Goal: Task Accomplishment & Management: Use online tool/utility

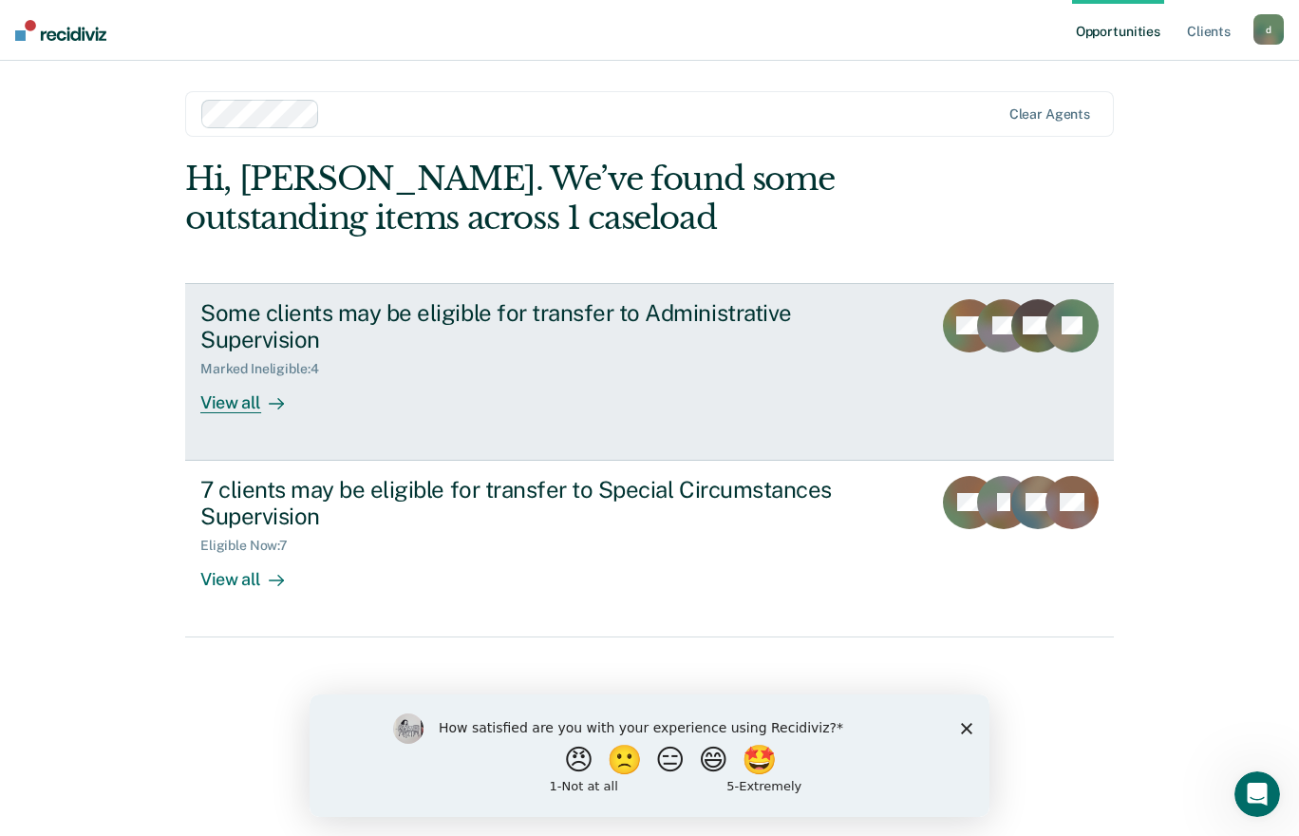
click at [247, 388] on div "View all" at bounding box center [253, 395] width 106 height 37
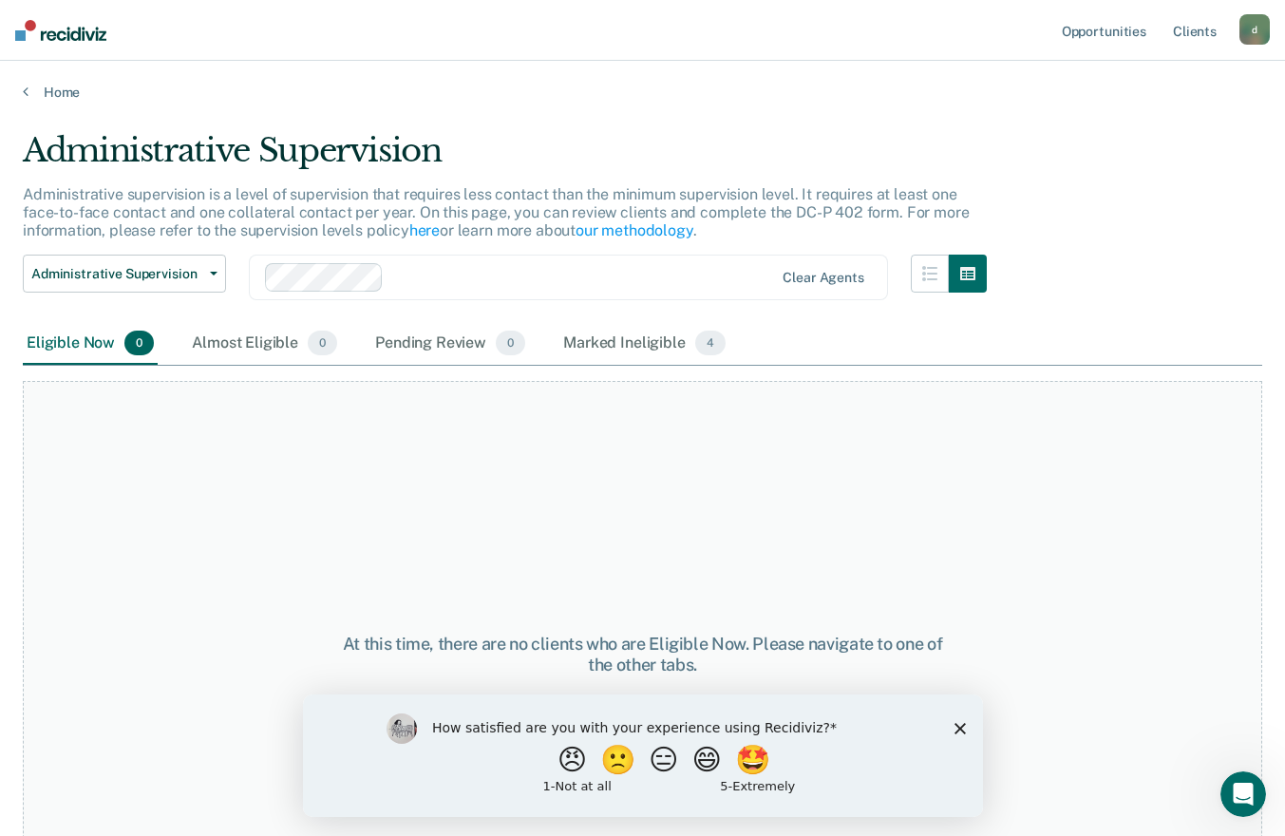
click at [138, 342] on span "0" at bounding box center [138, 342] width 29 height 25
click at [308, 343] on span "0" at bounding box center [322, 342] width 29 height 25
click at [462, 347] on div "Pending Review 0" at bounding box center [450, 344] width 158 height 42
click at [707, 342] on span "4" at bounding box center [710, 342] width 30 height 25
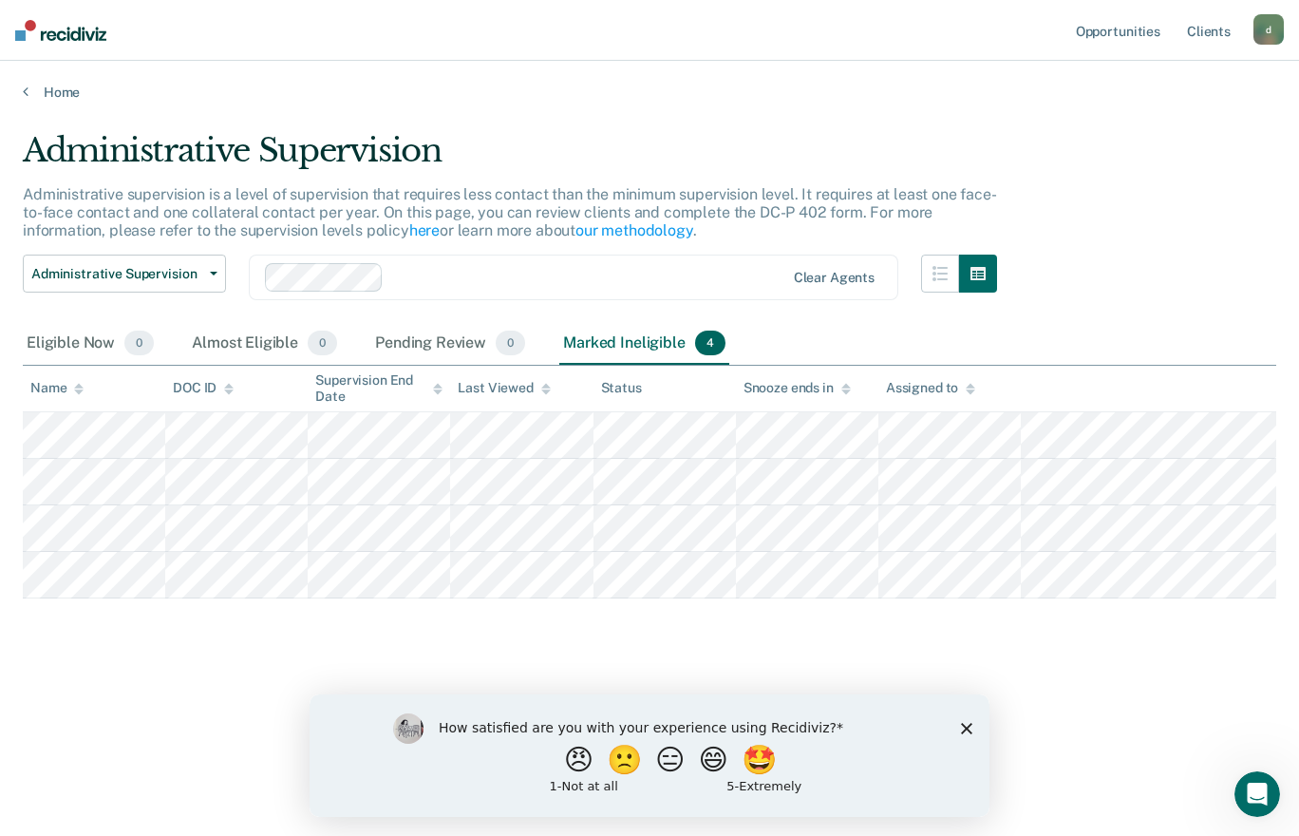
click at [941, 745] on div "How satisfied are you with your experience using Recidiviz? 😠 🙁 😑 😄 🤩 1 - Not a…" at bounding box center [650, 754] width 680 height 123
click at [977, 730] on div "How satisfied are you with your experience using Recidiviz? 😠 🙁 😑 😄 🤩 1 - Not a…" at bounding box center [650, 754] width 680 height 123
click at [979, 726] on div "How satisfied are you with your experience using Recidiviz? 😠 🙁 😑 😄 🤩 1 - Not a…" at bounding box center [650, 754] width 680 height 123
click at [967, 726] on polygon "Close survey" at bounding box center [966, 727] width 11 height 11
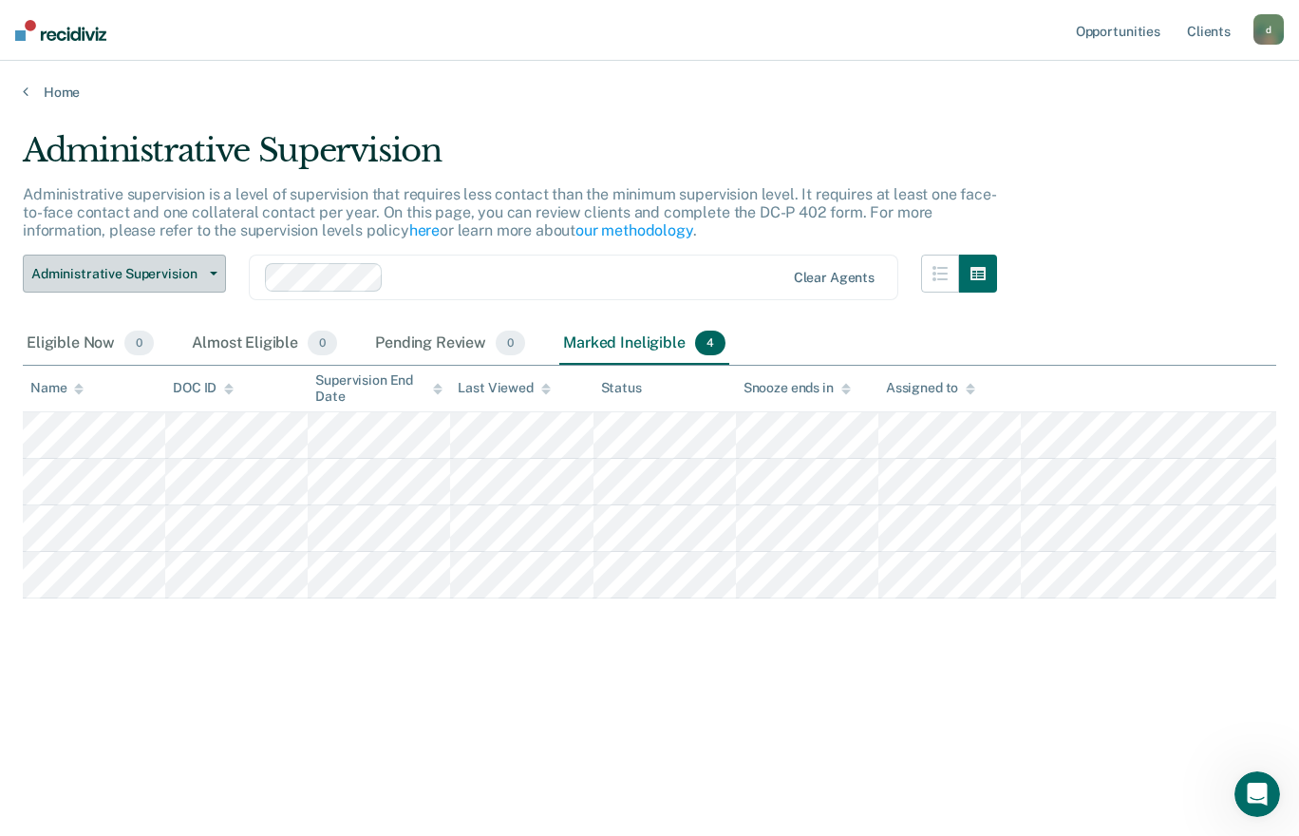
click at [215, 259] on button "Administrative Supervision" at bounding box center [124, 274] width 203 height 38
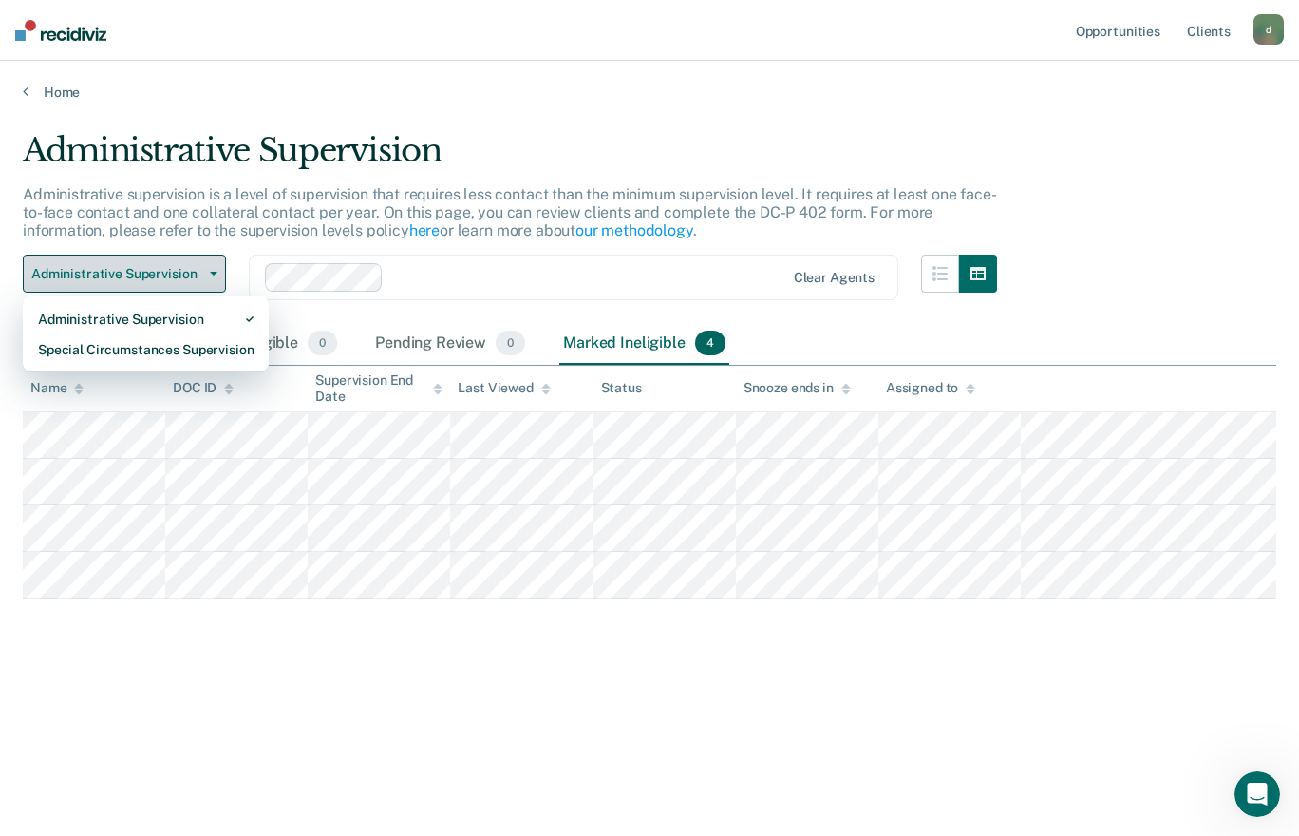
click at [211, 345] on div "Special Circumstances Supervision" at bounding box center [146, 349] width 216 height 30
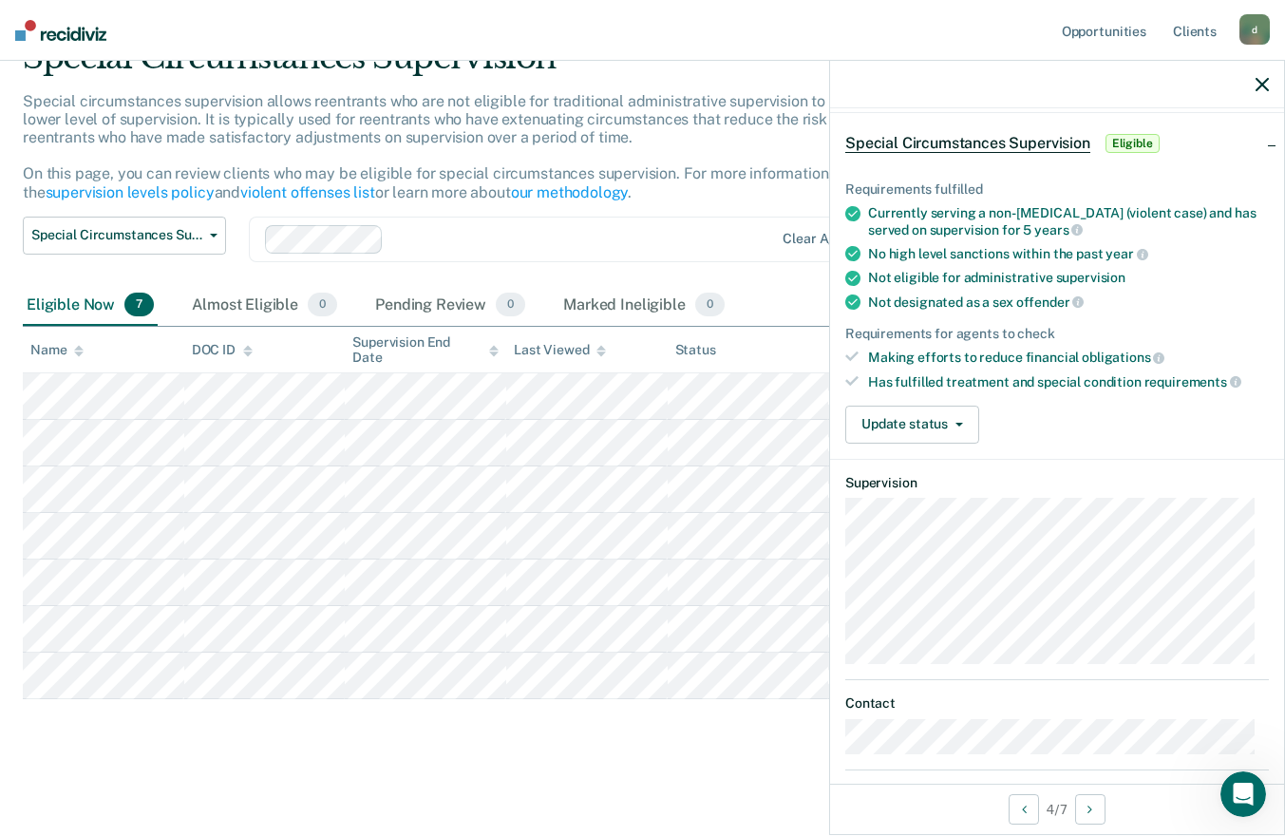
scroll to position [79, 0]
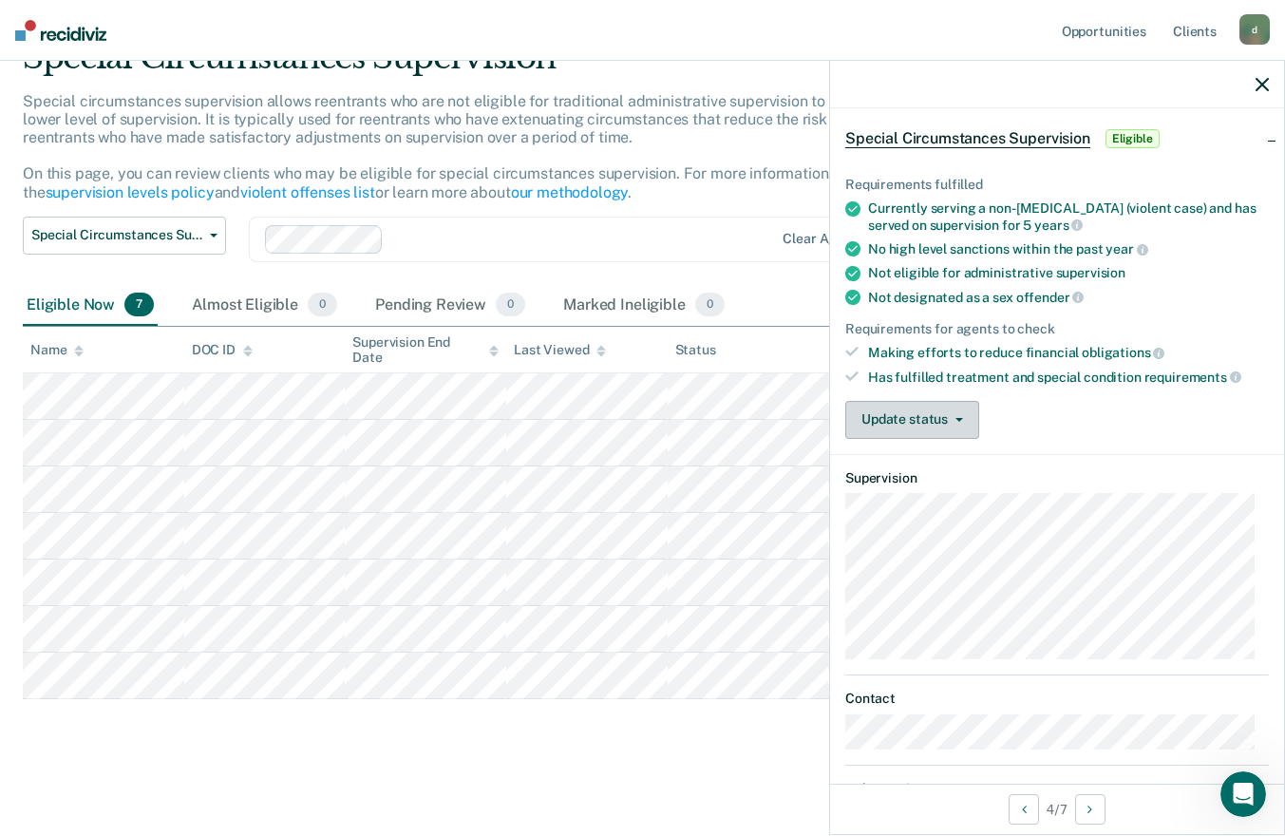
click at [957, 418] on icon "button" at bounding box center [959, 420] width 8 height 4
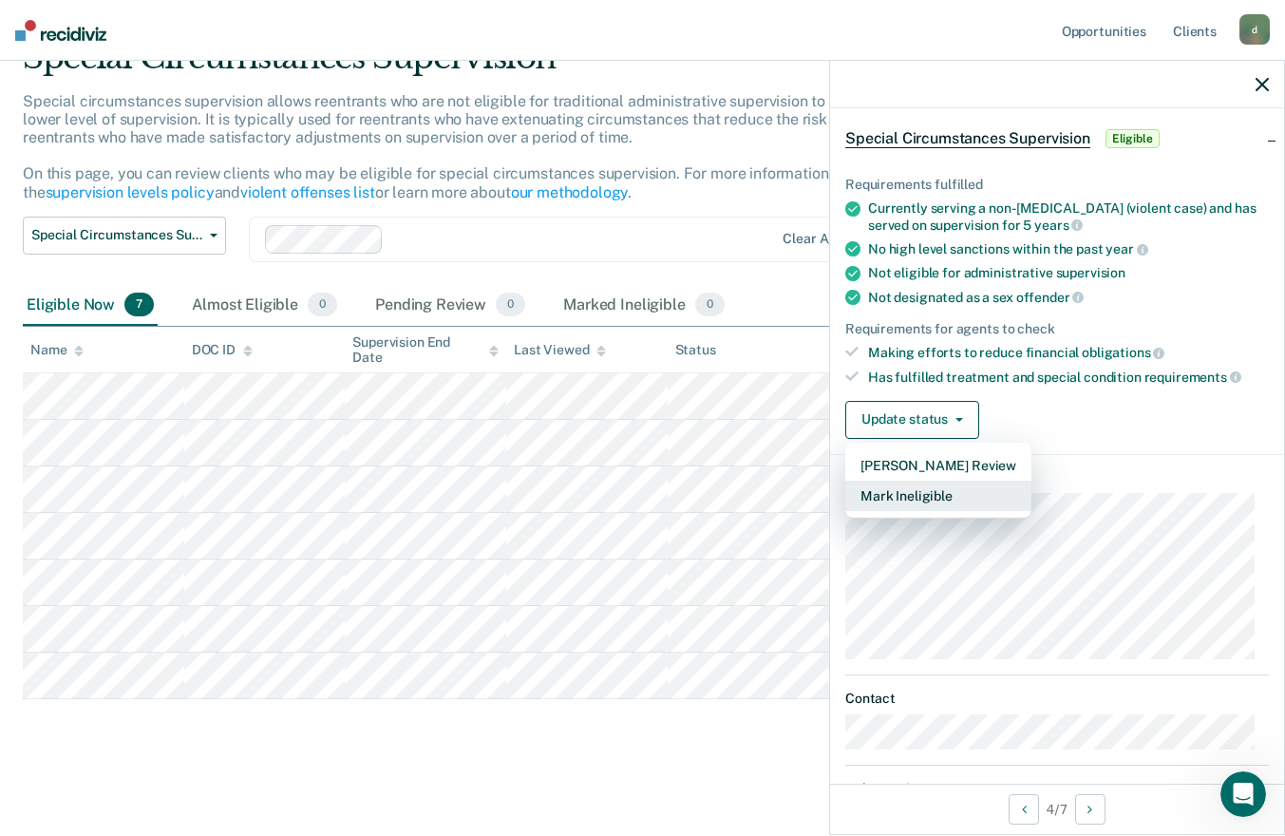
click at [954, 502] on button "Mark Ineligible" at bounding box center [938, 496] width 186 height 30
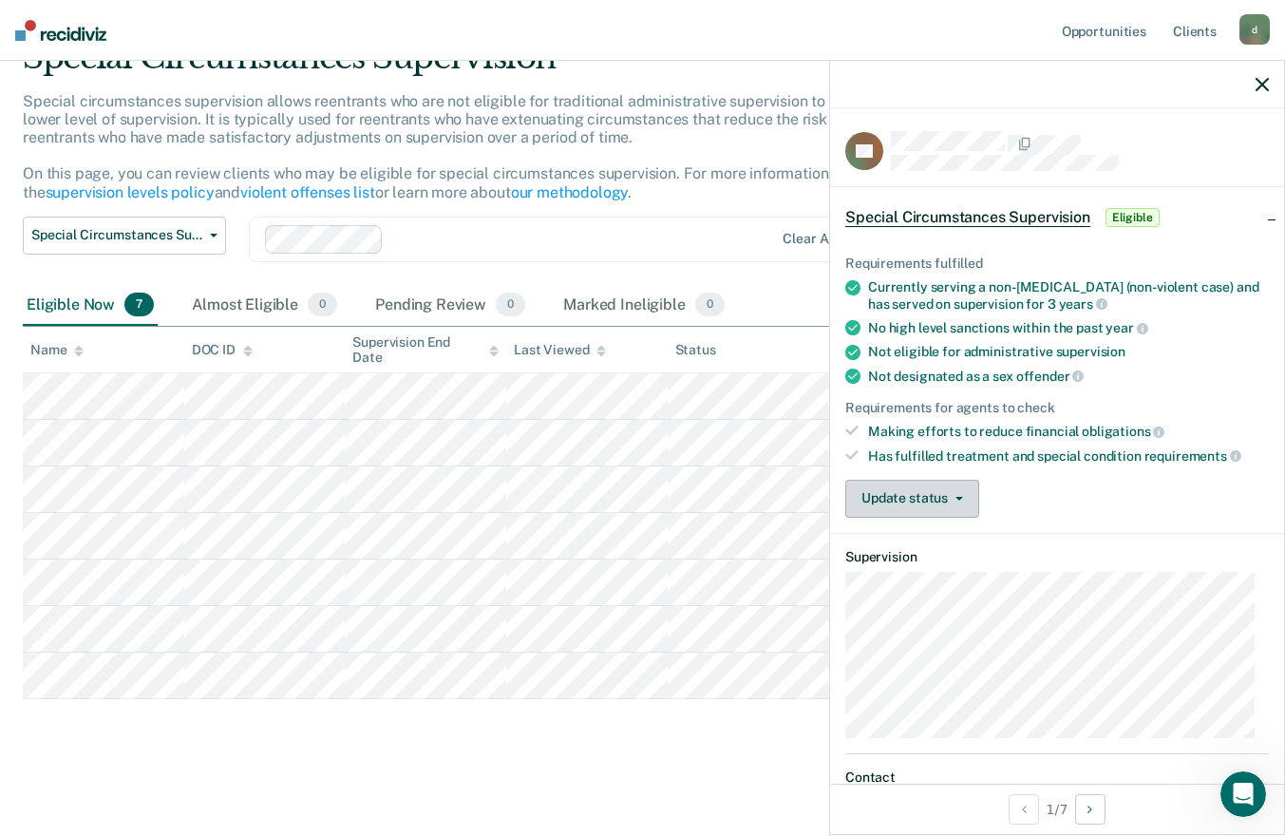
click at [943, 503] on button "Update status" at bounding box center [912, 499] width 134 height 38
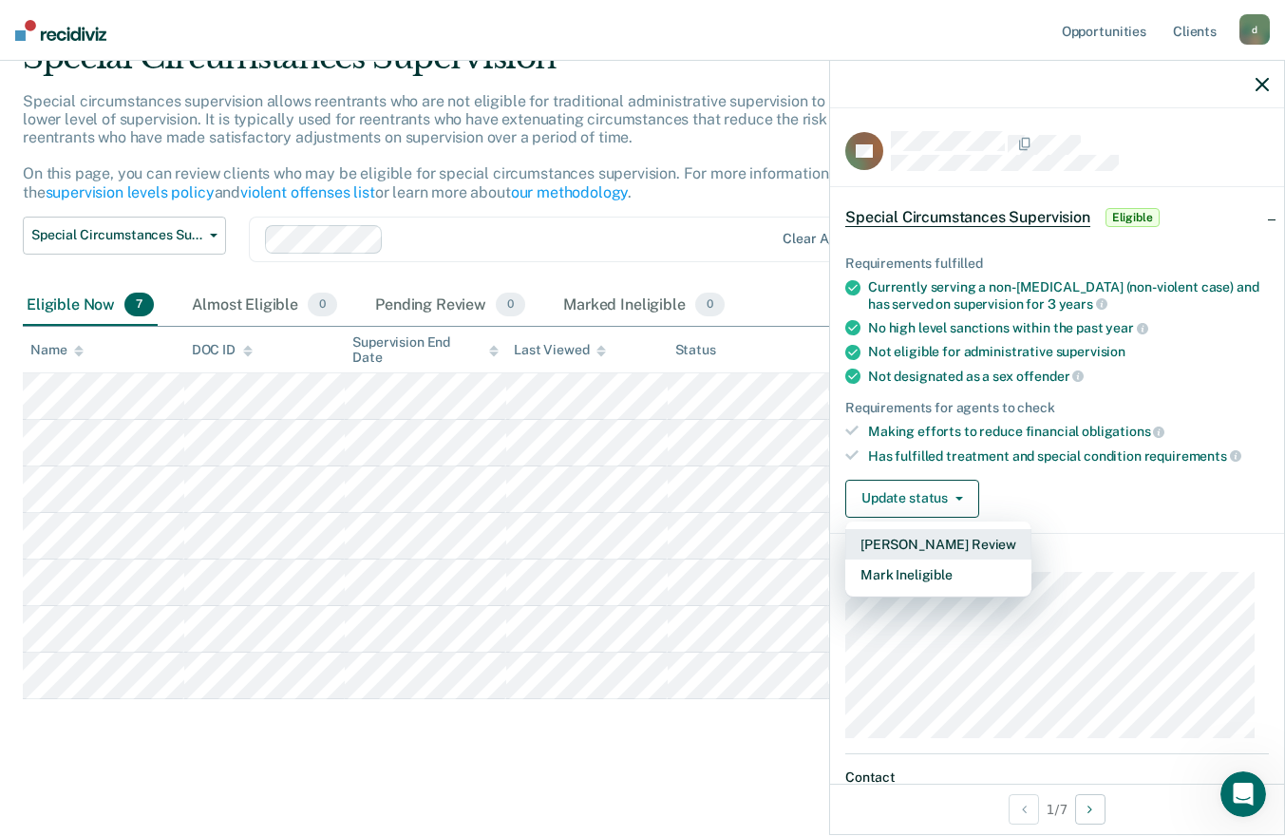
click at [951, 545] on button "[PERSON_NAME] Review" at bounding box center [938, 544] width 186 height 30
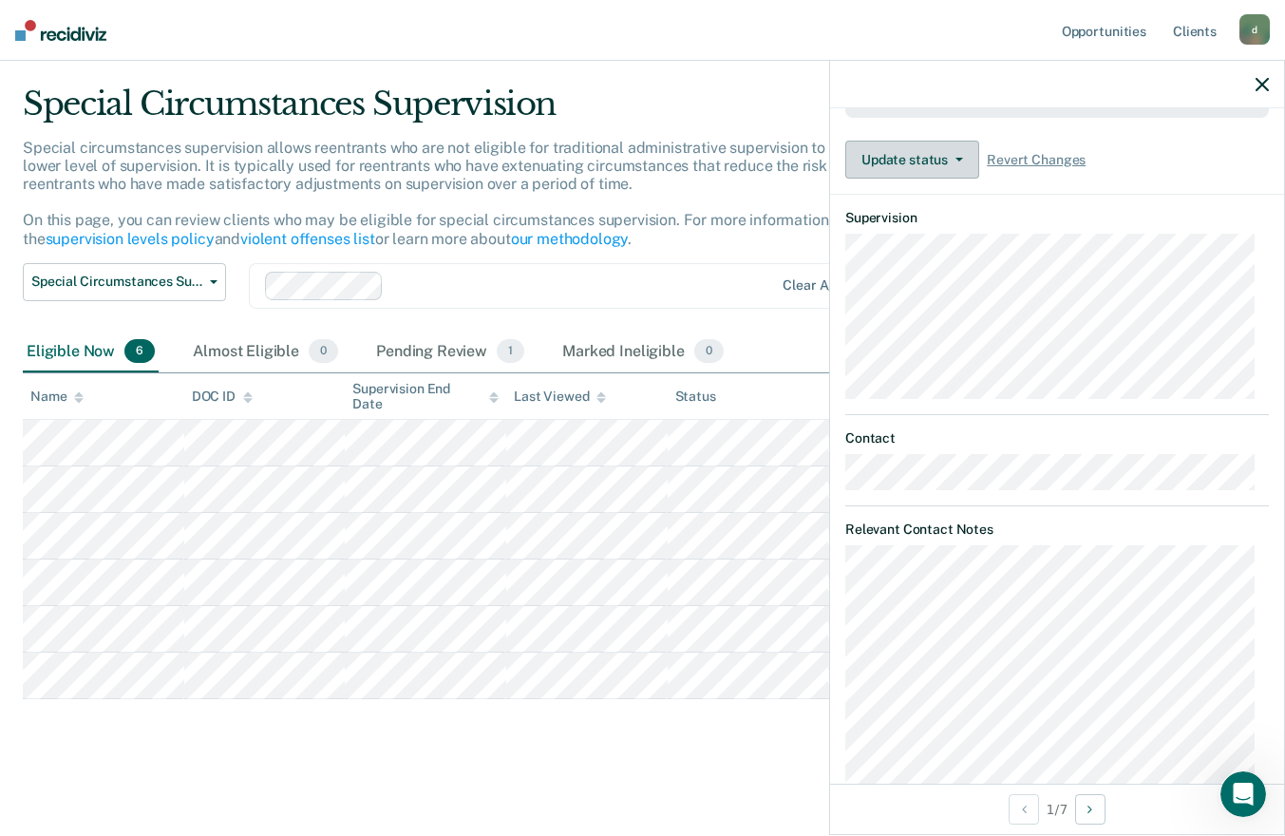
scroll to position [477, 0]
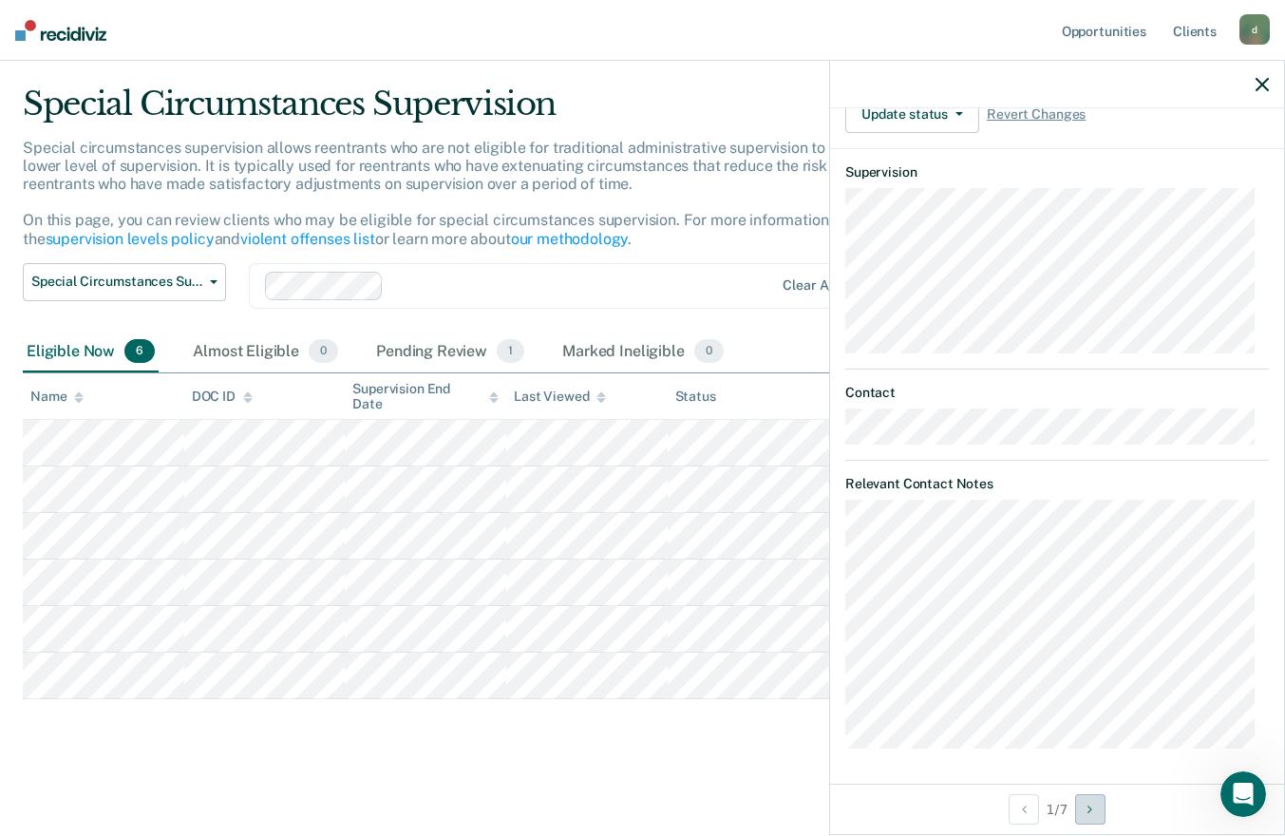
click at [1090, 809] on icon "Next Opportunity" at bounding box center [1089, 808] width 5 height 13
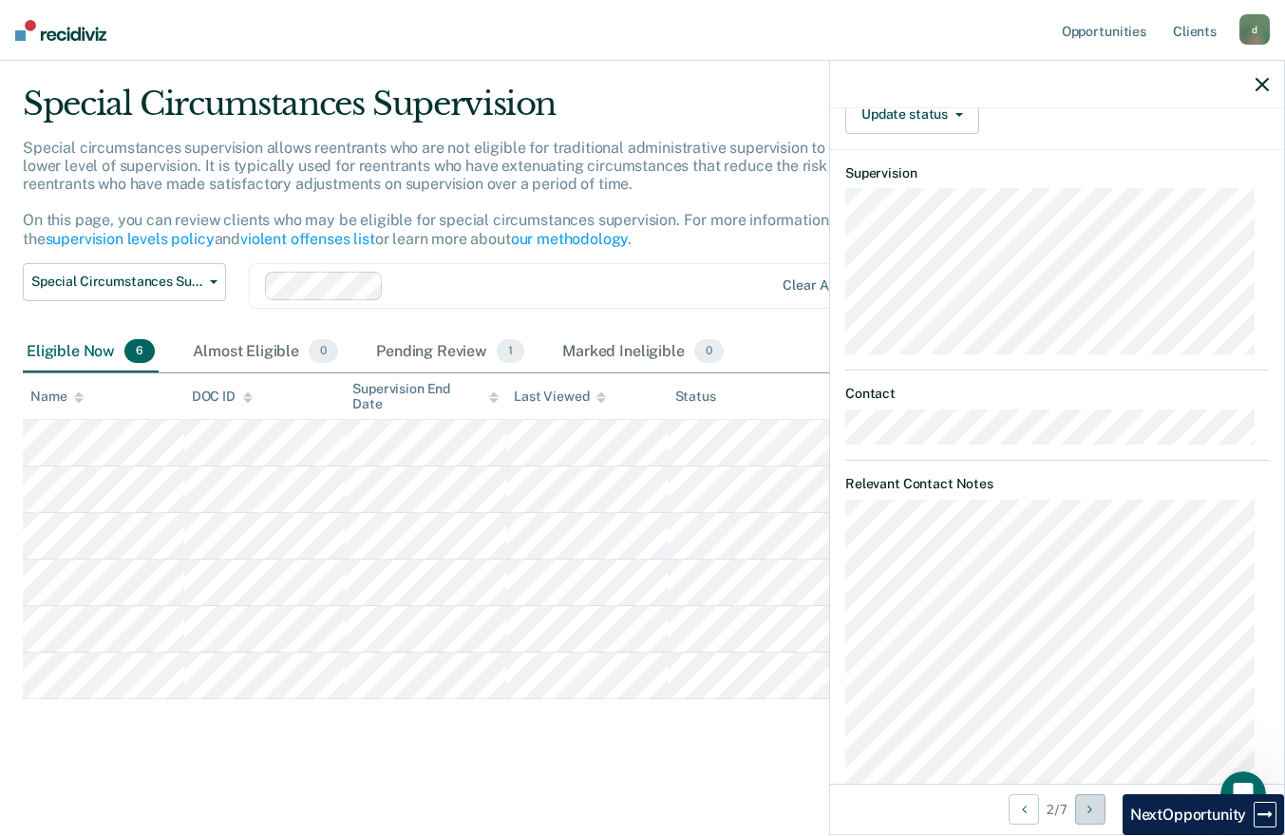
scroll to position [424, 0]
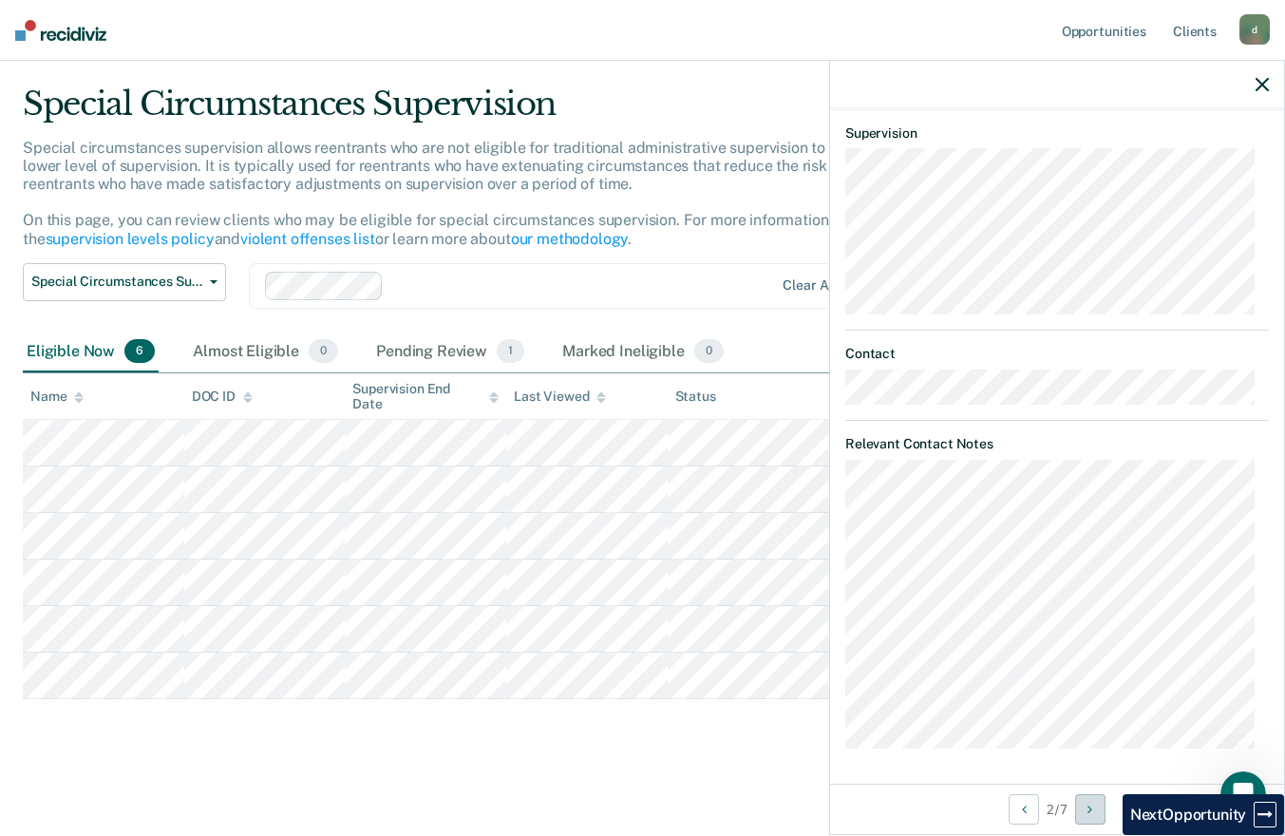
click at [1092, 809] on icon "Next Opportunity" at bounding box center [1089, 808] width 5 height 13
click at [1090, 810] on icon "Next Opportunity" at bounding box center [1089, 808] width 5 height 13
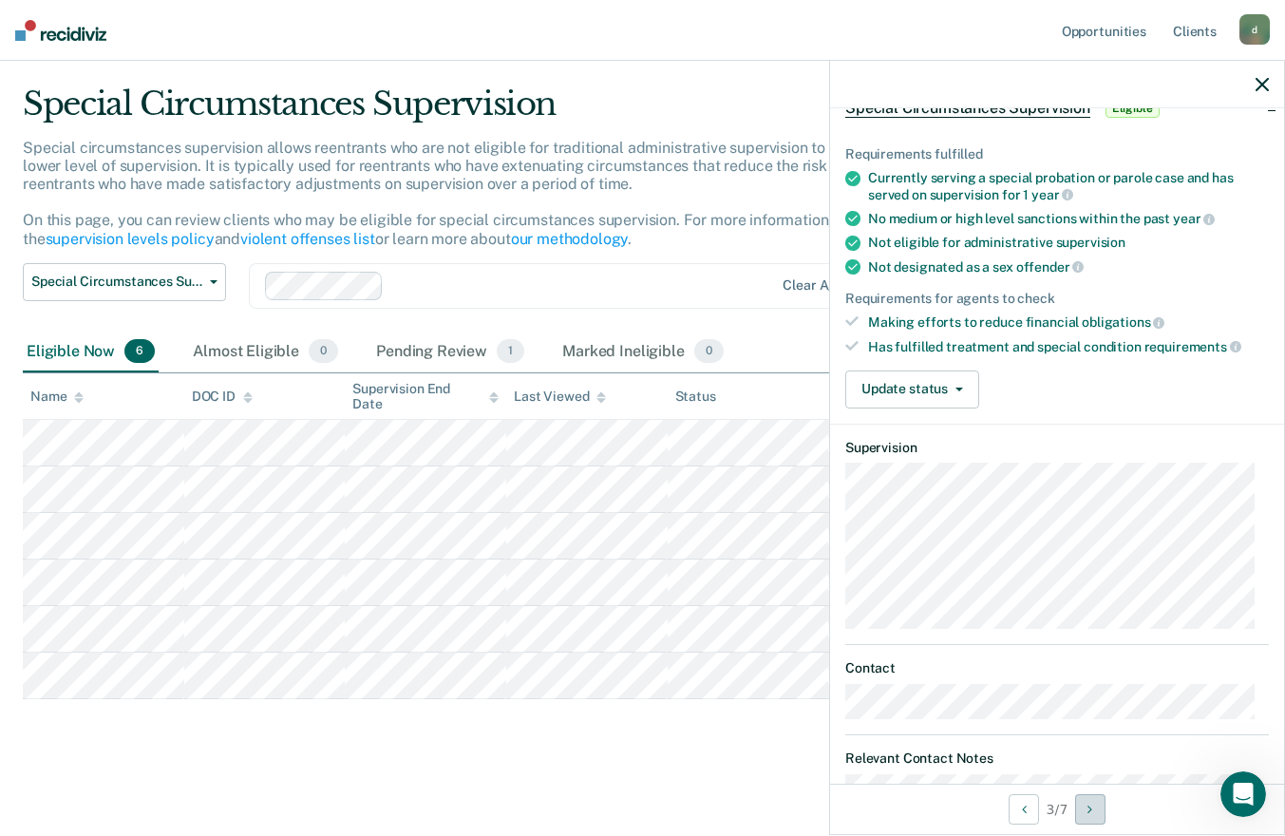
scroll to position [0, 0]
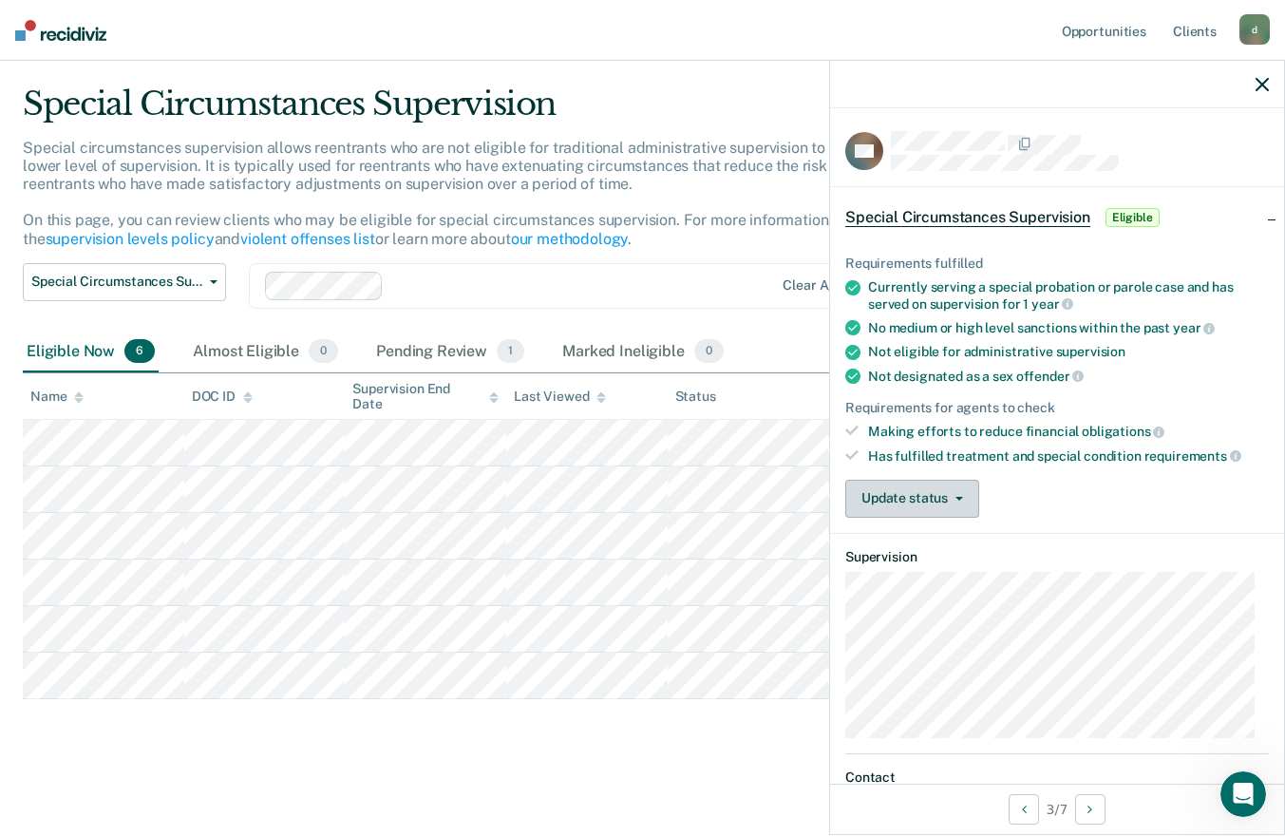
click at [957, 497] on icon "button" at bounding box center [959, 499] width 8 height 4
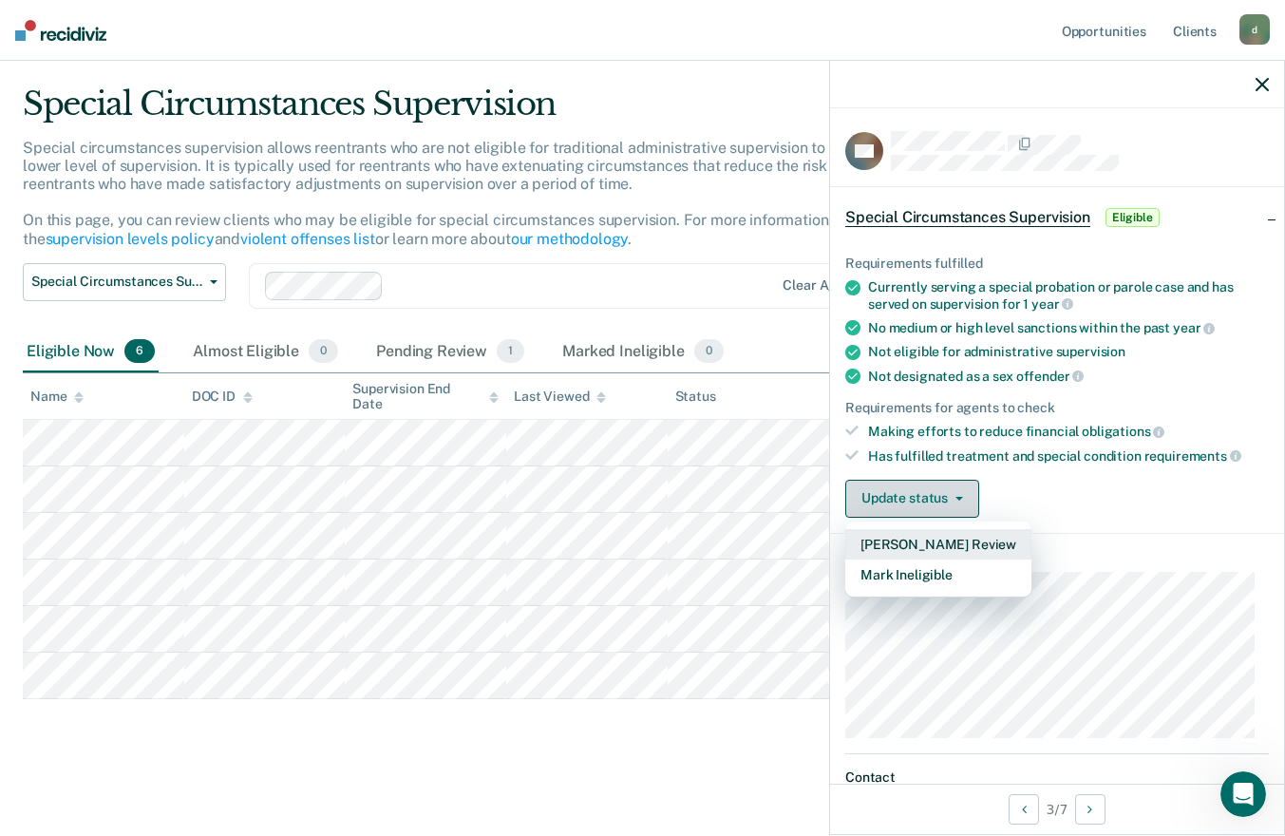
click at [972, 548] on button "[PERSON_NAME] Review" at bounding box center [938, 544] width 186 height 30
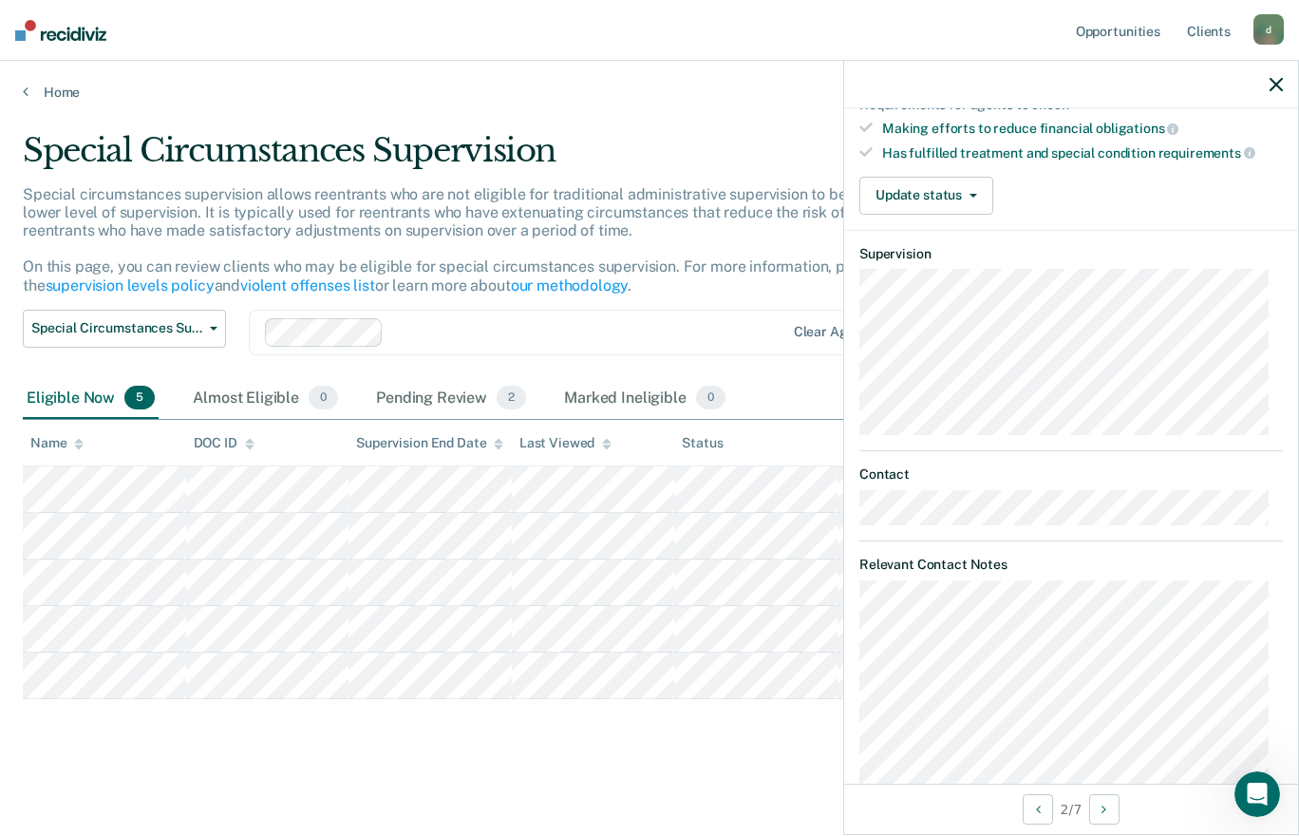
scroll to position [80, 0]
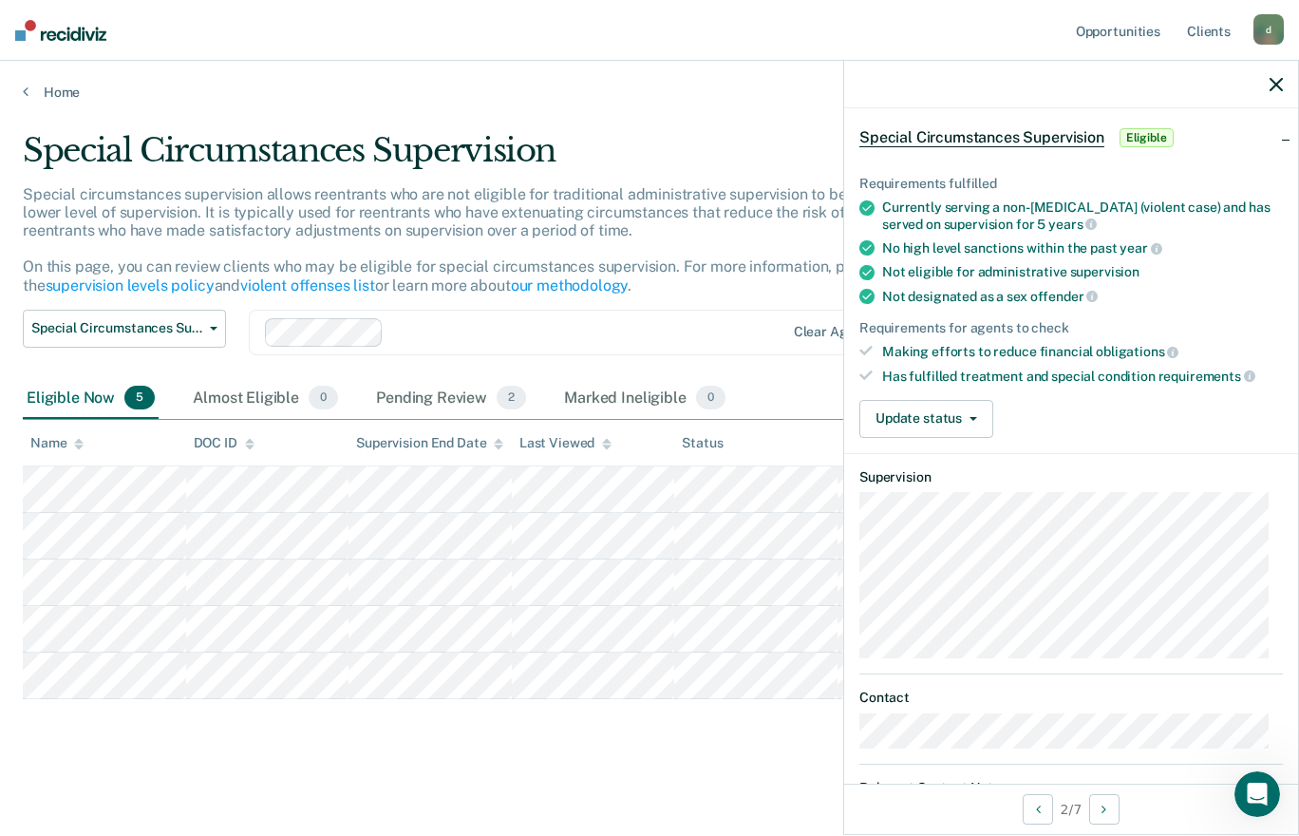
click at [973, 417] on icon "button" at bounding box center [974, 419] width 8 height 4
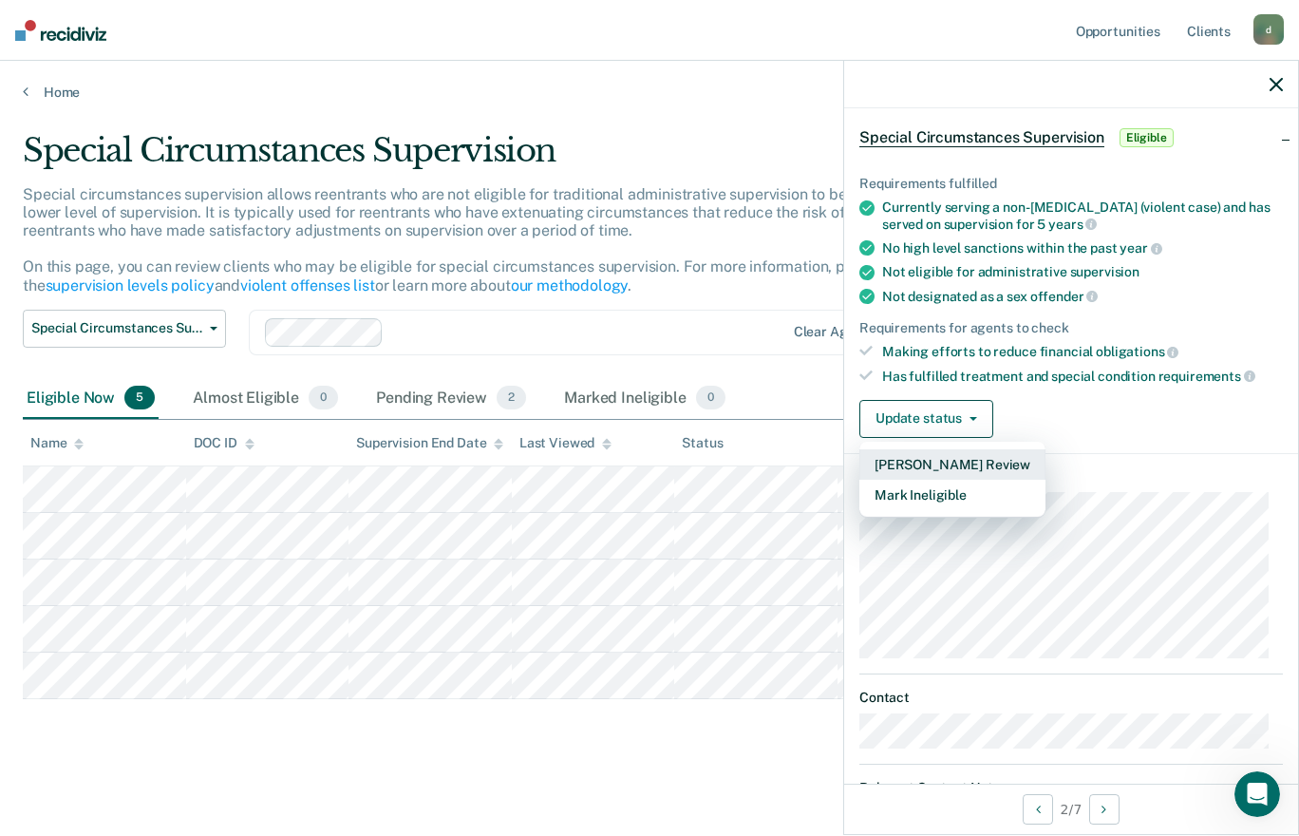
click at [982, 469] on button "[PERSON_NAME] Review" at bounding box center [952, 464] width 186 height 30
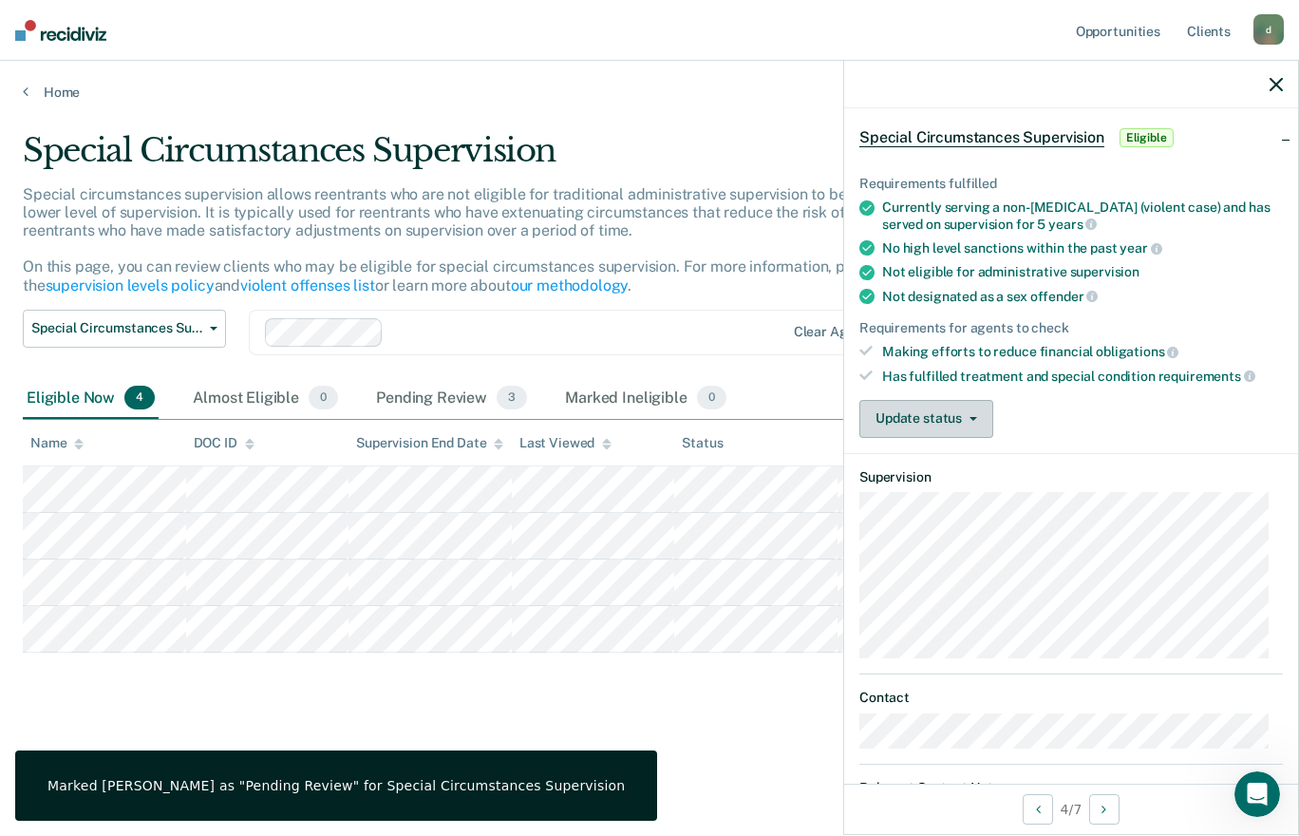
click at [987, 419] on button "Update status" at bounding box center [926, 419] width 134 height 38
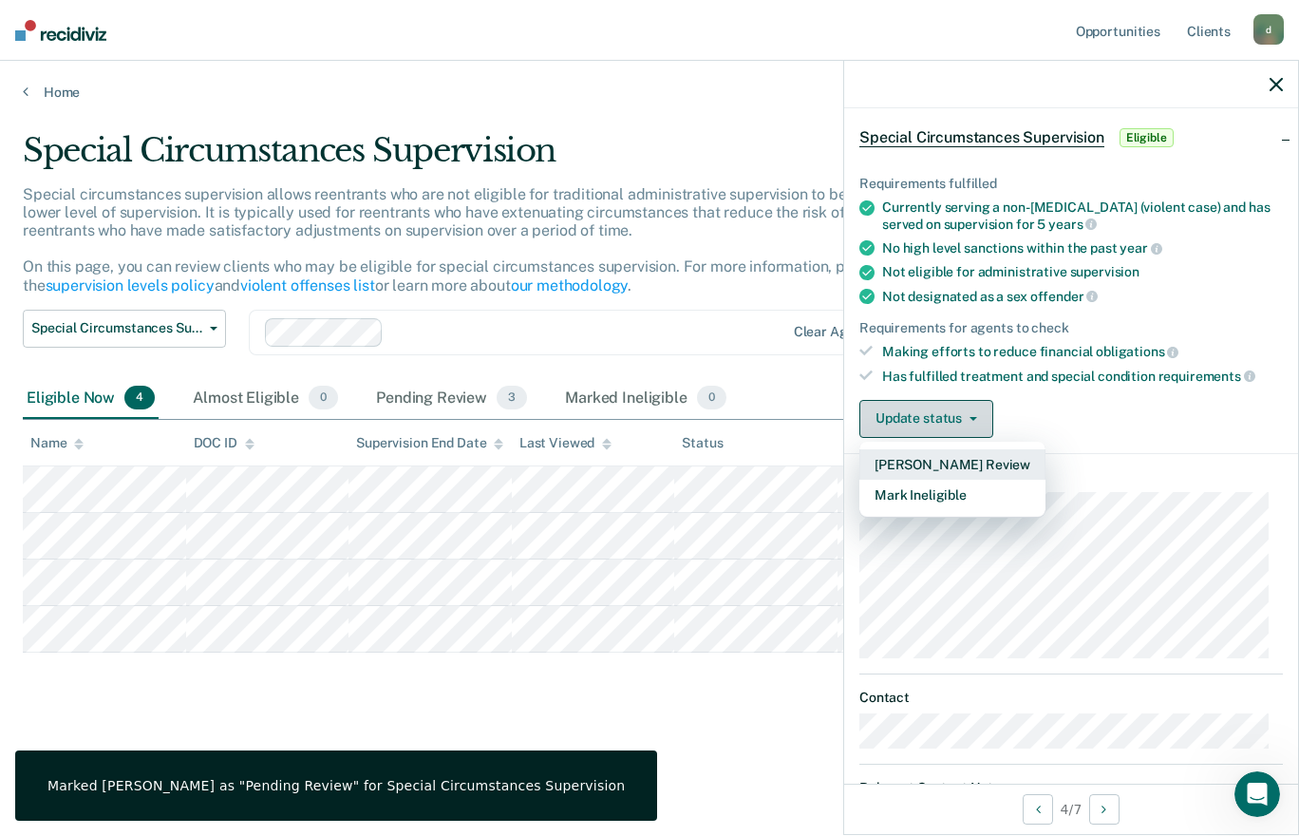
click at [998, 467] on button "[PERSON_NAME] Review" at bounding box center [952, 464] width 186 height 30
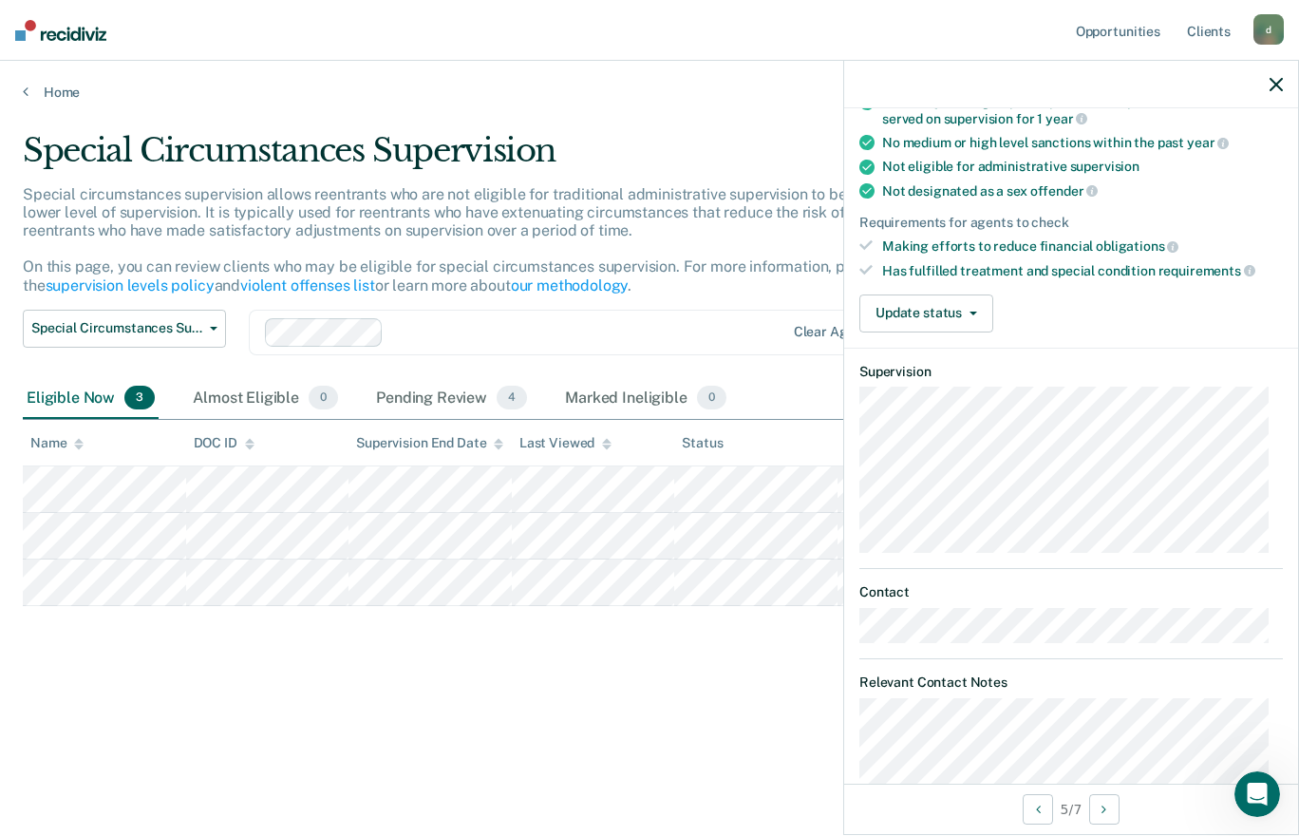
scroll to position [238, 0]
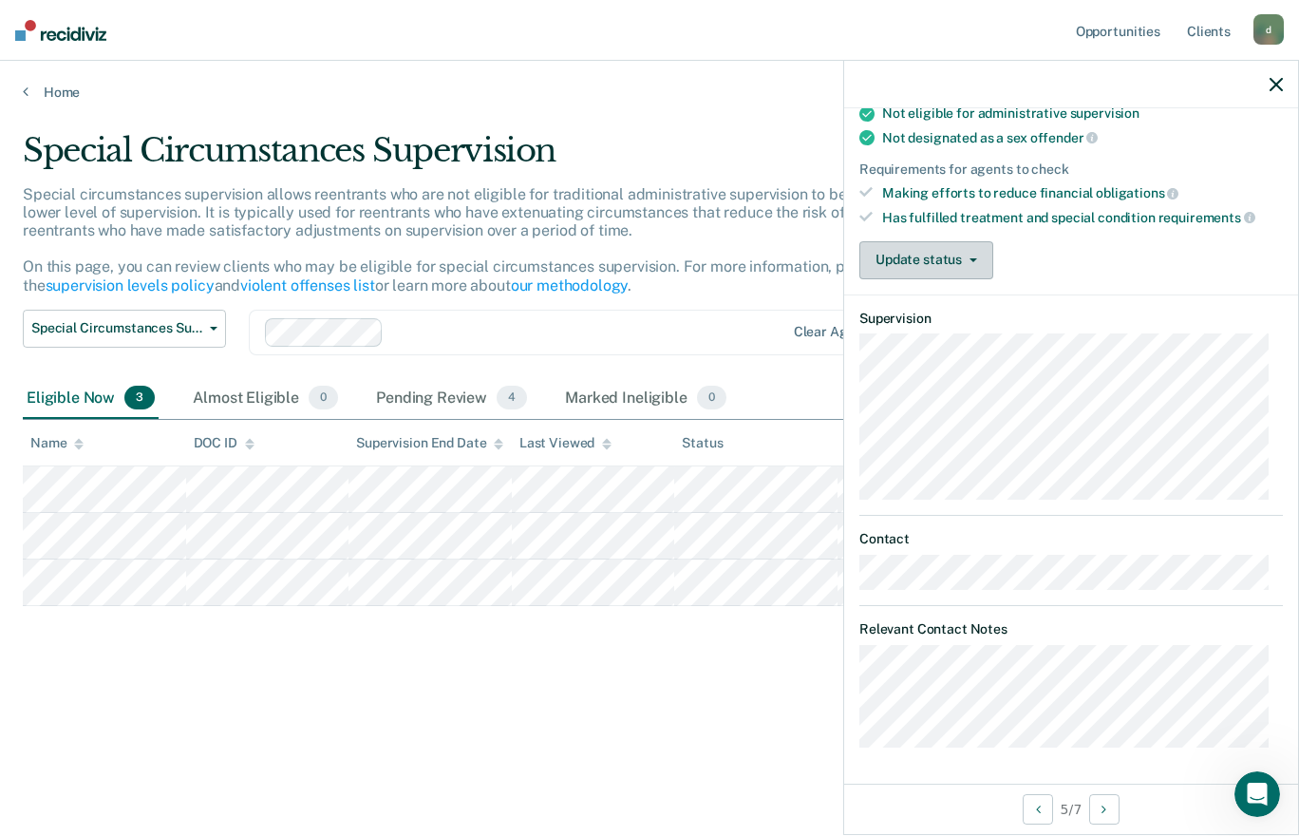
click at [987, 248] on button "Update status" at bounding box center [926, 260] width 134 height 38
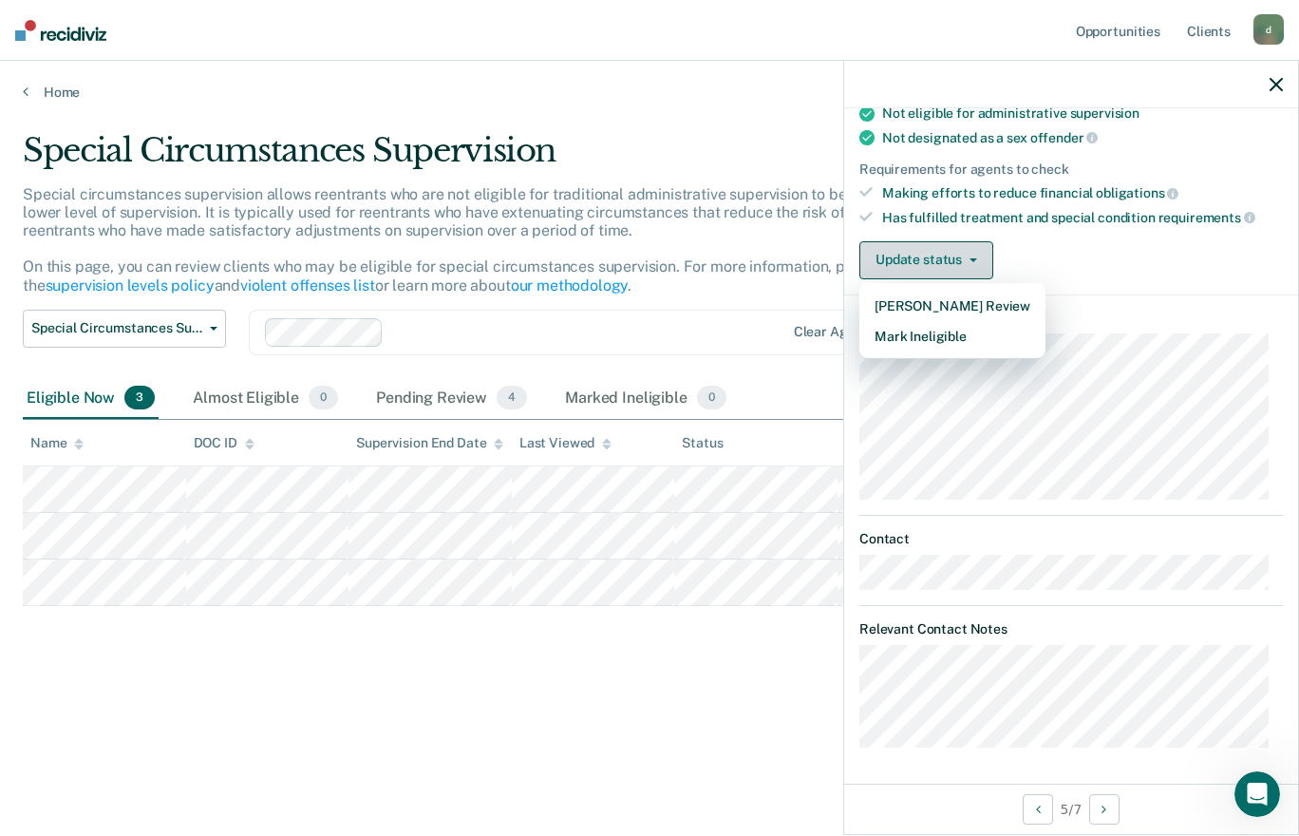
click at [968, 341] on button "Mark Ineligible" at bounding box center [952, 336] width 186 height 30
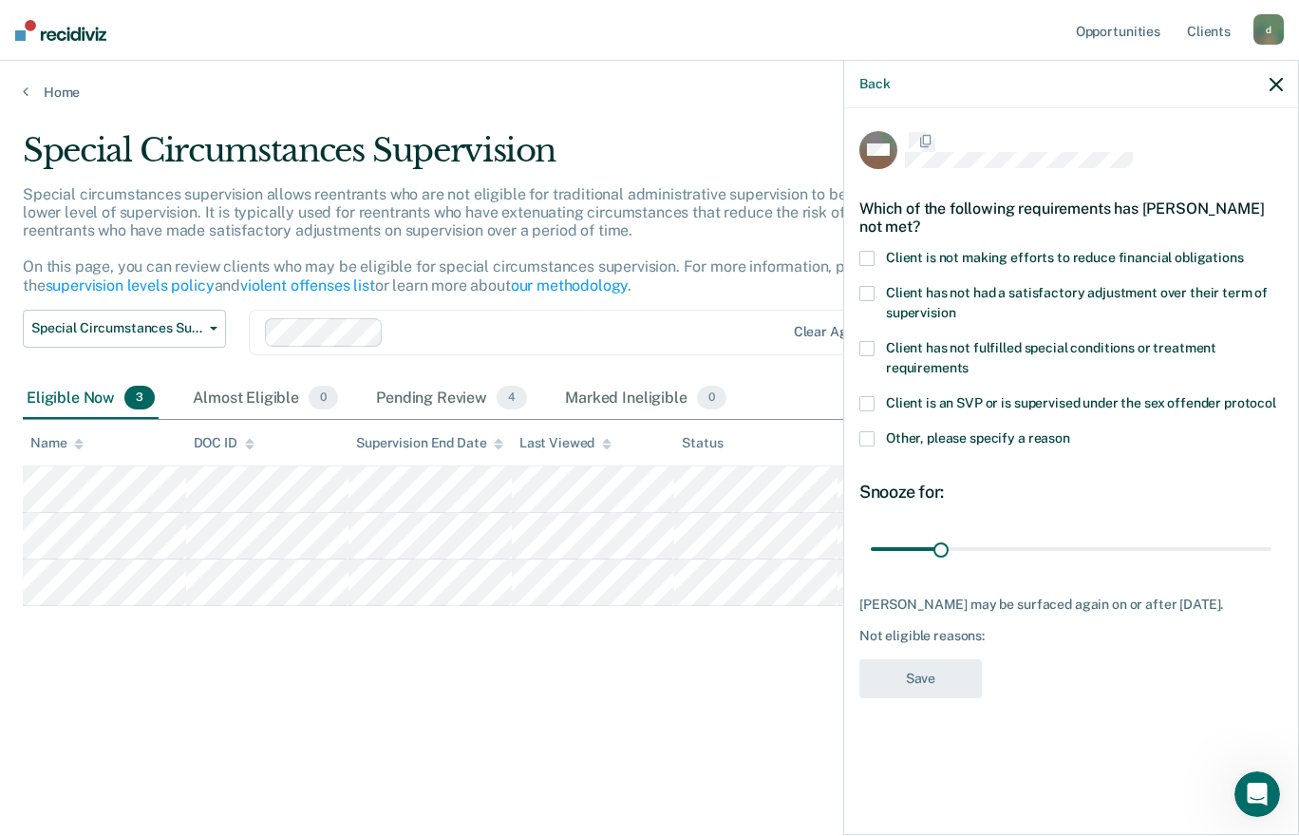
scroll to position [0, 0]
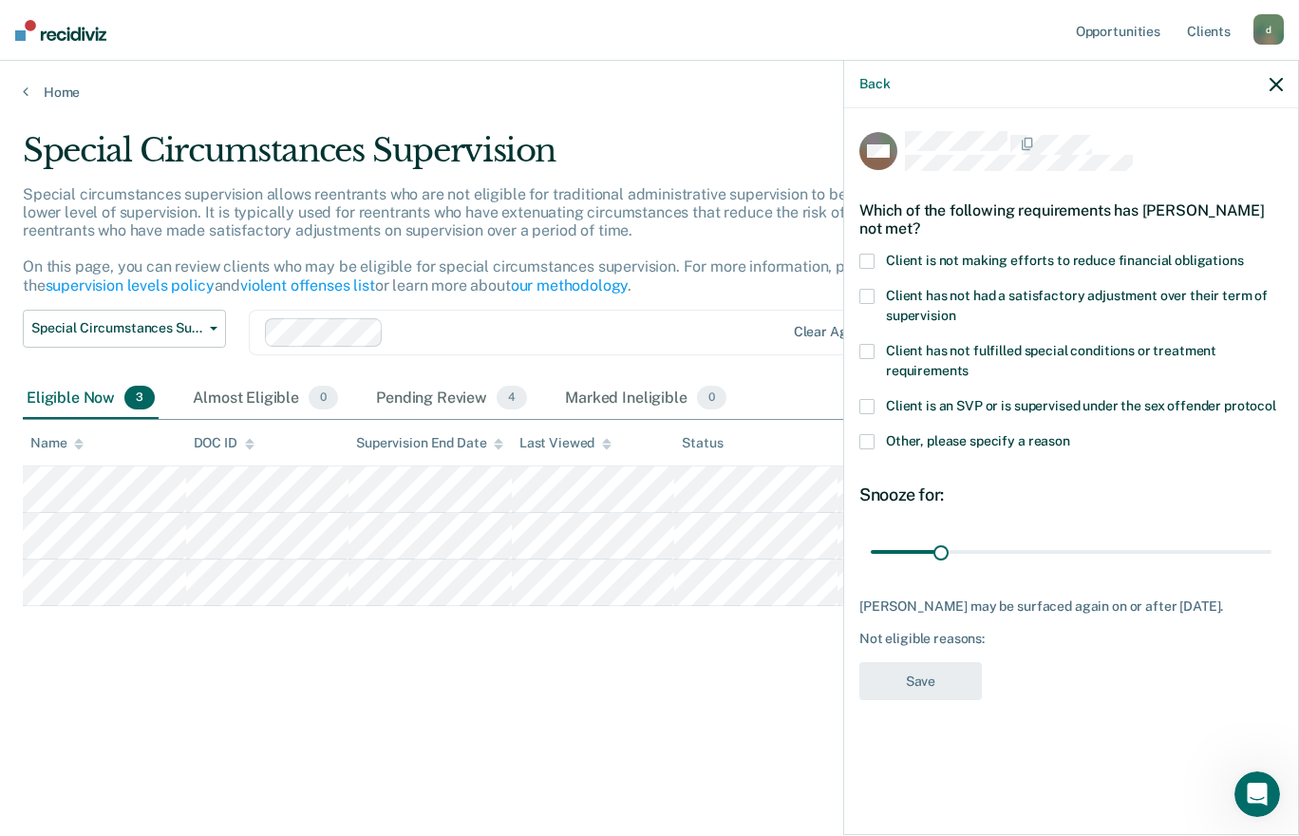
click at [877, 255] on label "Client is not making efforts to reduce financial obligations" at bounding box center [1071, 264] width 424 height 20
click at [872, 434] on span at bounding box center [866, 441] width 15 height 15
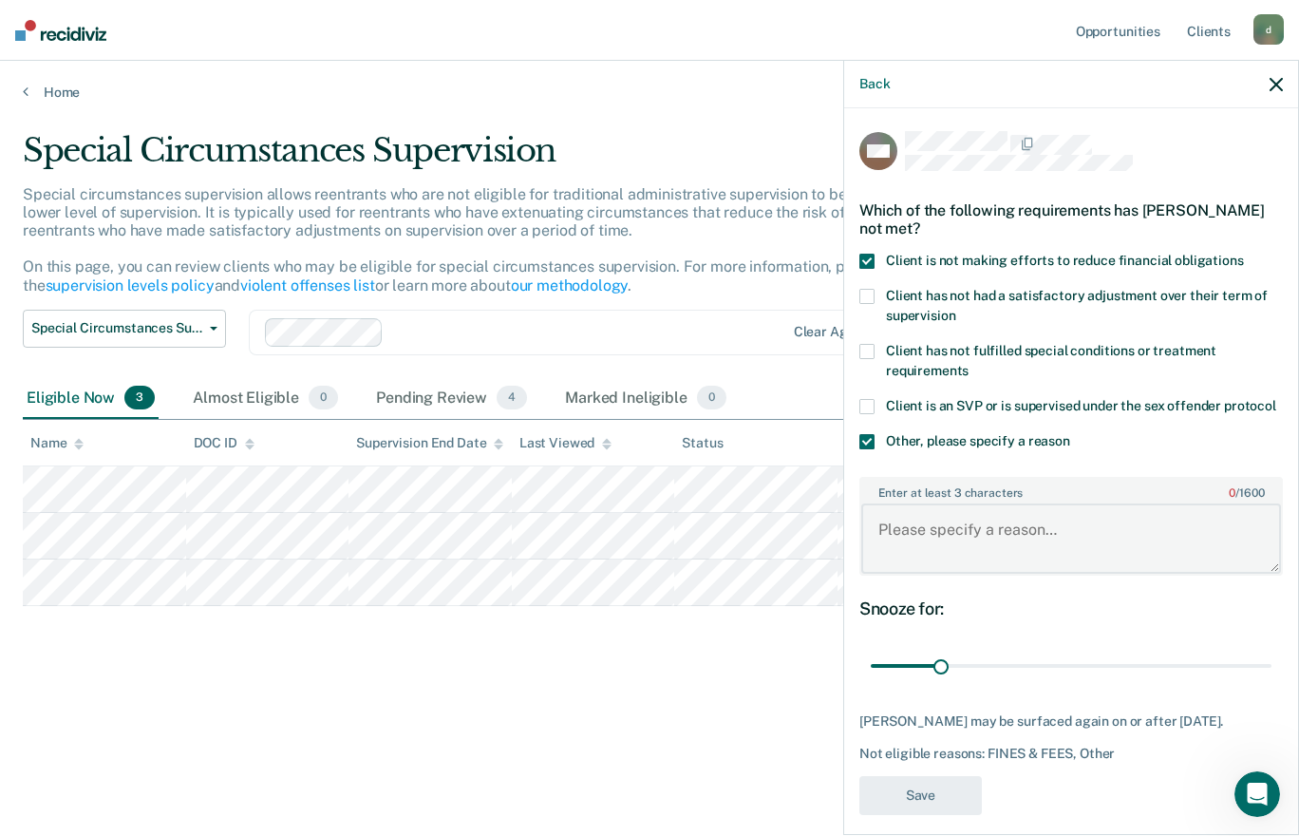
click at [921, 545] on textarea "Enter at least 3 characters 0 / 1600" at bounding box center [1071, 538] width 420 height 70
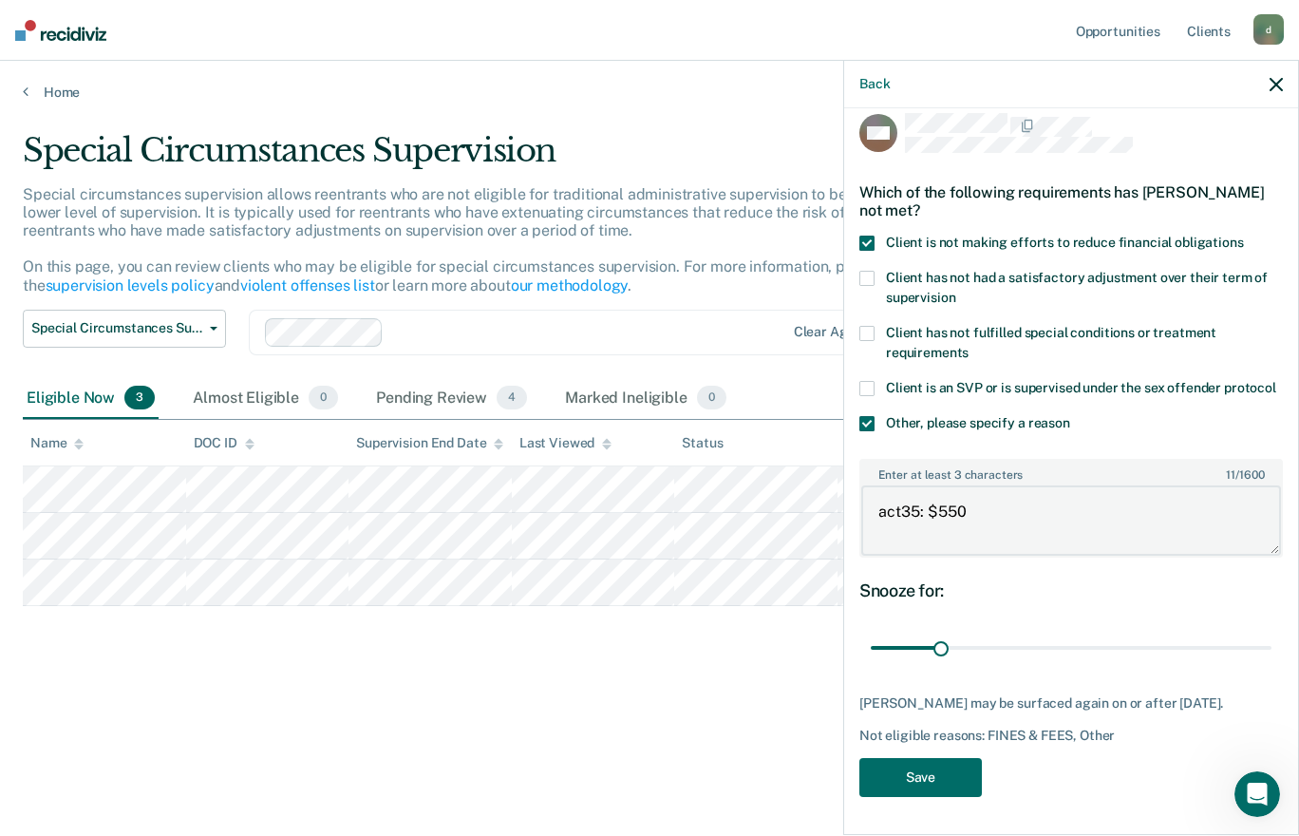
scroll to position [47, 0]
type textarea "act35: $550"
click at [948, 790] on button "Save" at bounding box center [920, 777] width 123 height 39
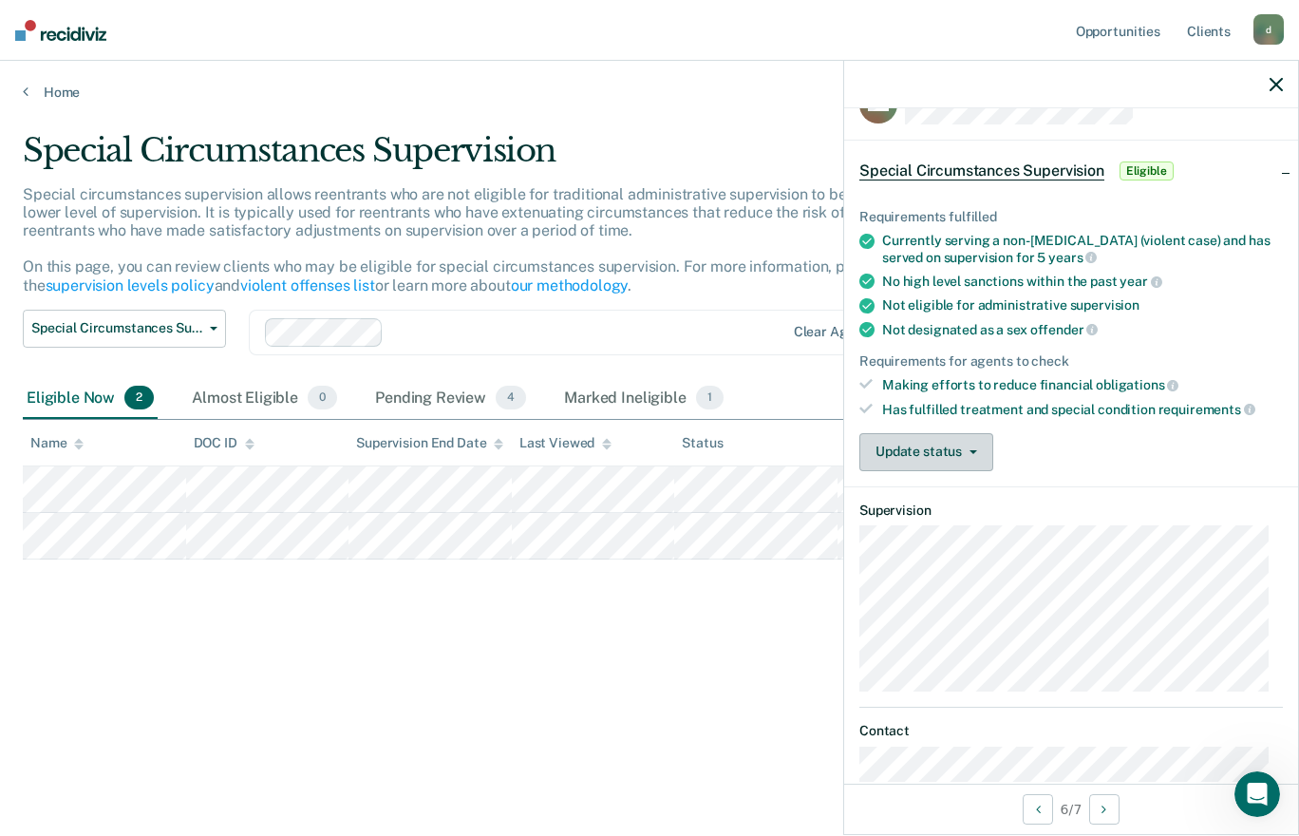
click at [971, 450] on icon "button" at bounding box center [974, 452] width 8 height 4
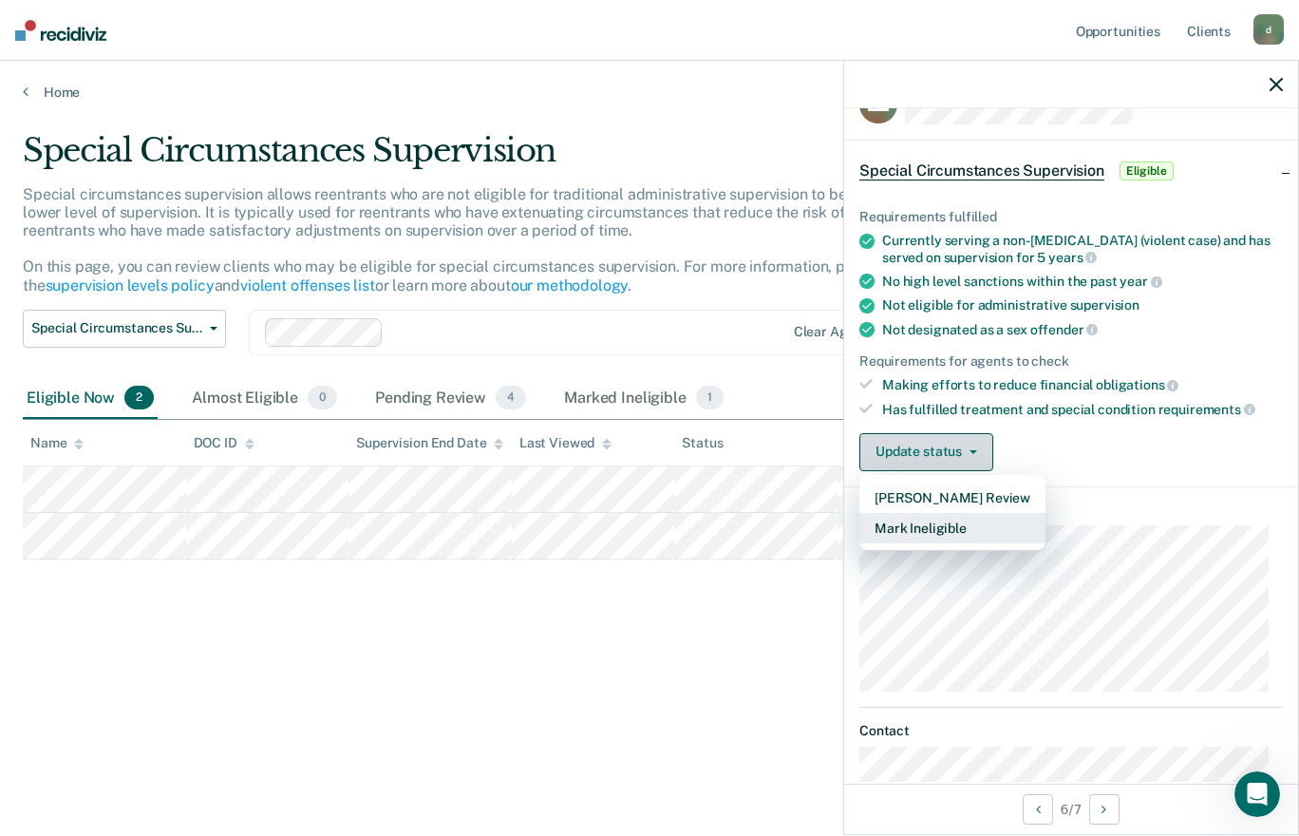
click at [978, 537] on button "Mark Ineligible" at bounding box center [952, 528] width 186 height 30
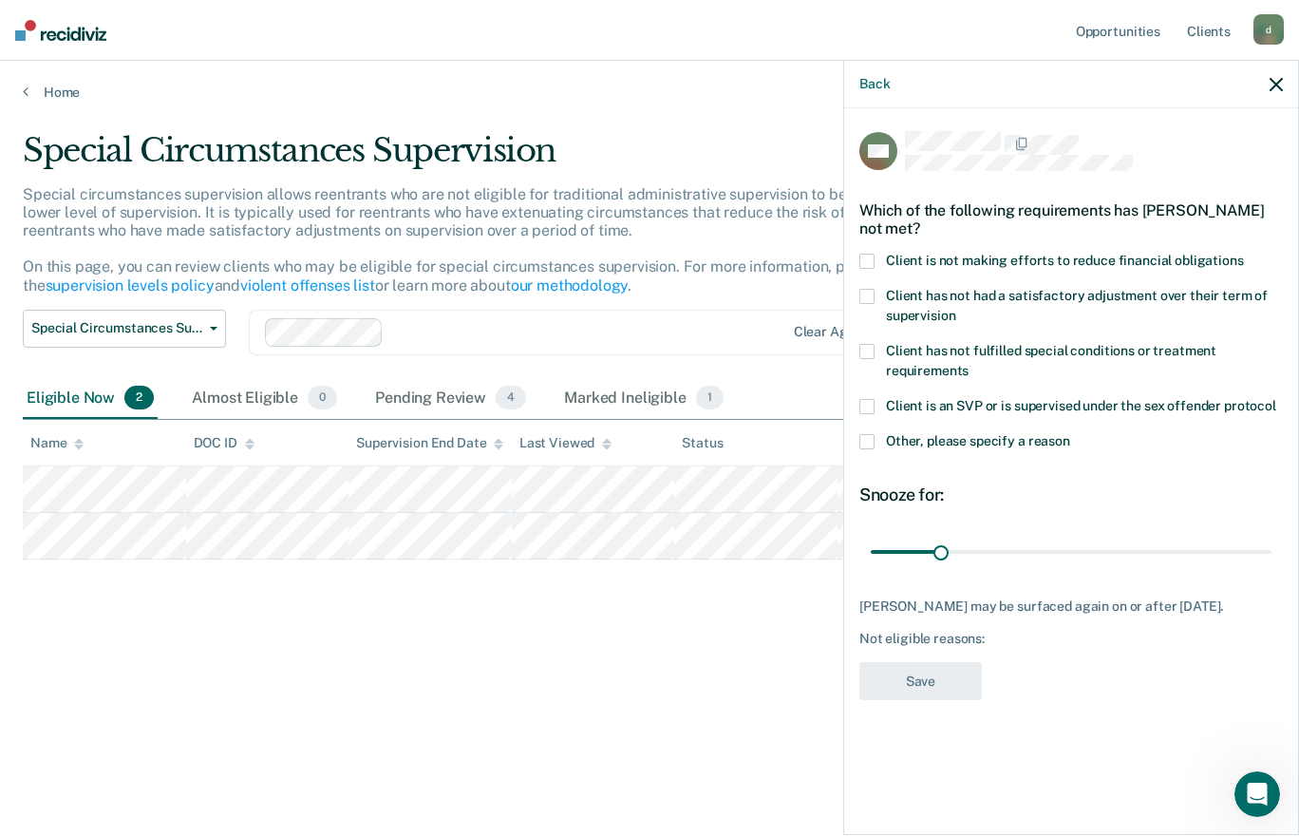
click at [898, 438] on span "Other, please specify a reason" at bounding box center [978, 440] width 184 height 15
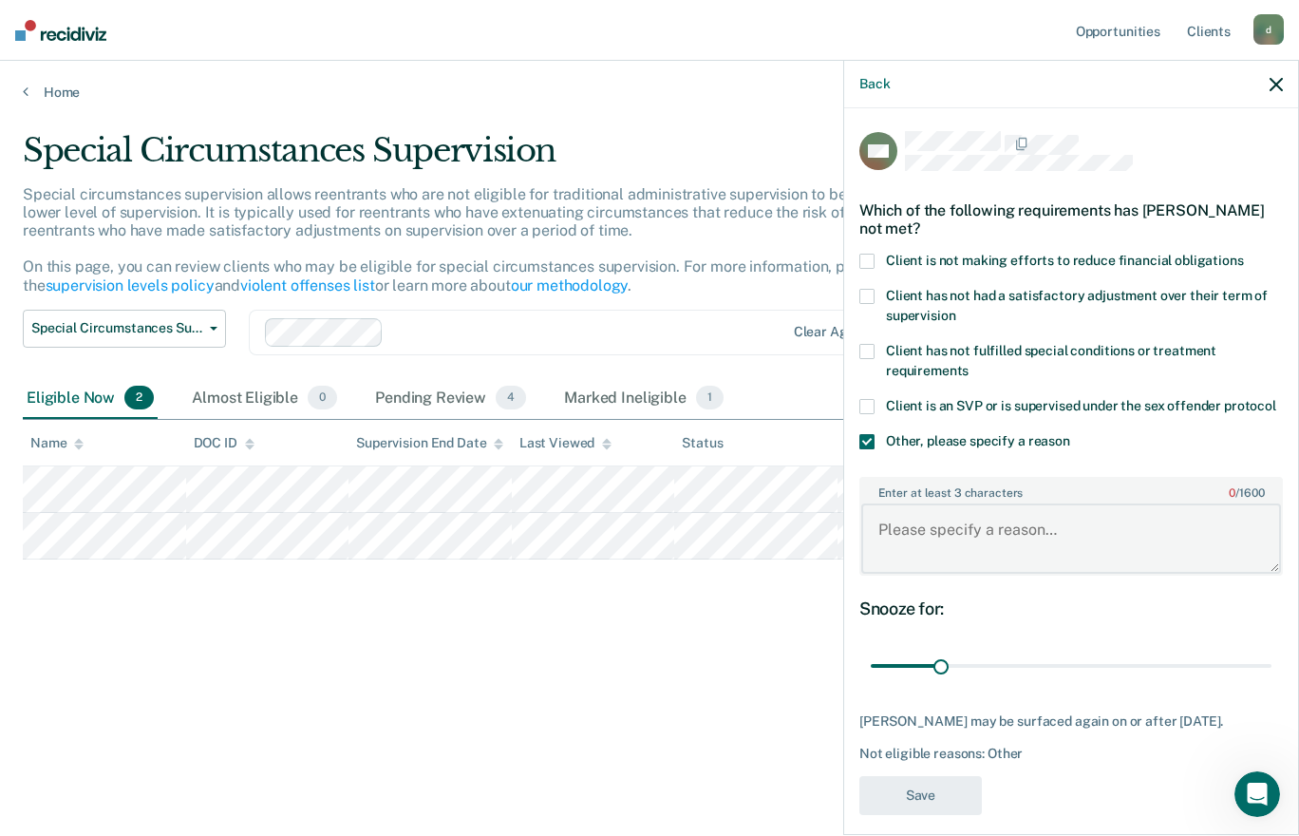
click at [1012, 551] on textarea "Enter at least 3 characters 0 / 1600" at bounding box center [1071, 538] width 420 height 70
click at [867, 258] on span at bounding box center [866, 261] width 15 height 15
click at [973, 548] on textarea "act 35:" at bounding box center [1071, 538] width 420 height 70
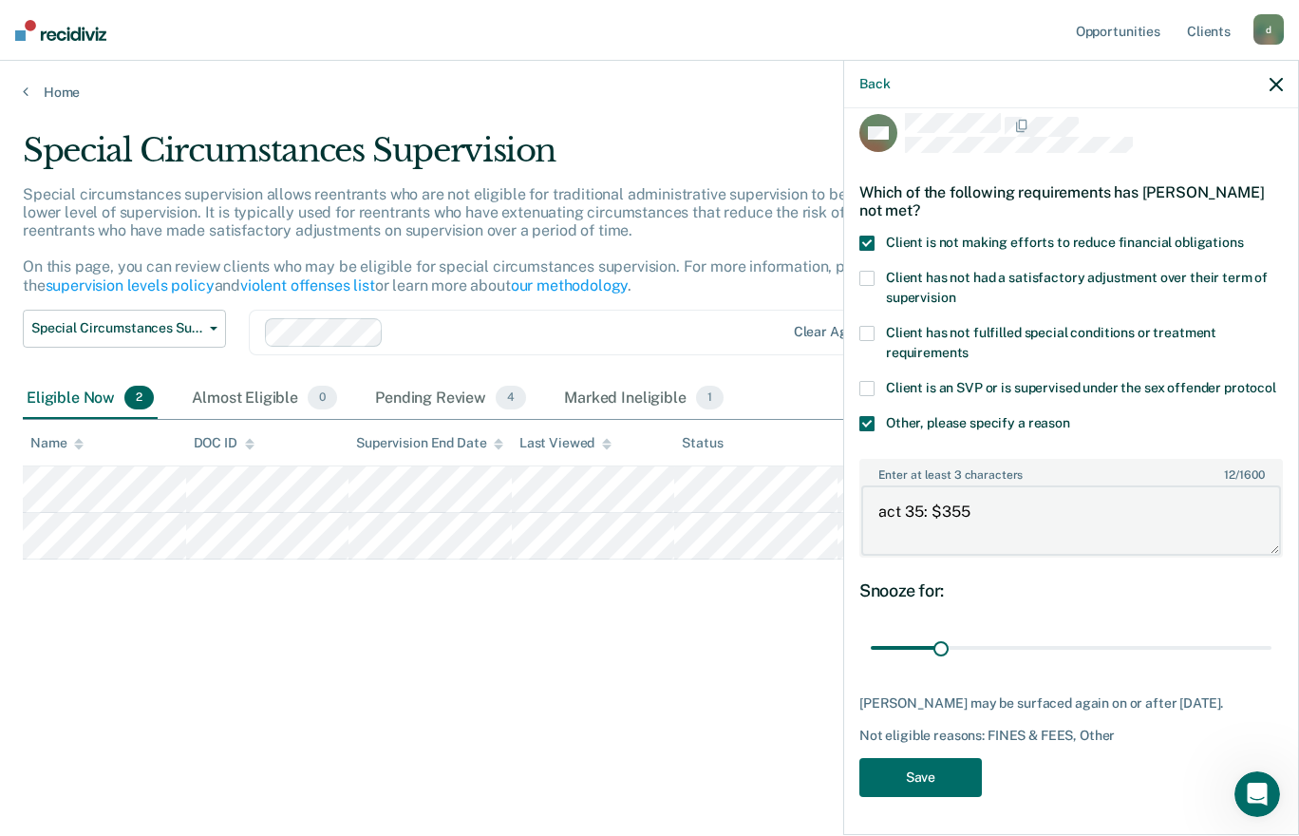
type textarea "act 35: $355"
click at [927, 775] on button "Save" at bounding box center [920, 777] width 123 height 39
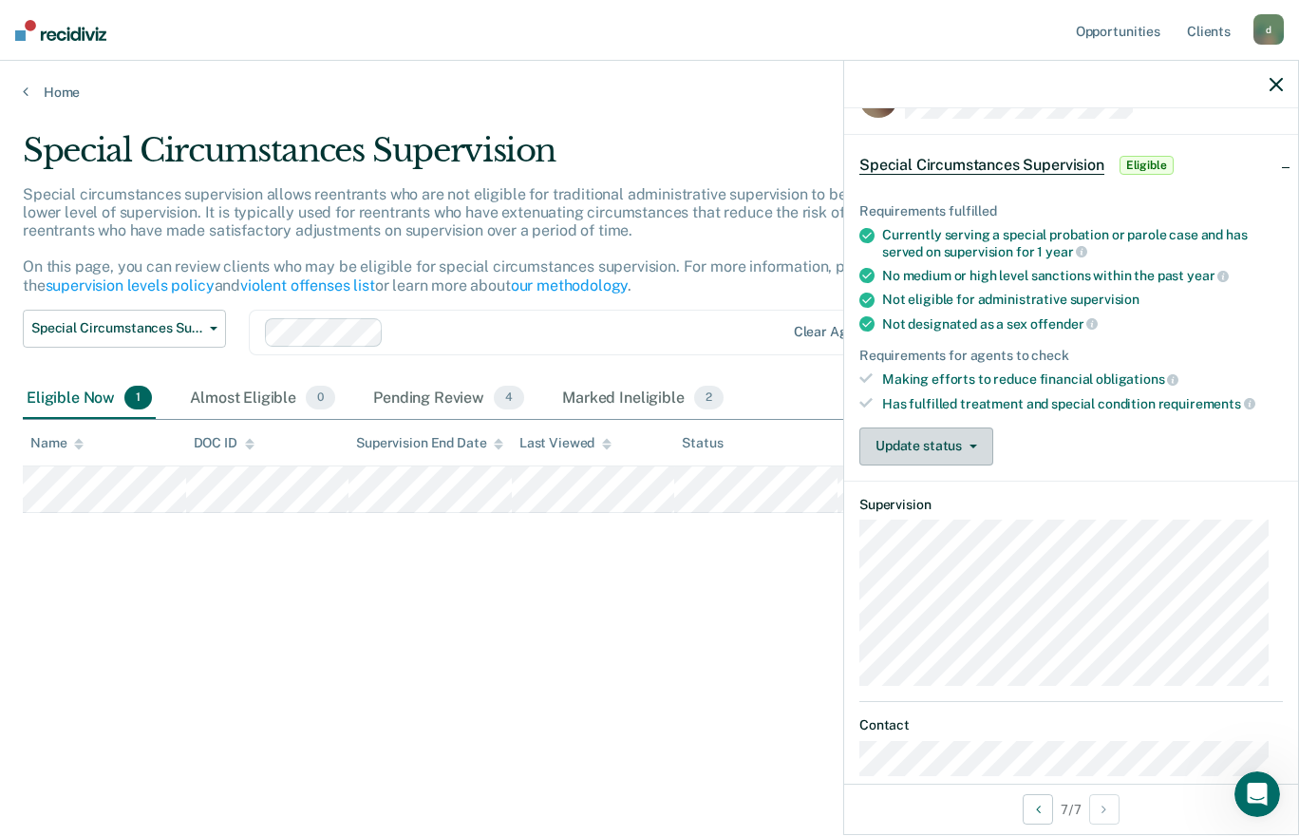
click at [966, 428] on button "Update status" at bounding box center [926, 446] width 134 height 38
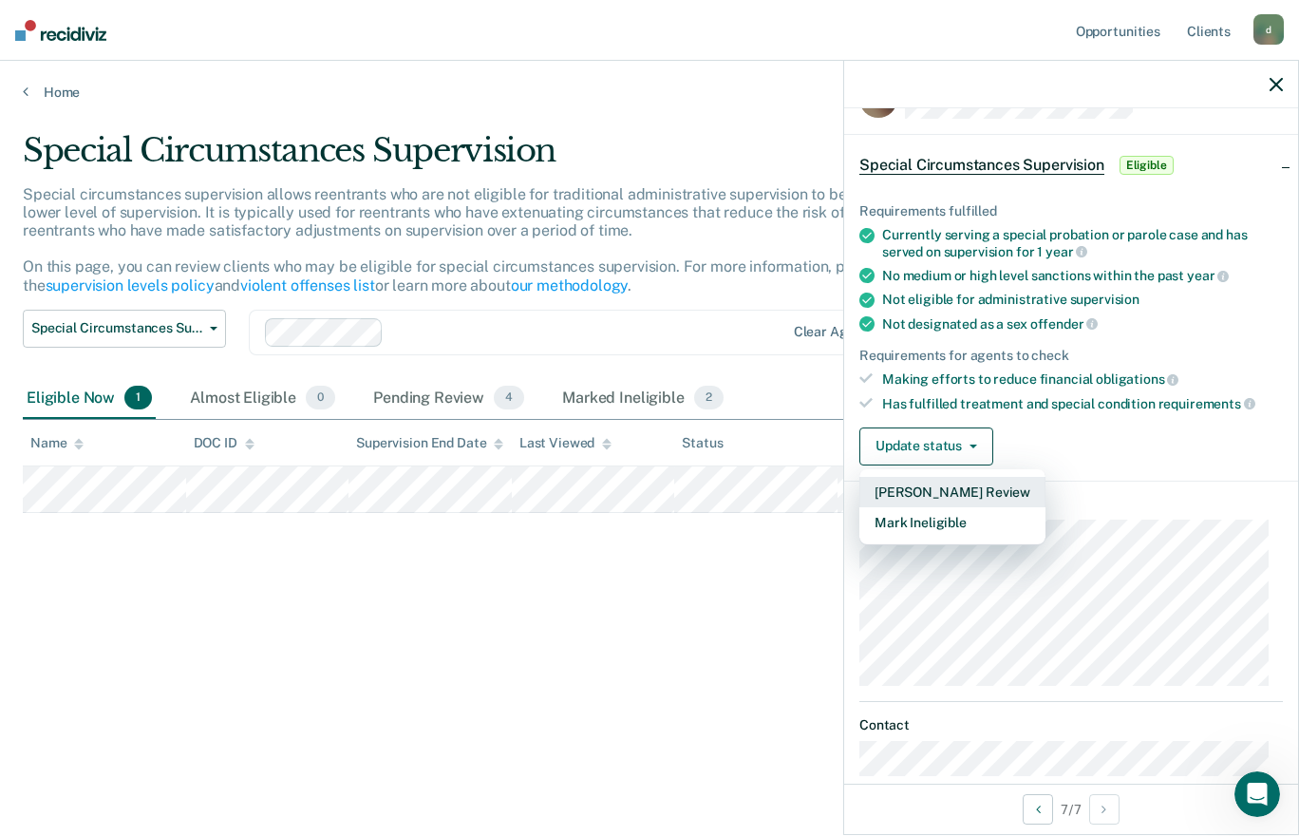
click at [987, 481] on button "[PERSON_NAME] Review" at bounding box center [952, 492] width 186 height 30
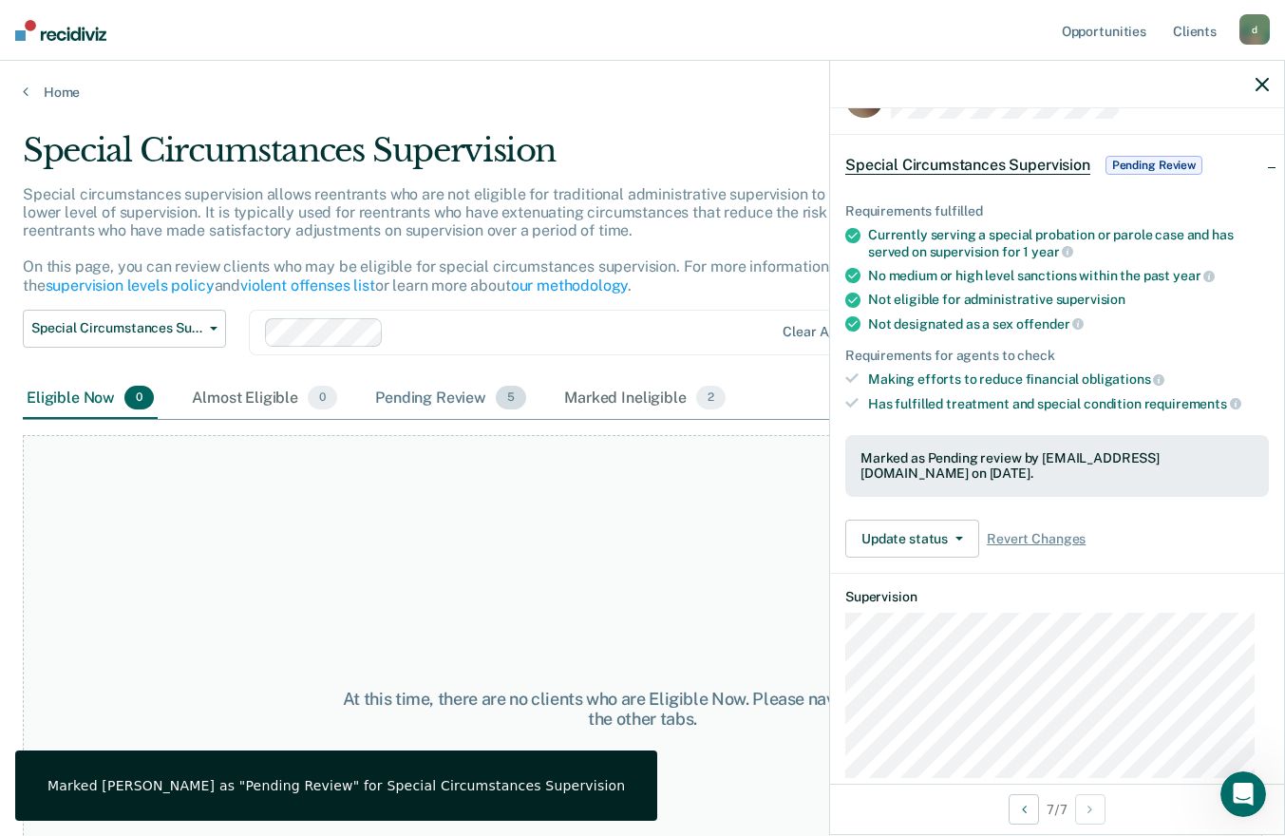
click at [509, 395] on span "5" at bounding box center [511, 398] width 30 height 25
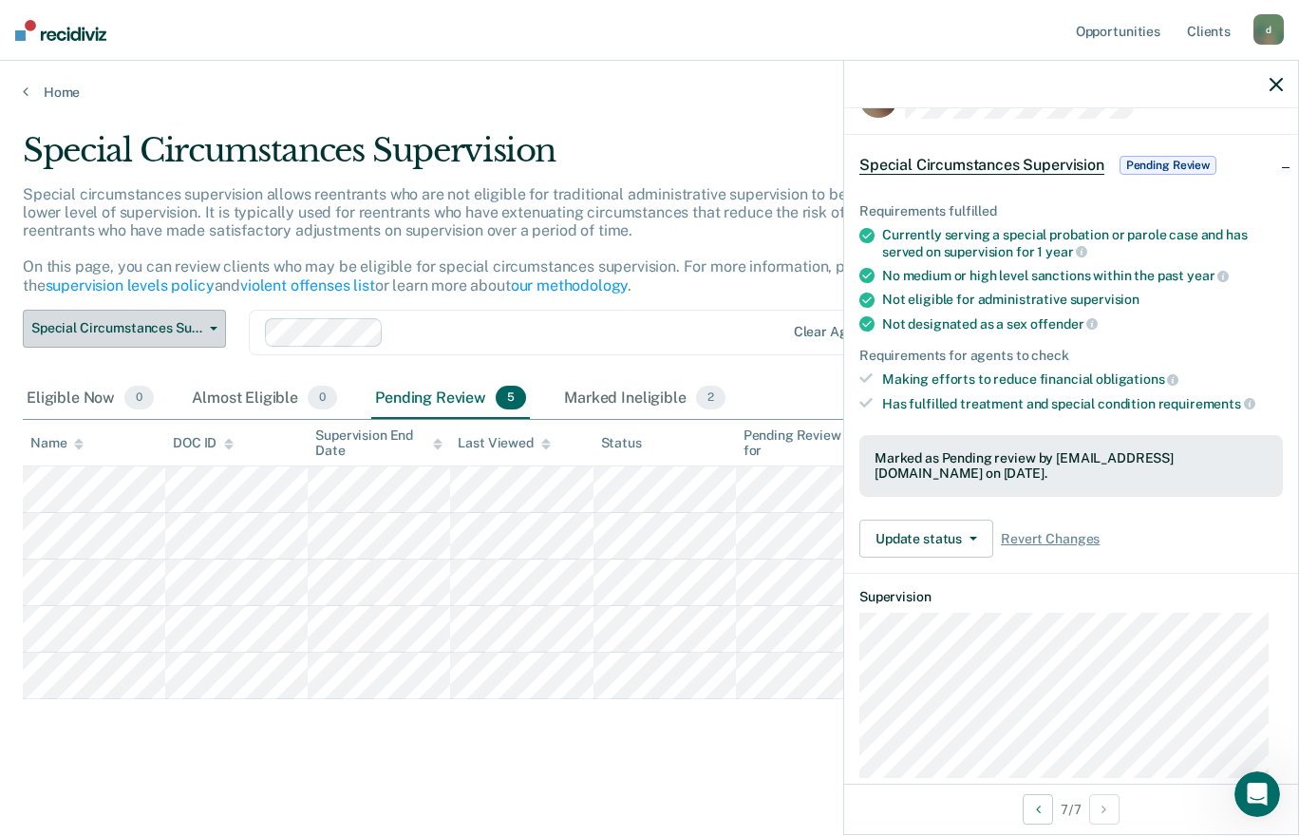
click at [199, 340] on button "Special Circumstances Supervision" at bounding box center [124, 329] width 203 height 38
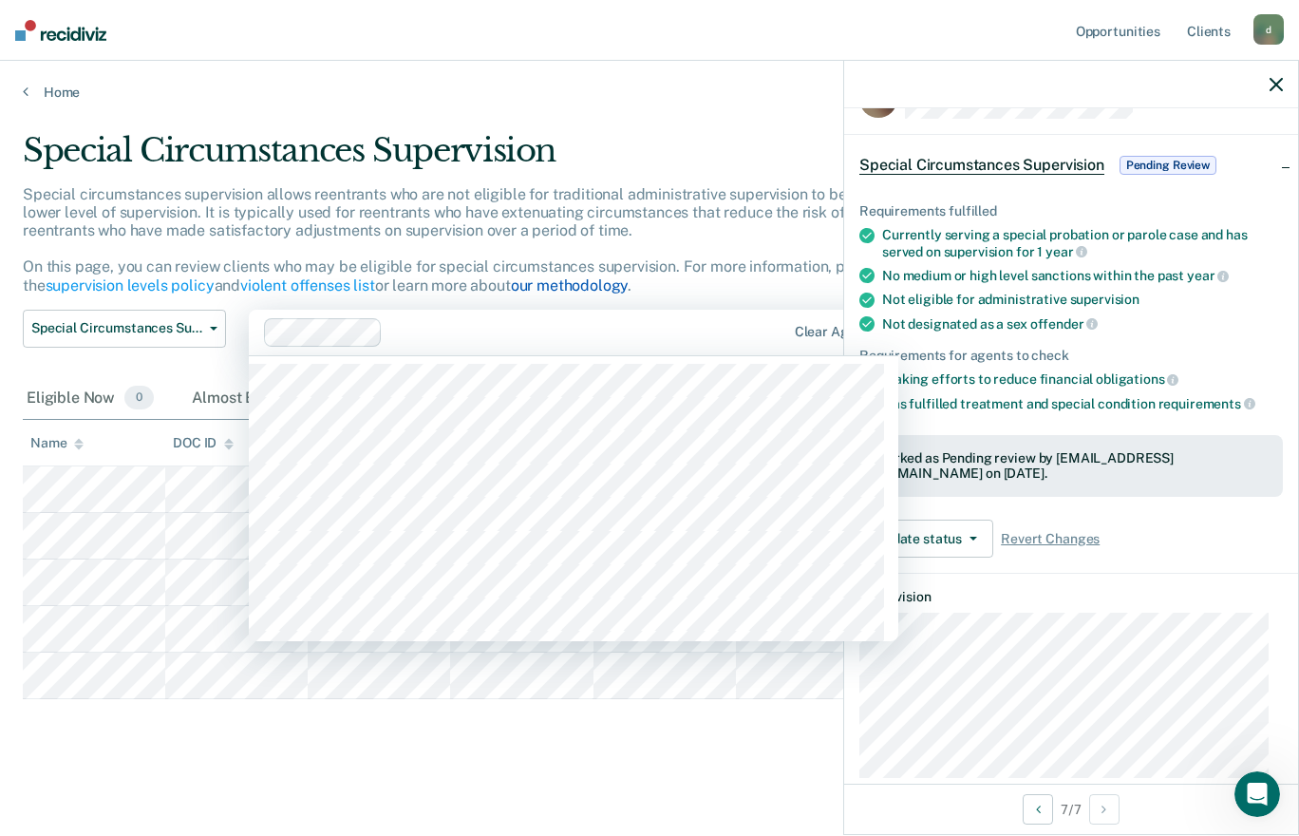
click at [597, 285] on link "our methodology" at bounding box center [570, 285] width 118 height 18
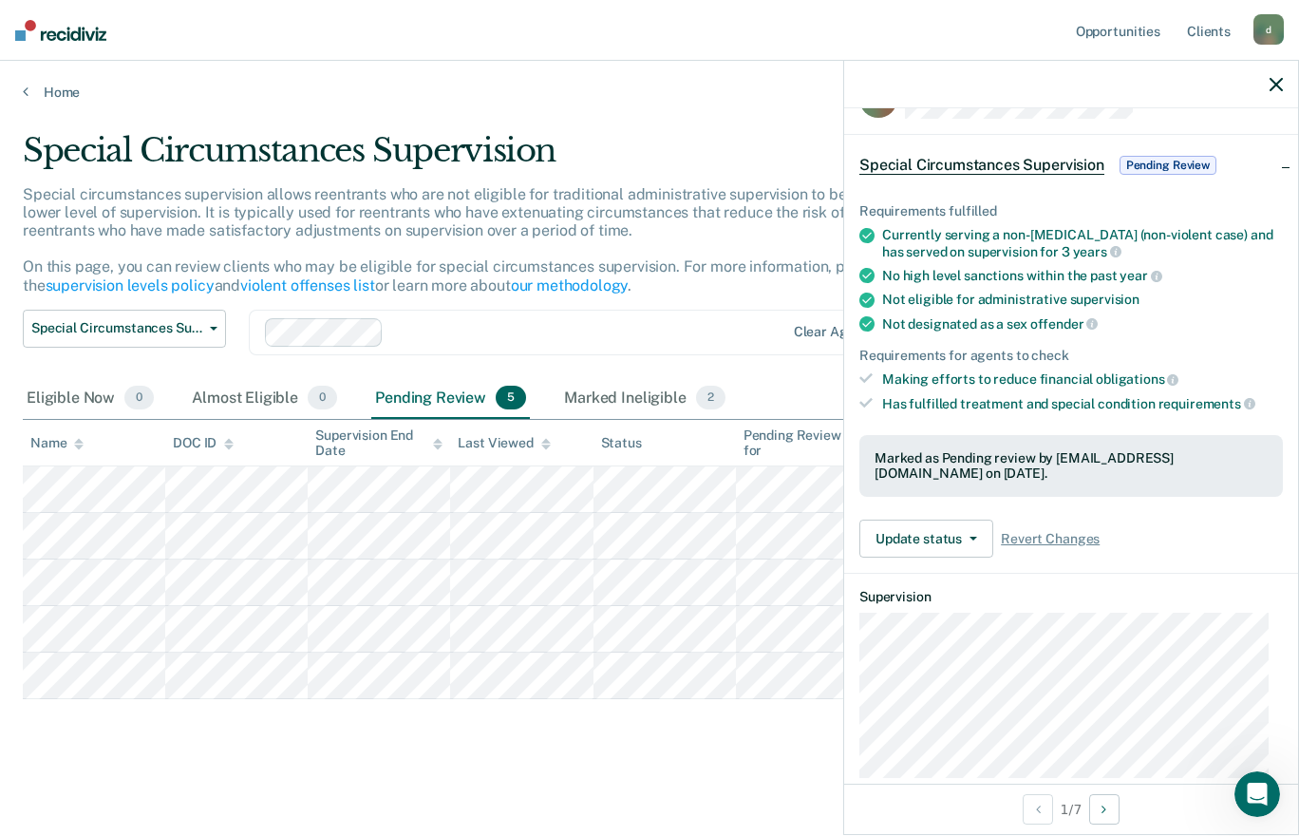
click at [1185, 165] on span "Pending Review" at bounding box center [1168, 165] width 97 height 19
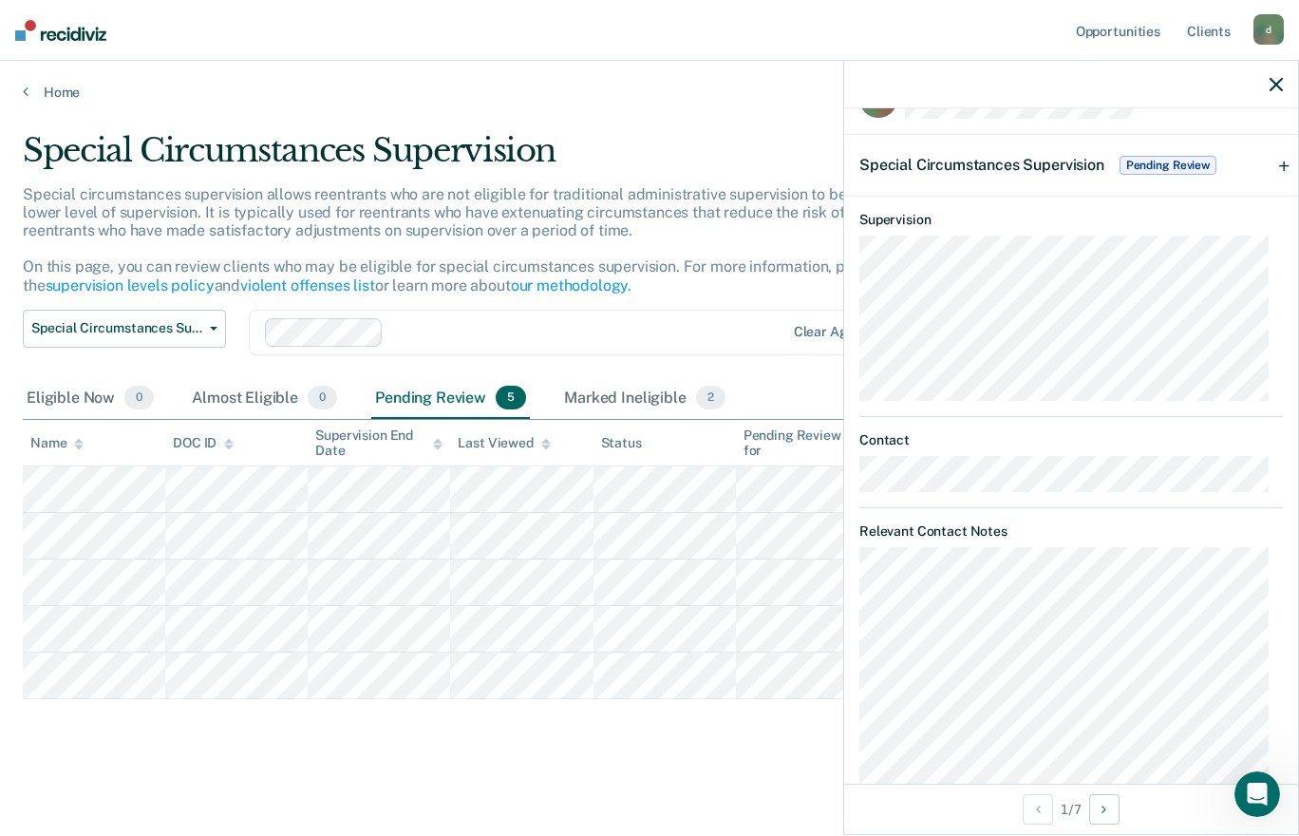
click at [1215, 160] on span "Pending Review" at bounding box center [1168, 165] width 97 height 19
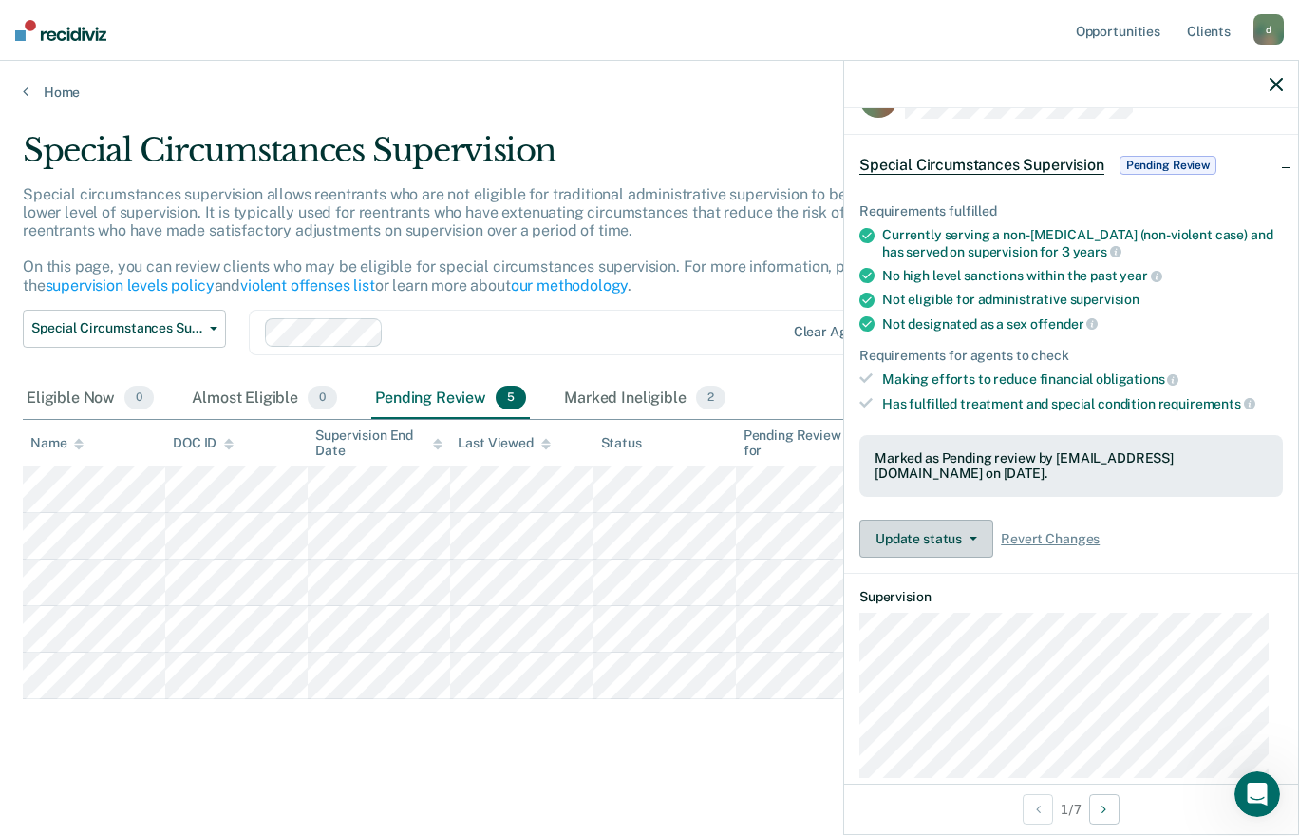
click at [959, 541] on button "Update status" at bounding box center [926, 538] width 134 height 38
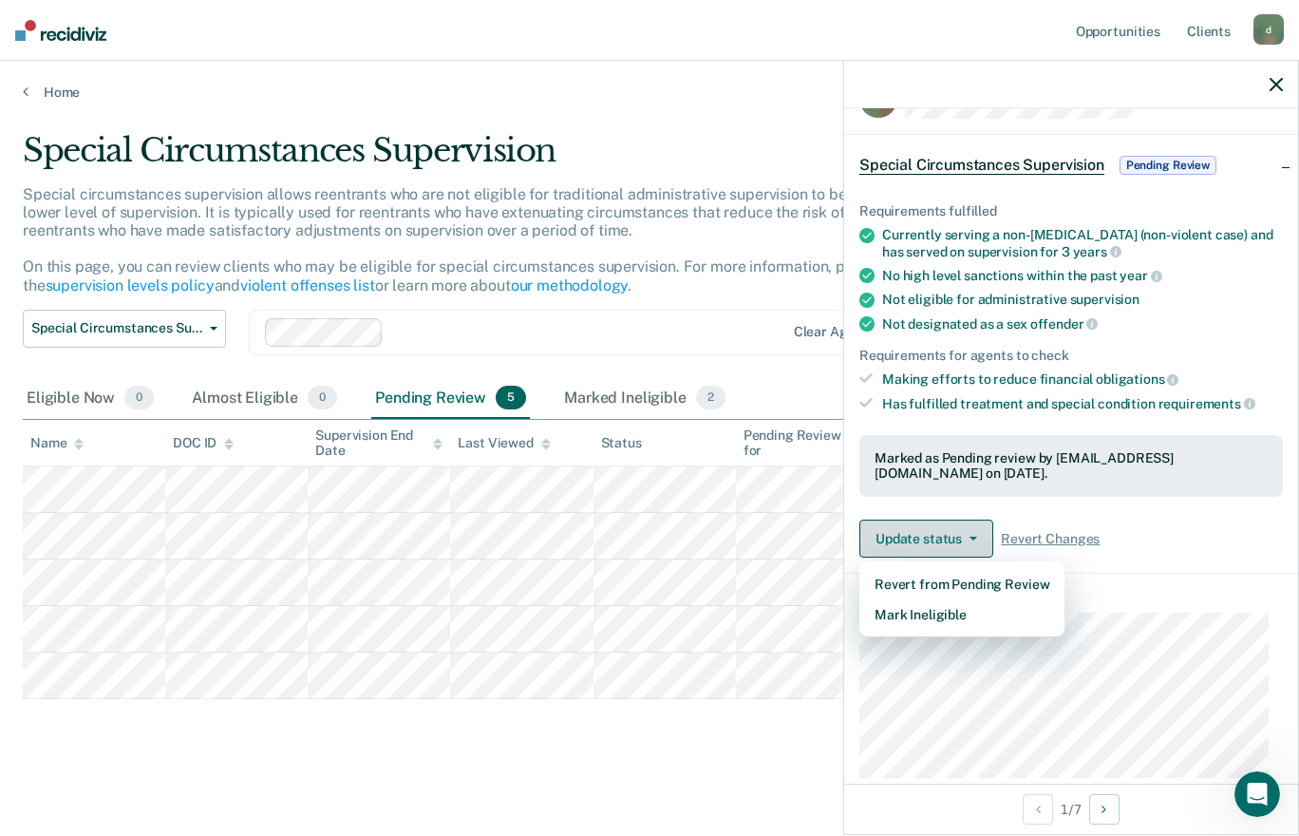
click at [960, 616] on button "Mark Ineligible" at bounding box center [961, 614] width 205 height 30
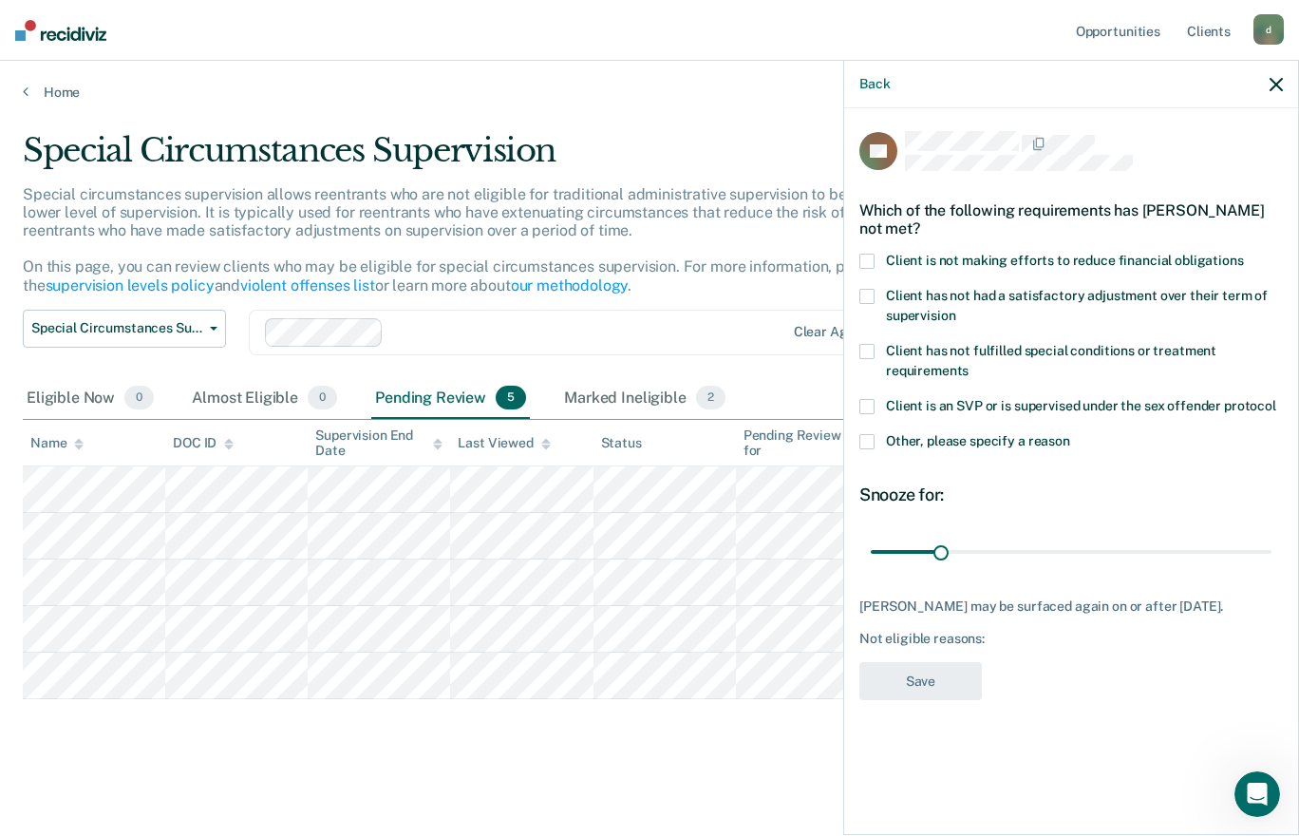
click at [880, 257] on label "Client is not making efforts to reduce financial obligations" at bounding box center [1071, 264] width 424 height 20
click at [867, 257] on span at bounding box center [866, 261] width 15 height 15
click at [892, 446] on label "Other, please specify a reason" at bounding box center [1071, 444] width 424 height 20
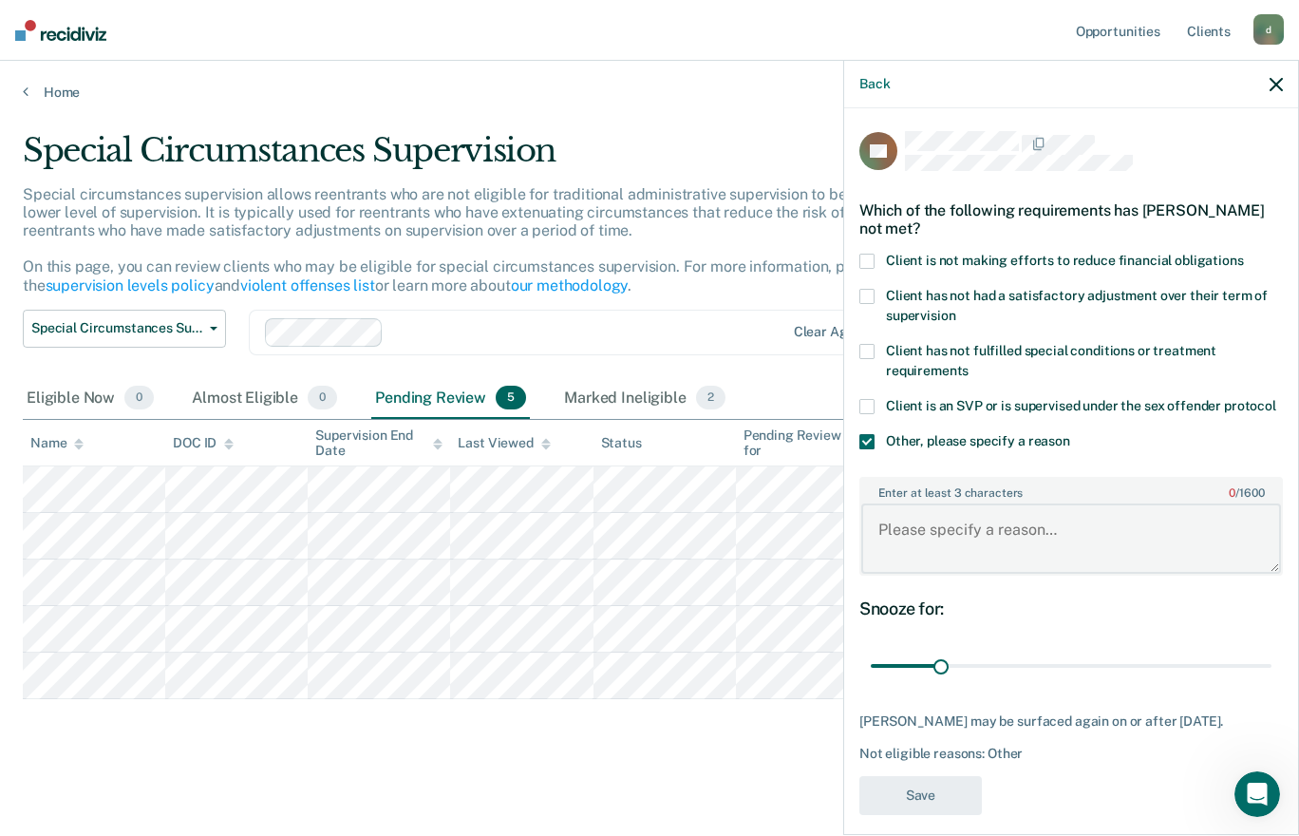
click at [957, 556] on textarea "Enter at least 3 characters 0 / 1600" at bounding box center [1071, 538] width 420 height 70
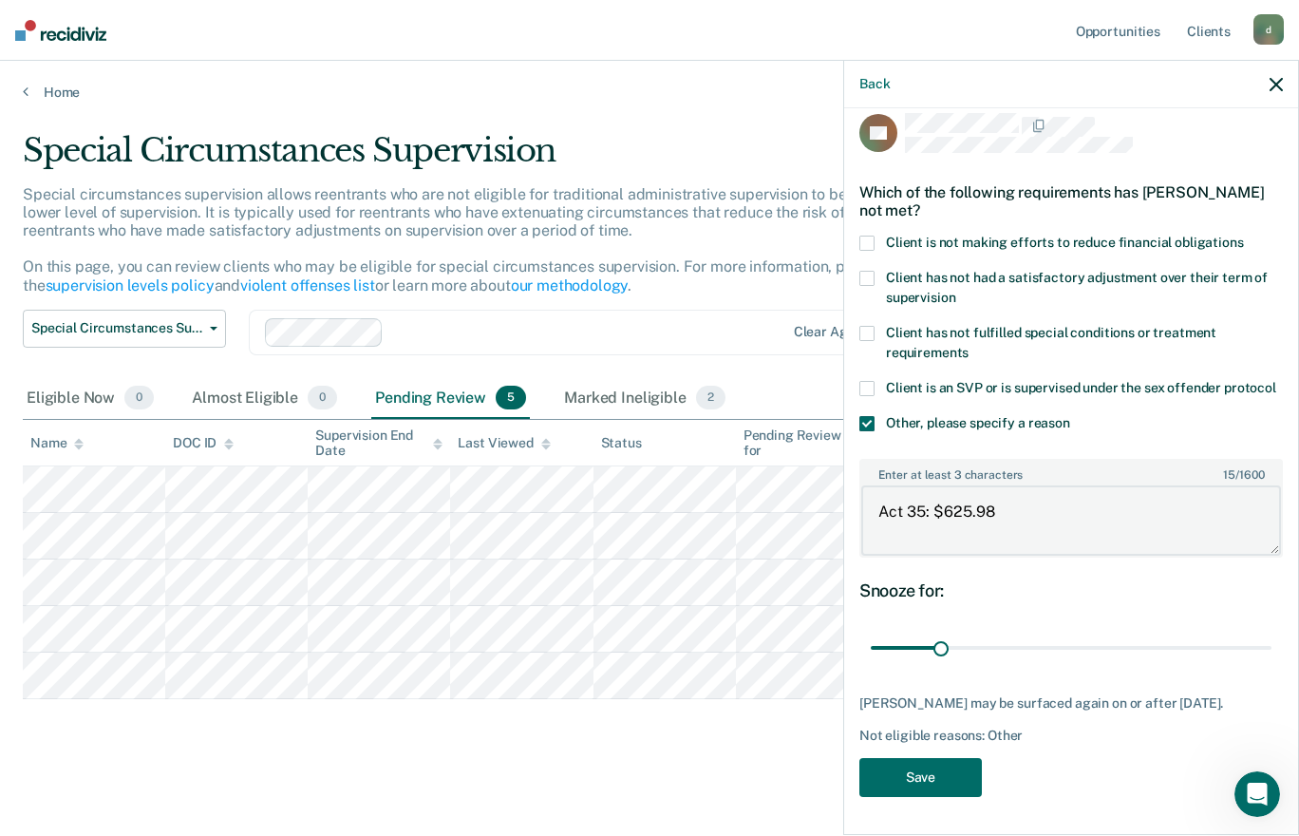
type textarea "Act 35: $625.98"
click at [941, 793] on button "Save" at bounding box center [920, 777] width 123 height 39
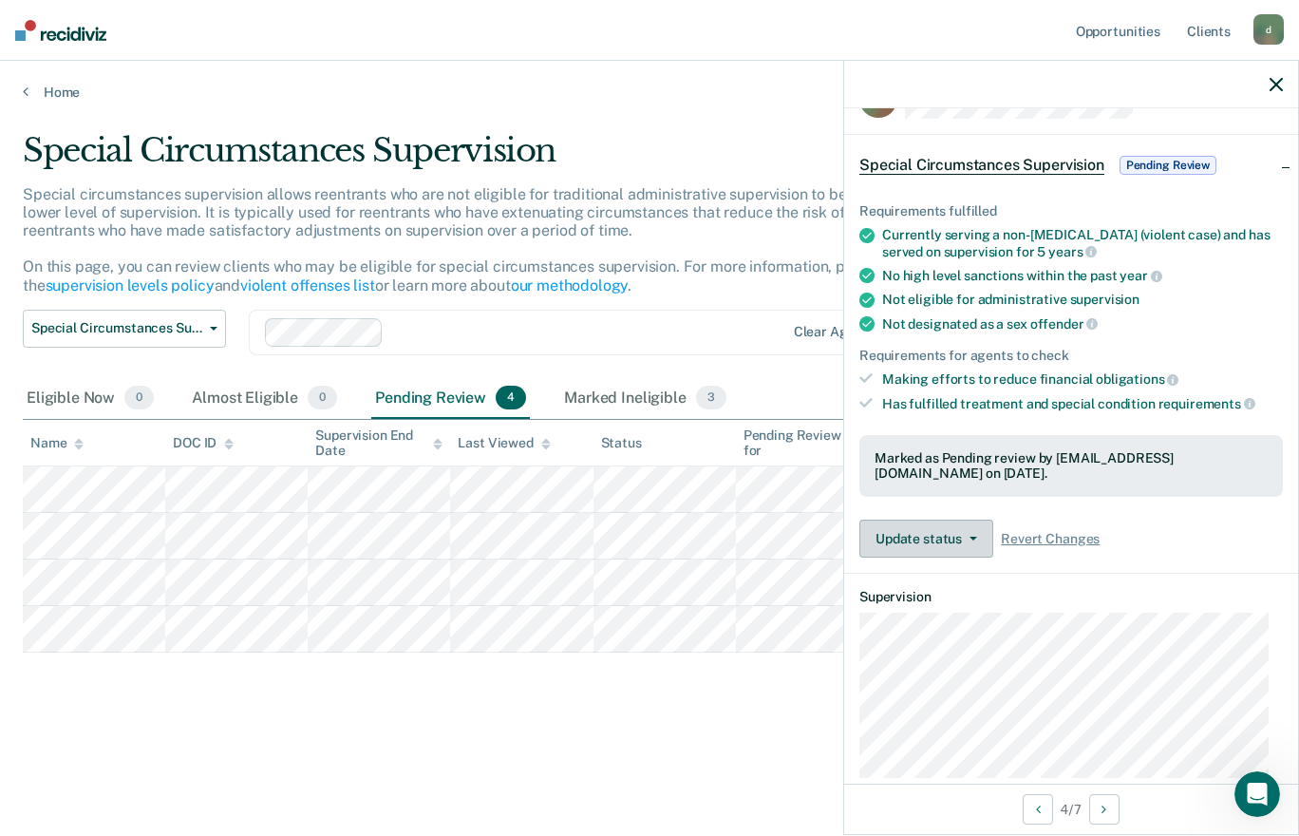
click at [977, 536] on button "Update status" at bounding box center [926, 538] width 134 height 38
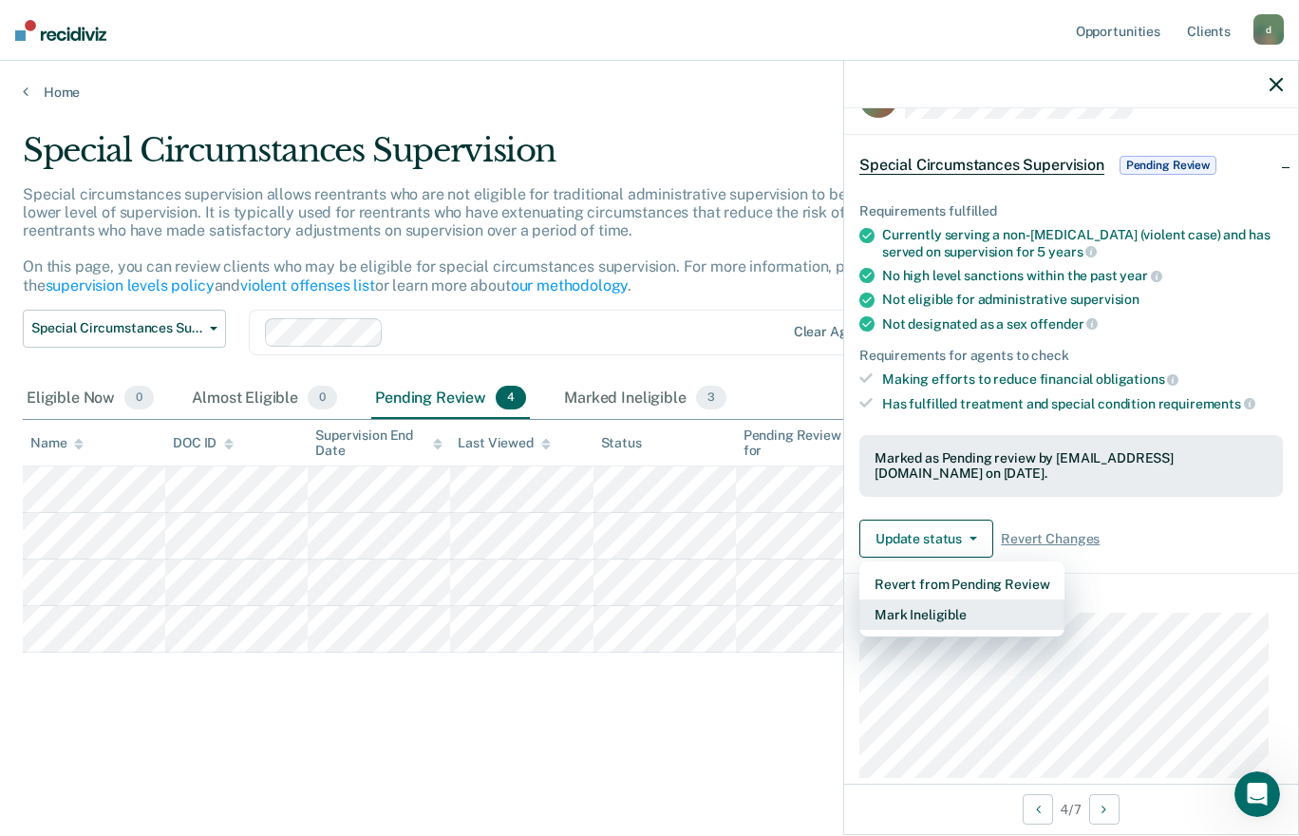
click at [961, 624] on button "Mark Ineligible" at bounding box center [961, 614] width 205 height 30
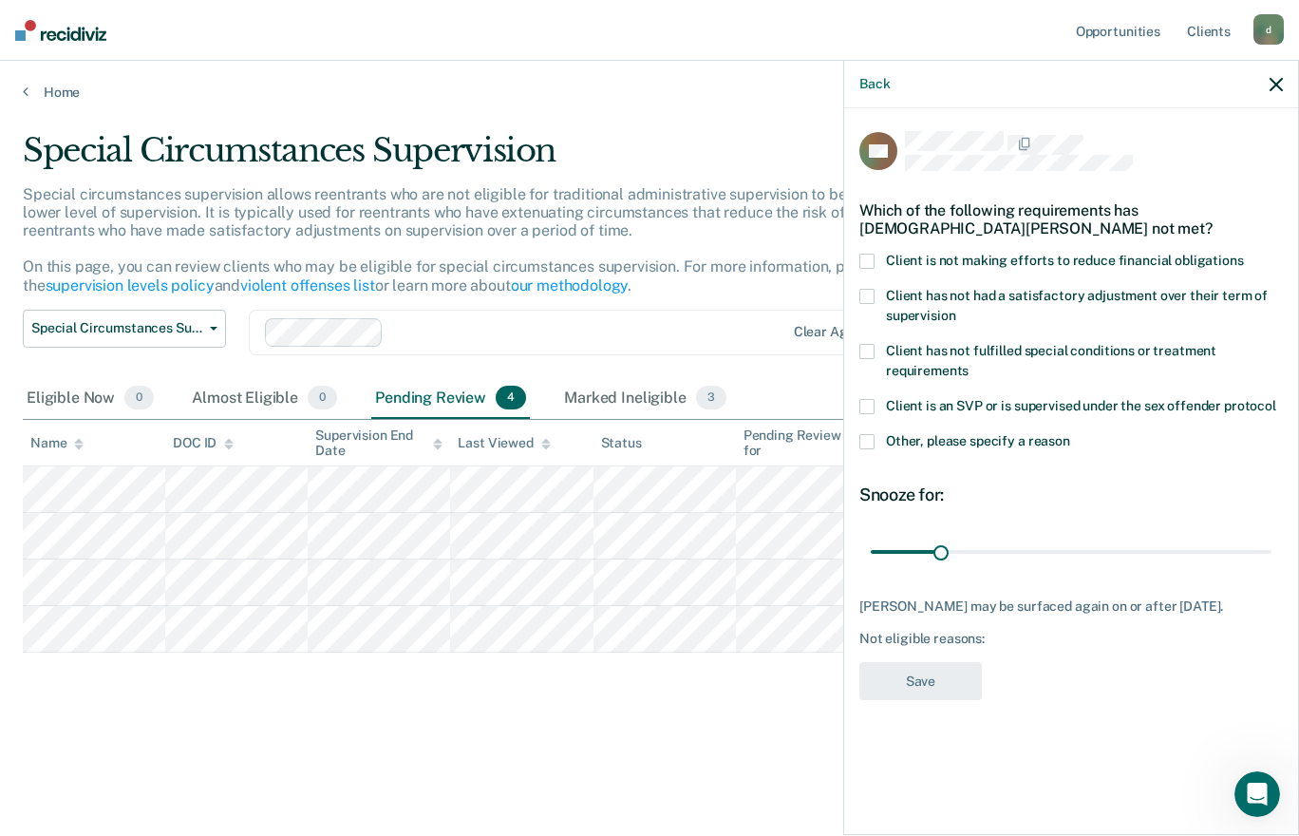
scroll to position [0, 0]
click at [892, 444] on span "Other, please specify a reason" at bounding box center [978, 440] width 184 height 15
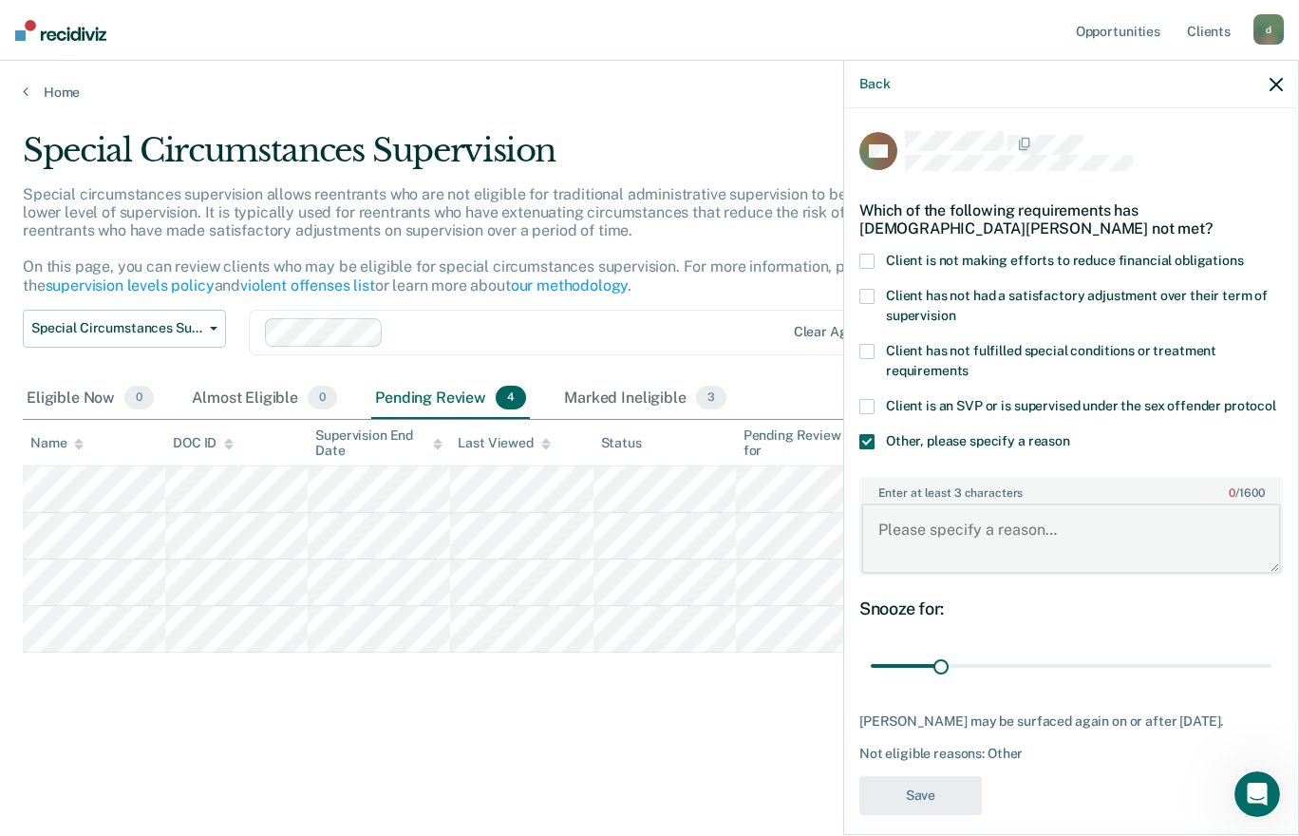
click at [960, 555] on textarea "Enter at least 3 characters 0 / 1600" at bounding box center [1071, 538] width 420 height 70
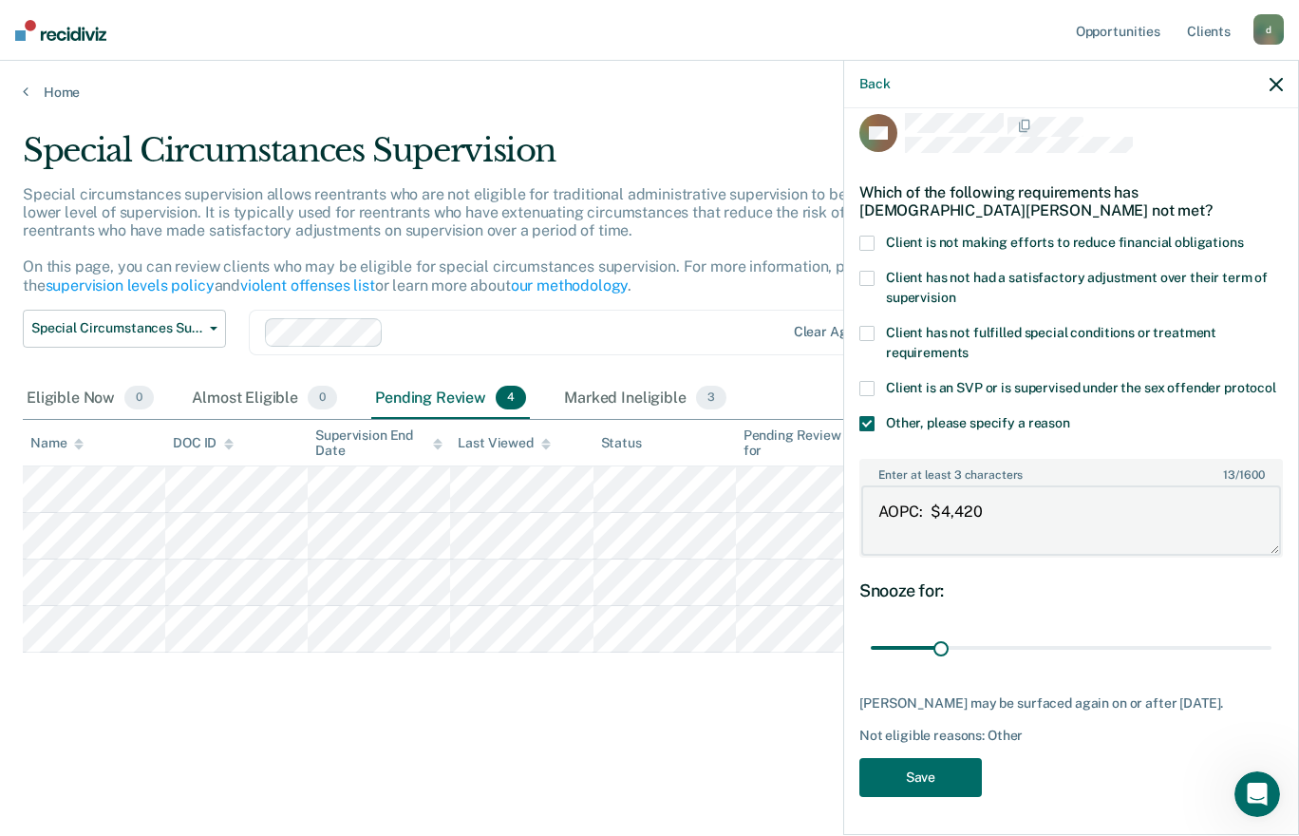
scroll to position [52, 0]
type textarea "AOPC: $4,420"
click at [899, 235] on span "Client is not making efforts to reduce financial obligations" at bounding box center [1065, 242] width 358 height 15
click at [964, 783] on button "Save" at bounding box center [920, 777] width 123 height 39
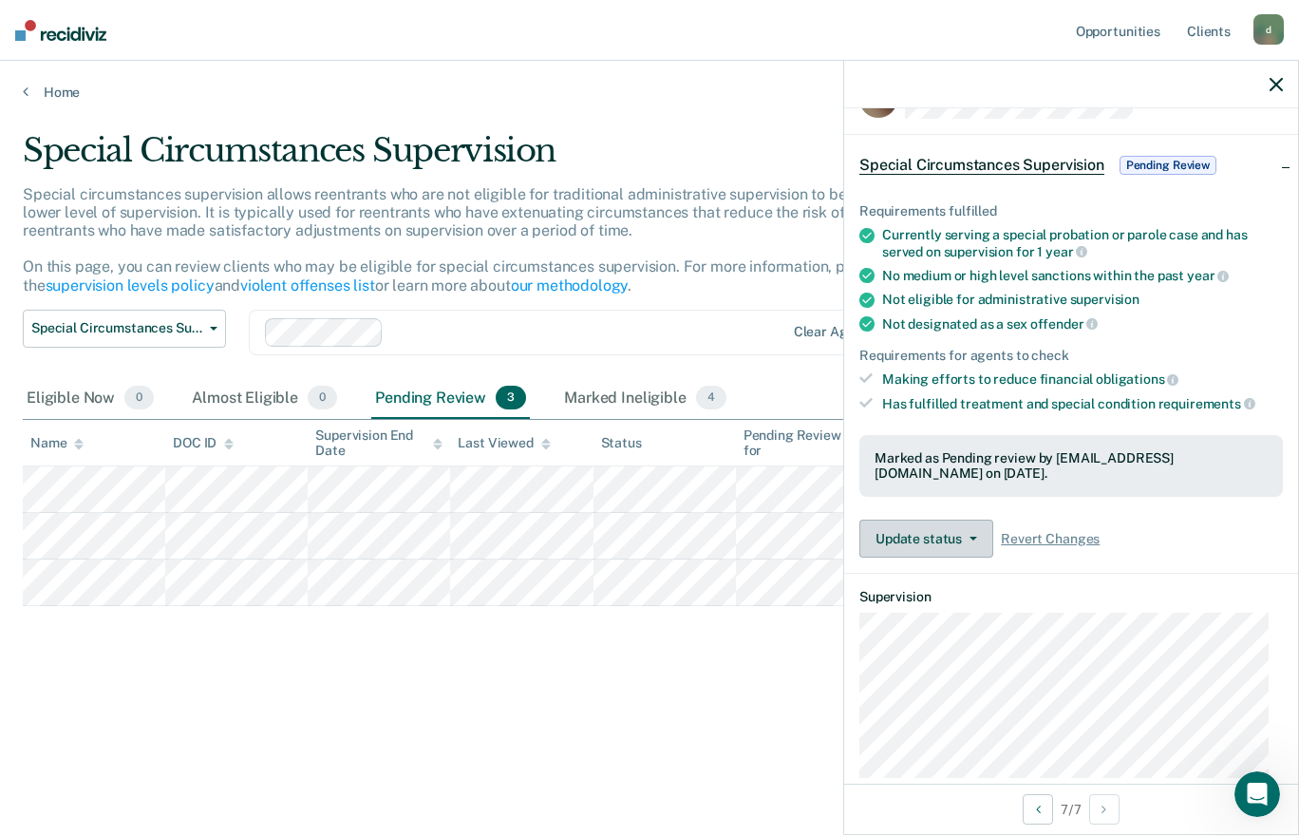
click at [974, 537] on icon "button" at bounding box center [974, 539] width 8 height 4
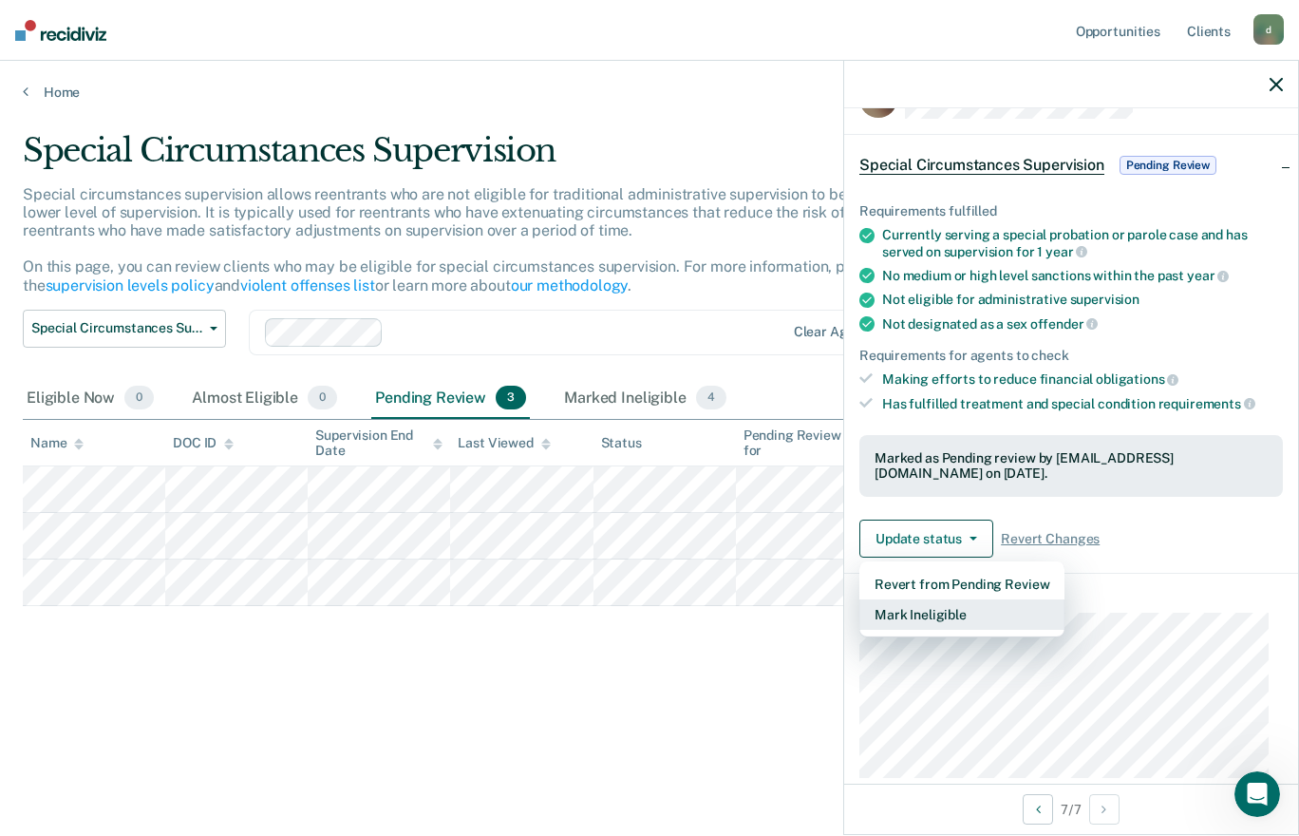
click at [955, 613] on button "Mark Ineligible" at bounding box center [961, 614] width 205 height 30
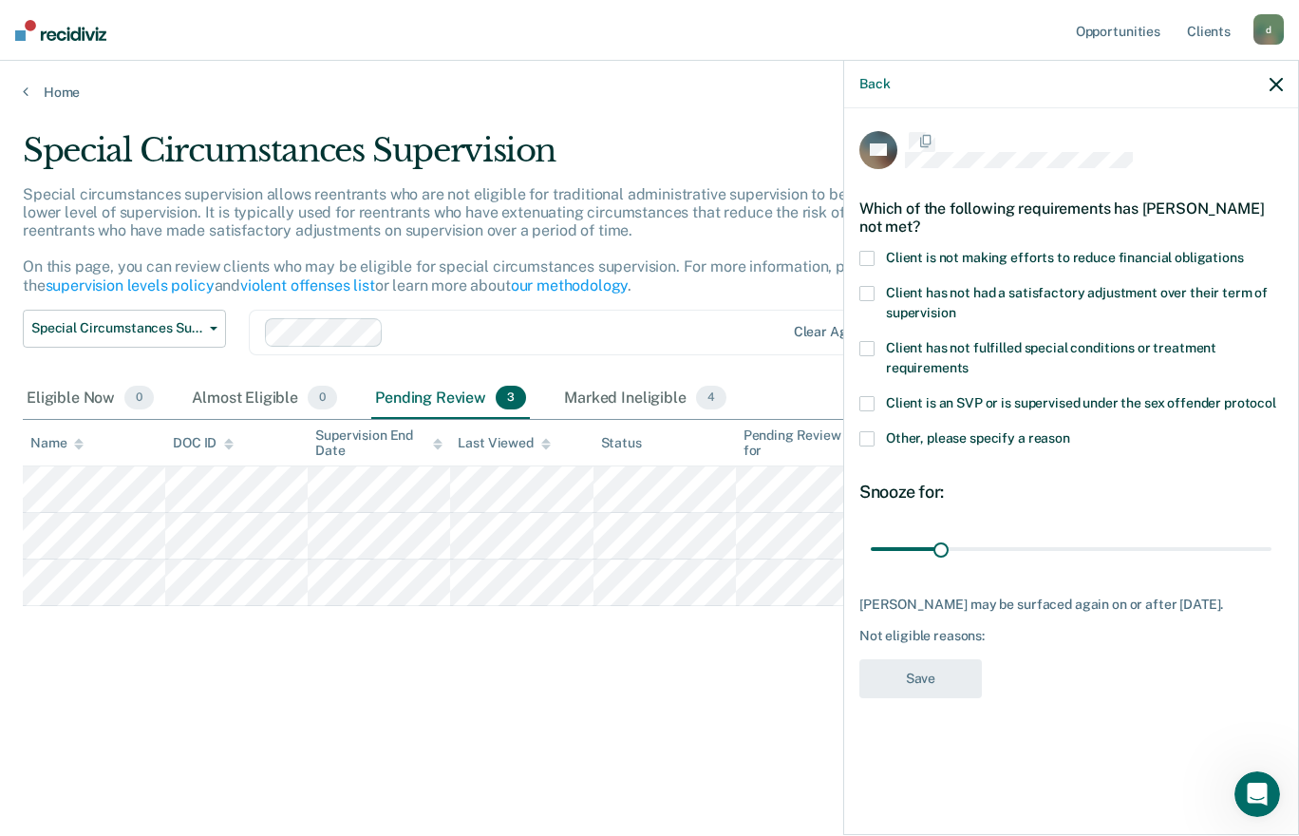
scroll to position [0, 0]
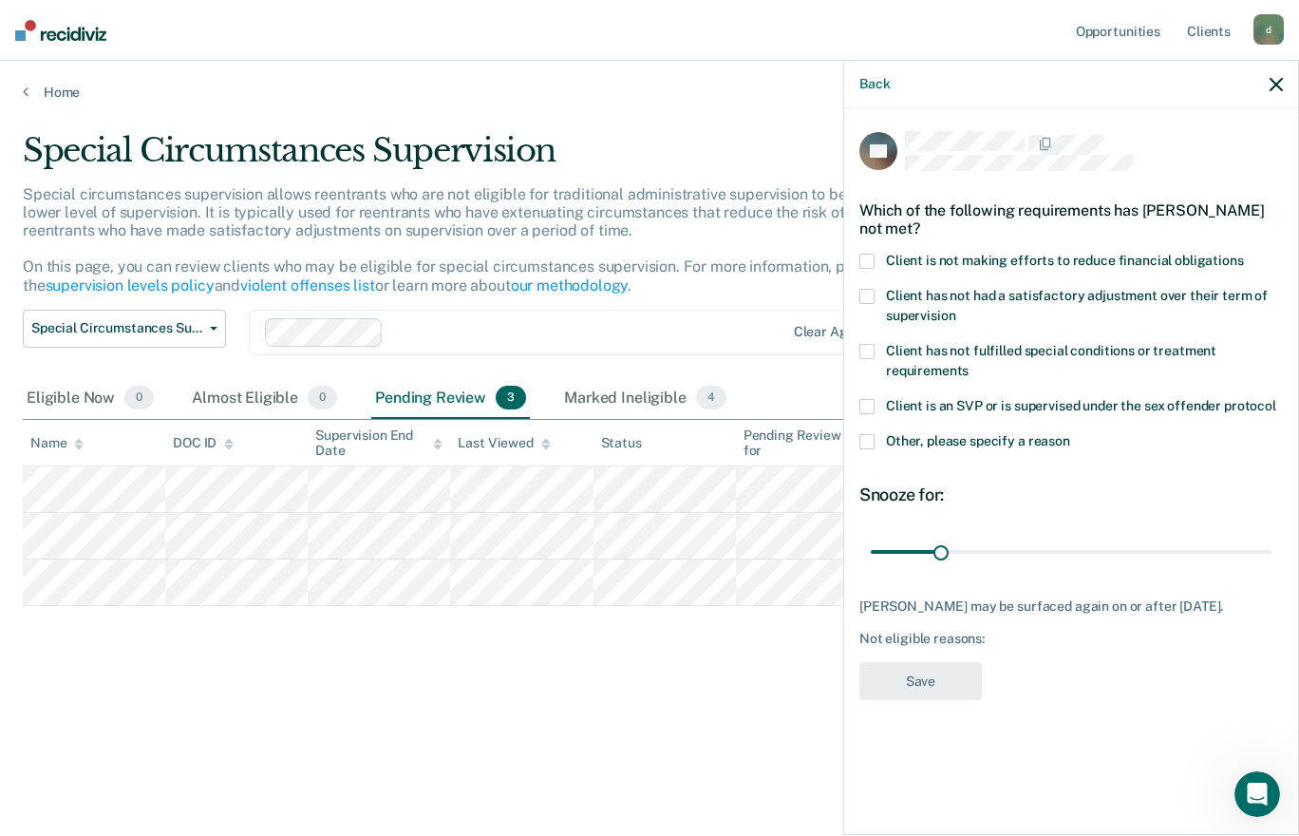
click at [904, 441] on span "Other, please specify a reason" at bounding box center [978, 440] width 184 height 15
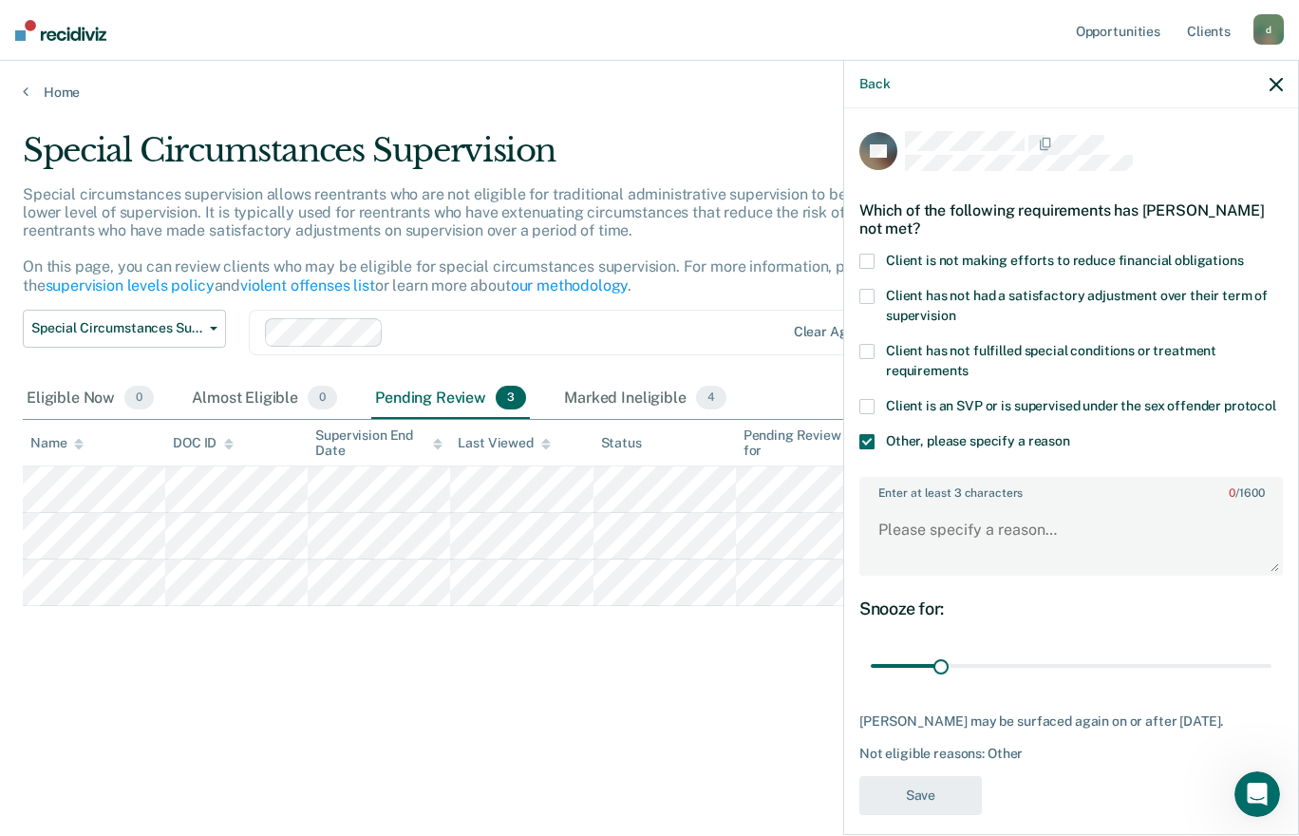
click at [862, 254] on span at bounding box center [866, 261] width 15 height 15
click at [956, 556] on textarea "Enter at least 3 characters 0 / 1600" at bounding box center [1071, 538] width 420 height 70
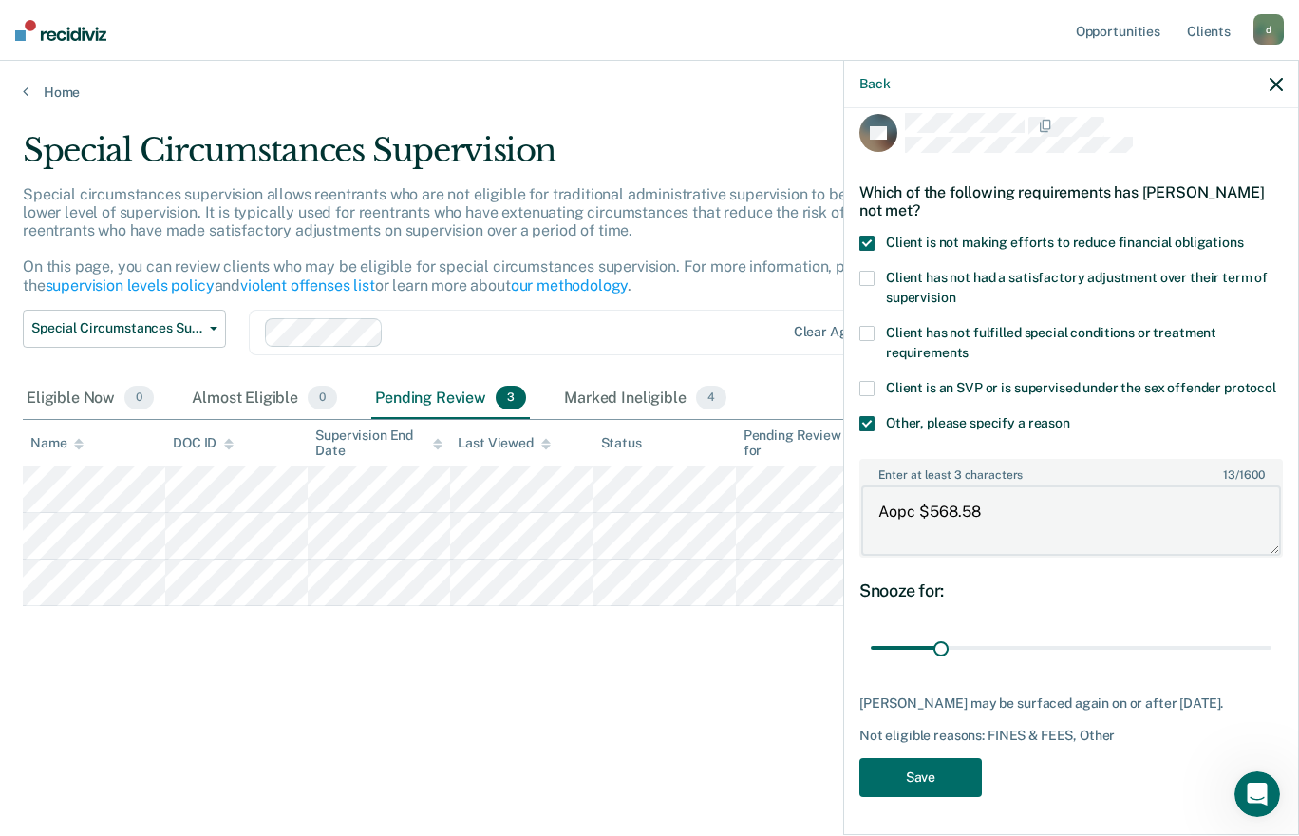
type textarea "Aopc $568.58"
click at [916, 782] on button "Save" at bounding box center [920, 777] width 123 height 39
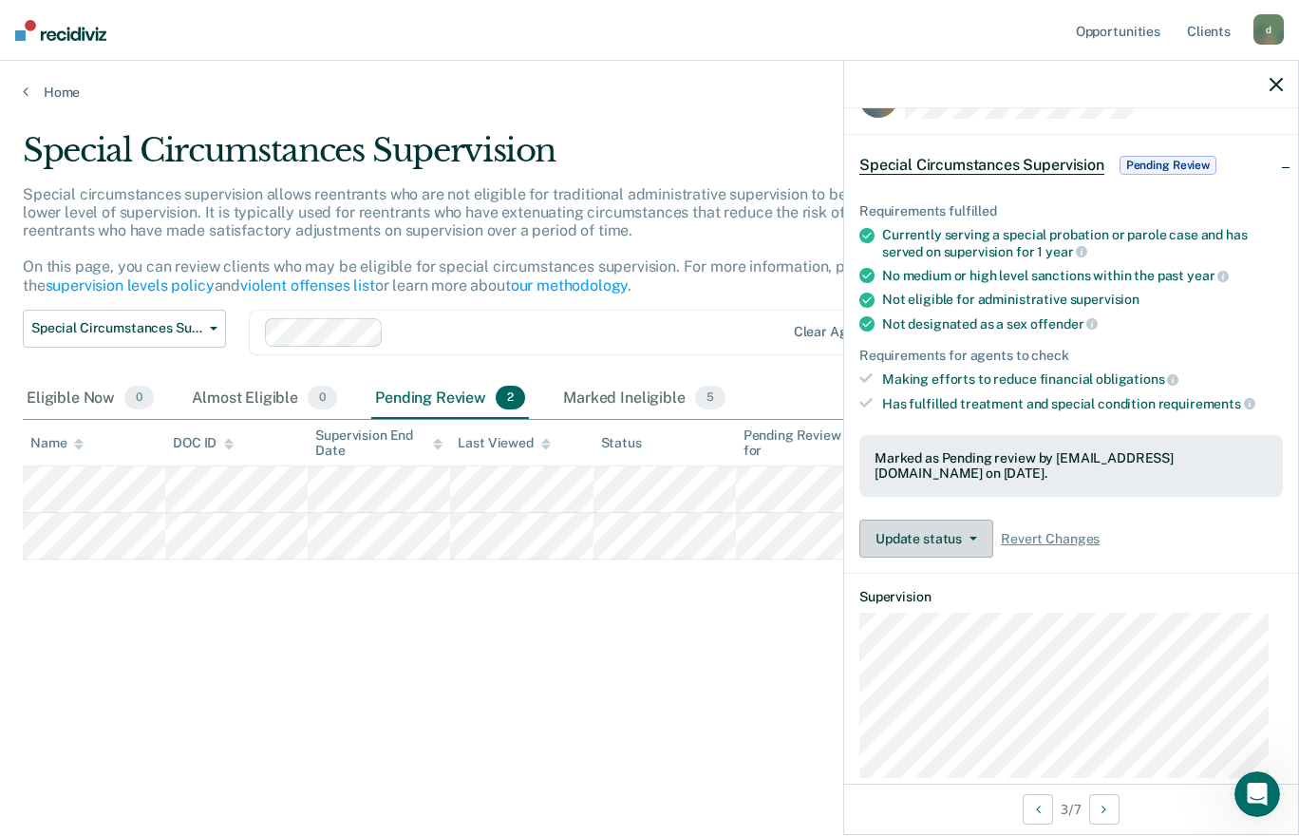
click at [971, 537] on icon "button" at bounding box center [974, 539] width 8 height 4
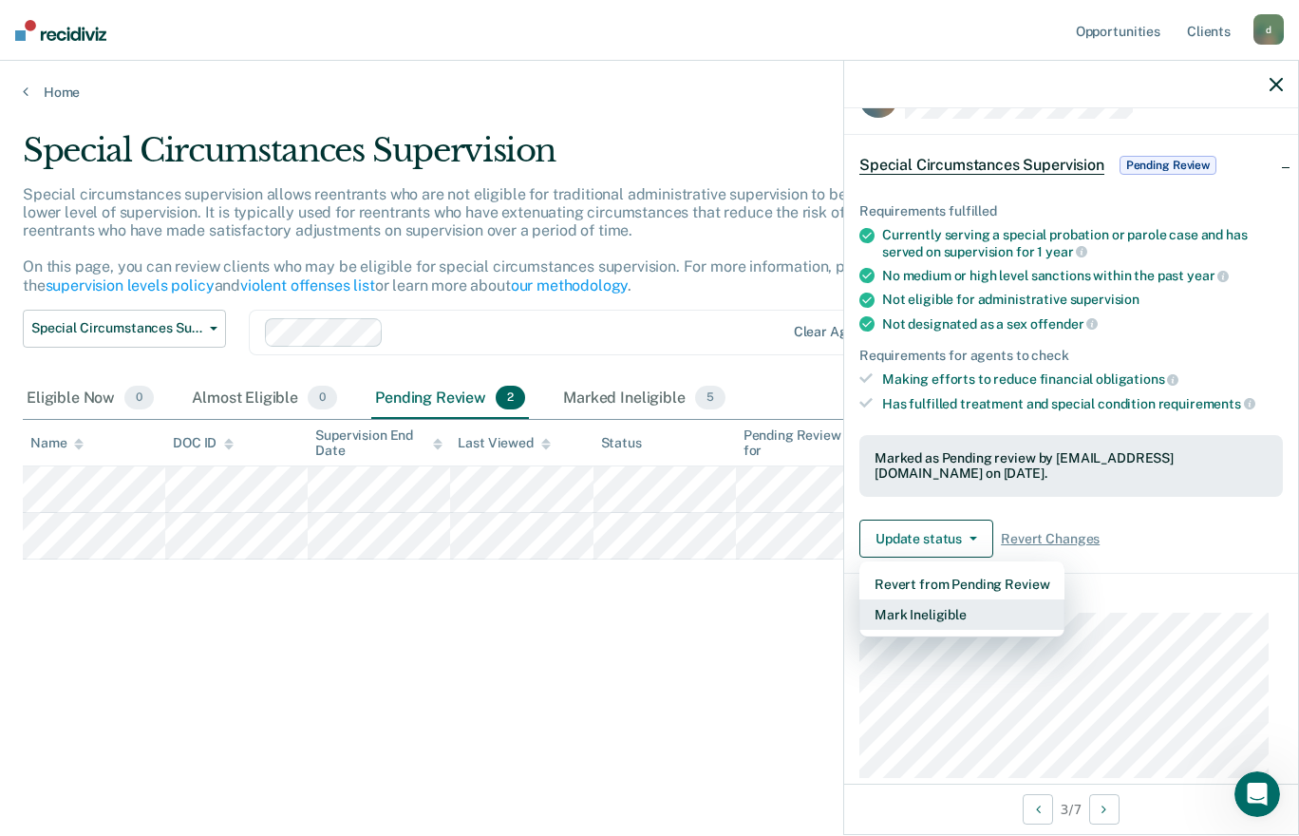
click at [968, 611] on button "Mark Ineligible" at bounding box center [961, 614] width 205 height 30
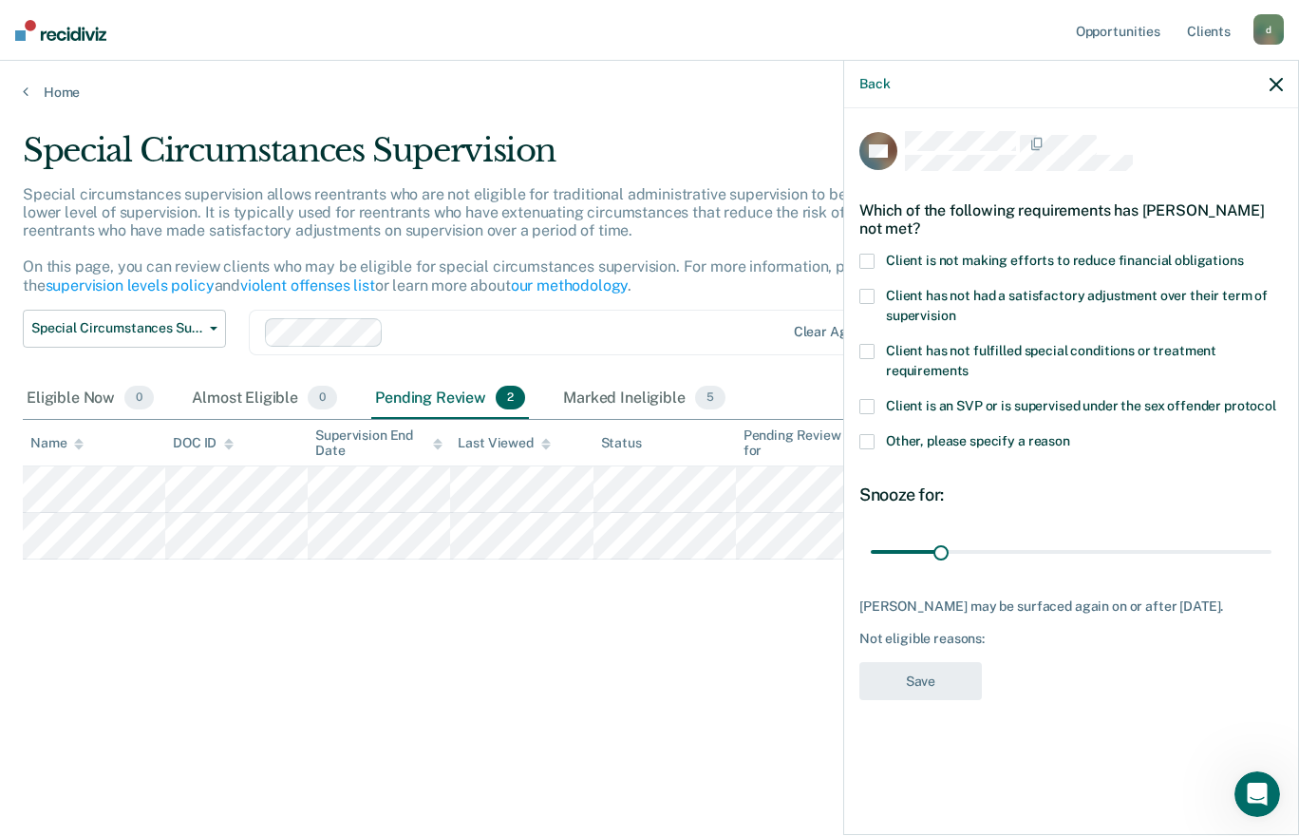
scroll to position [0, 0]
click at [909, 451] on label "Other, please specify a reason" at bounding box center [1071, 444] width 424 height 20
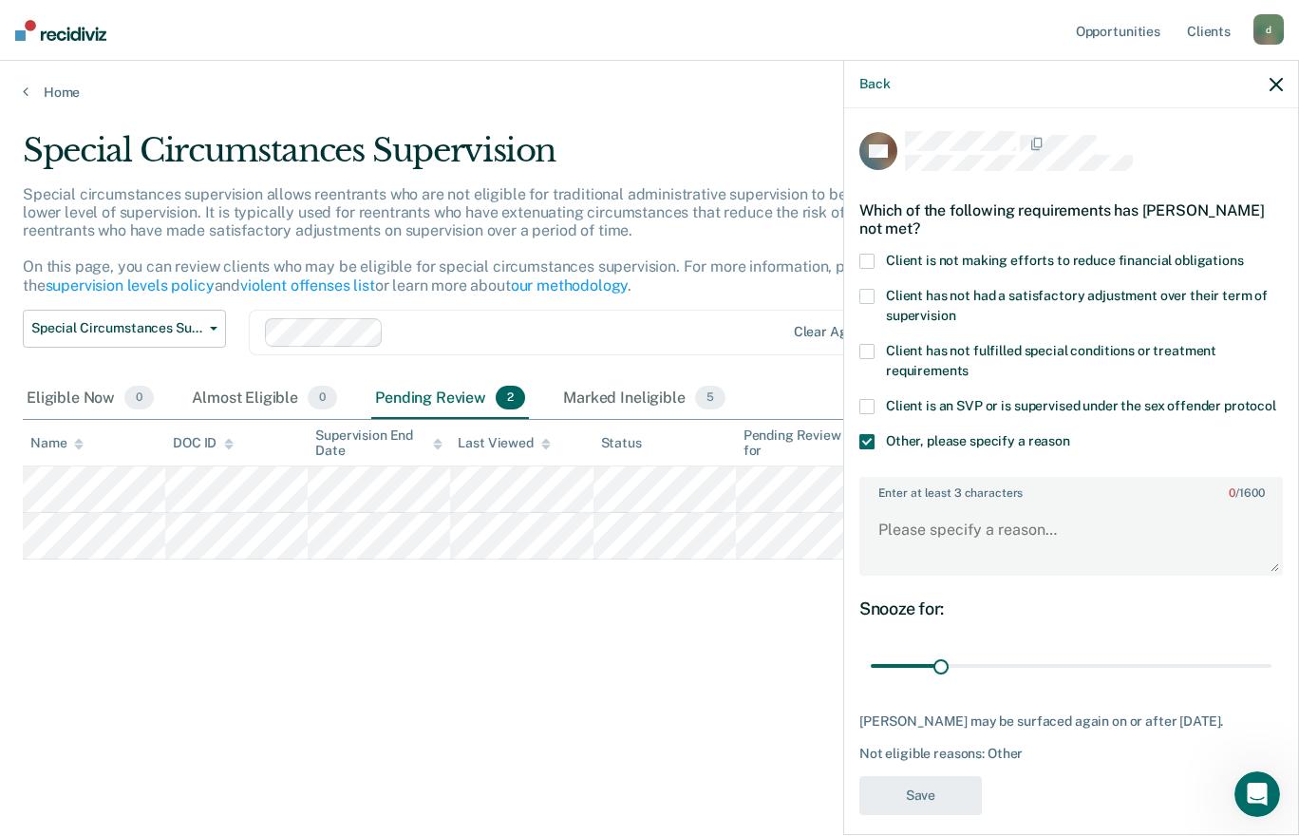
click at [883, 260] on label "Client is not making efforts to reduce financial obligations" at bounding box center [1071, 264] width 424 height 20
click at [960, 549] on textarea "Enter at least 3 characters 0 / 1600" at bounding box center [1071, 538] width 420 height 70
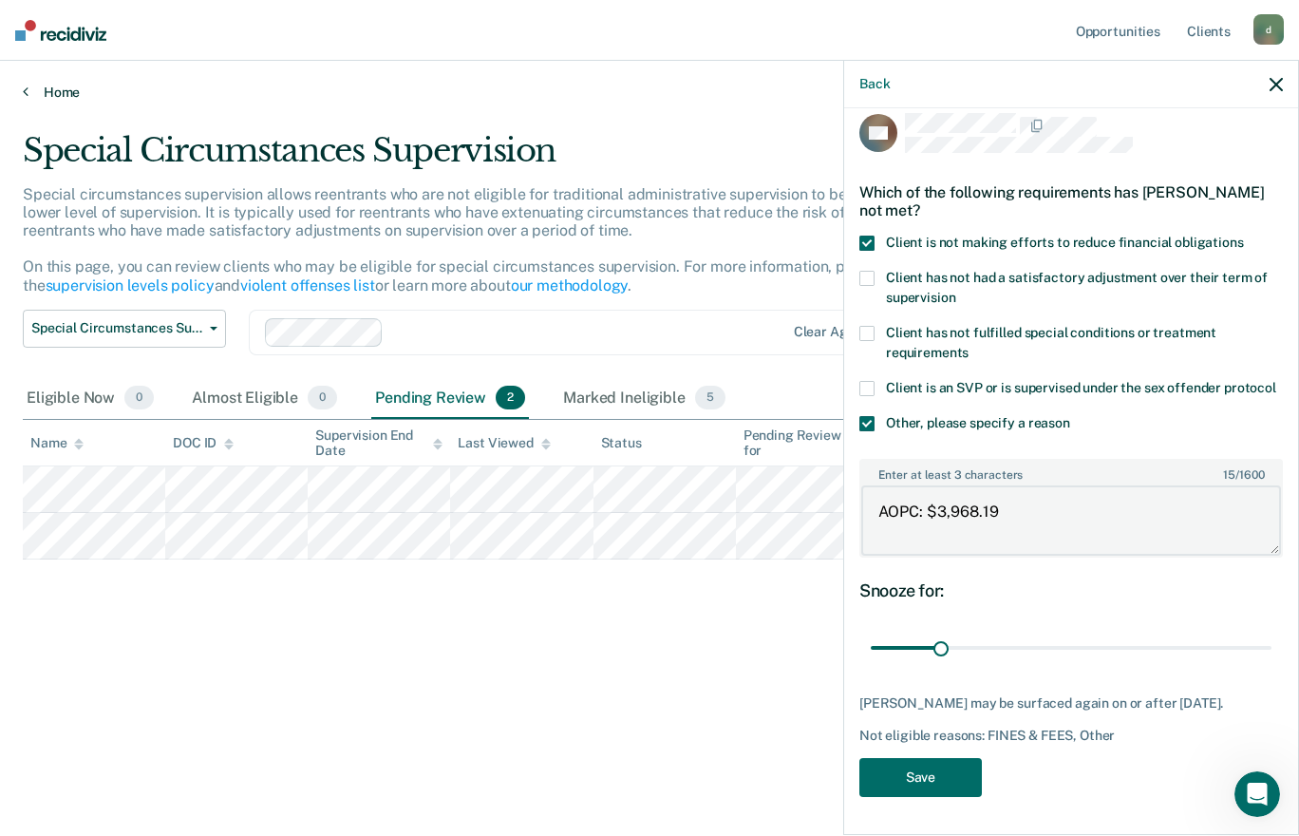
type textarea "AOPC: $3,968.19"
click at [939, 781] on button "Save" at bounding box center [920, 777] width 123 height 39
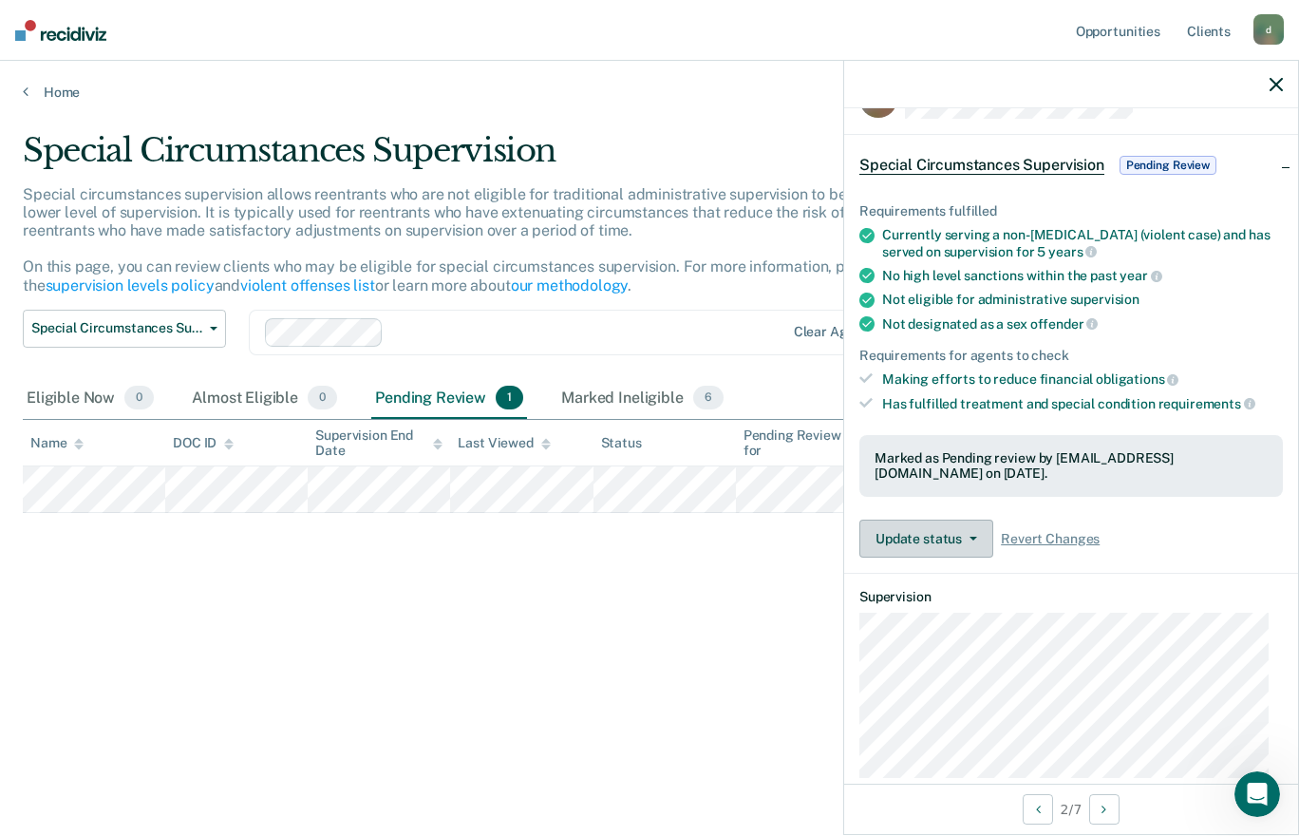
click at [970, 533] on button "Update status" at bounding box center [926, 538] width 134 height 38
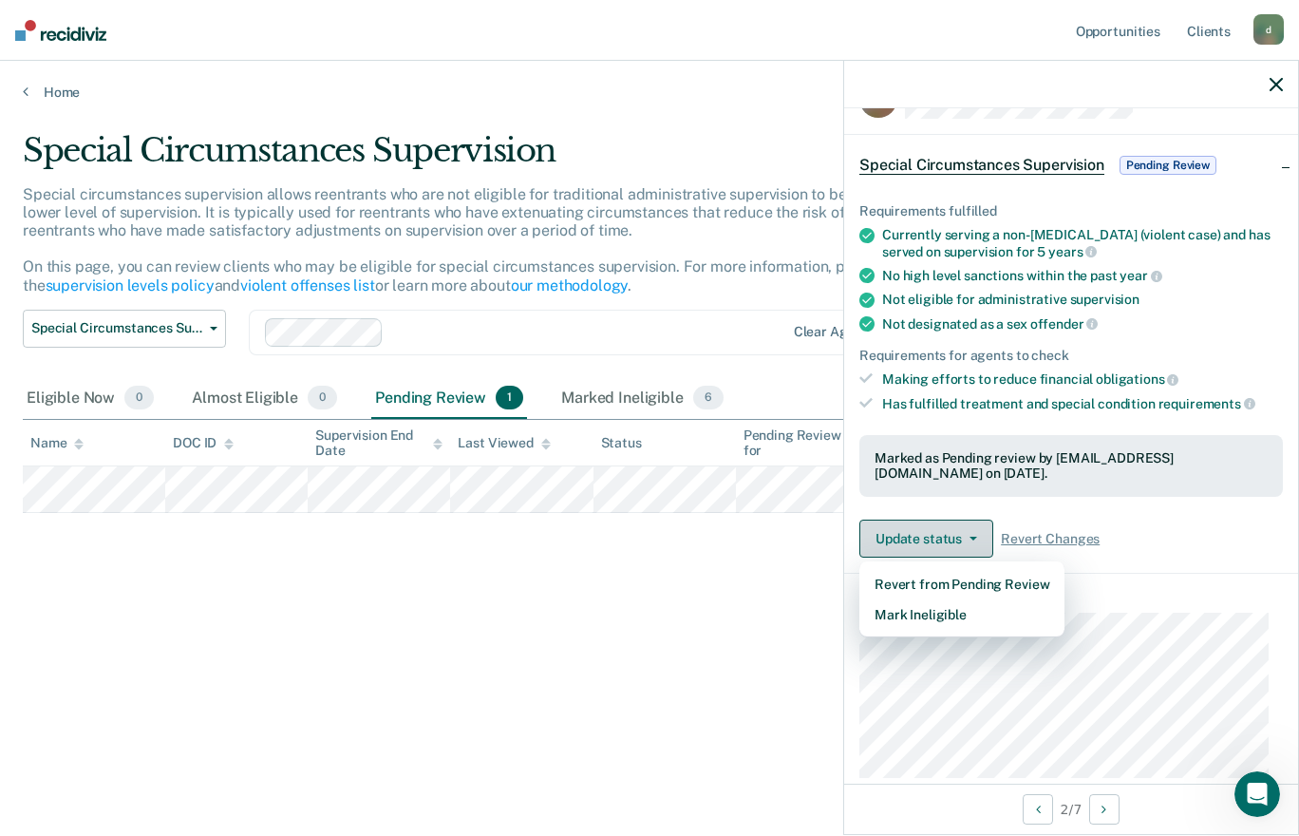
click at [955, 612] on button "Mark Ineligible" at bounding box center [961, 614] width 205 height 30
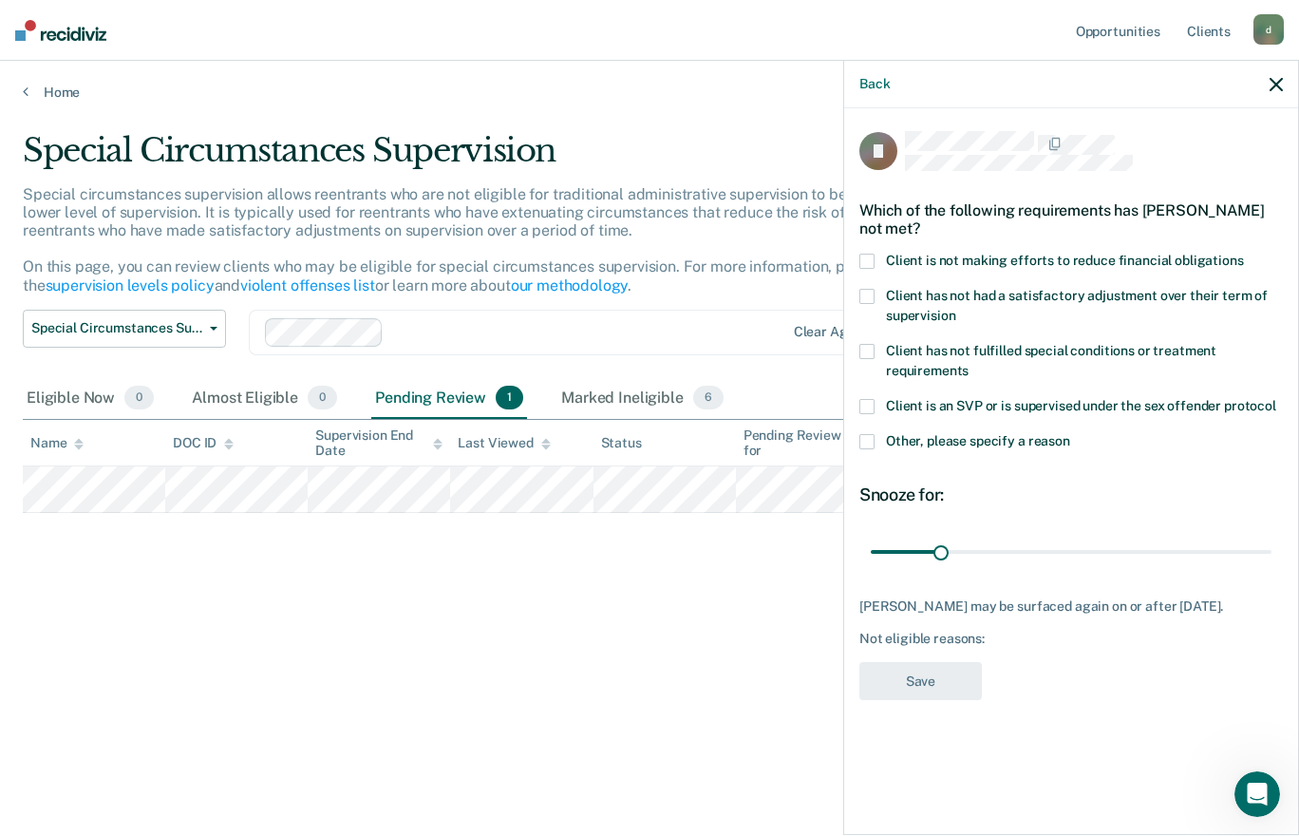
click at [884, 446] on label "Other, please specify a reason" at bounding box center [1071, 444] width 424 height 20
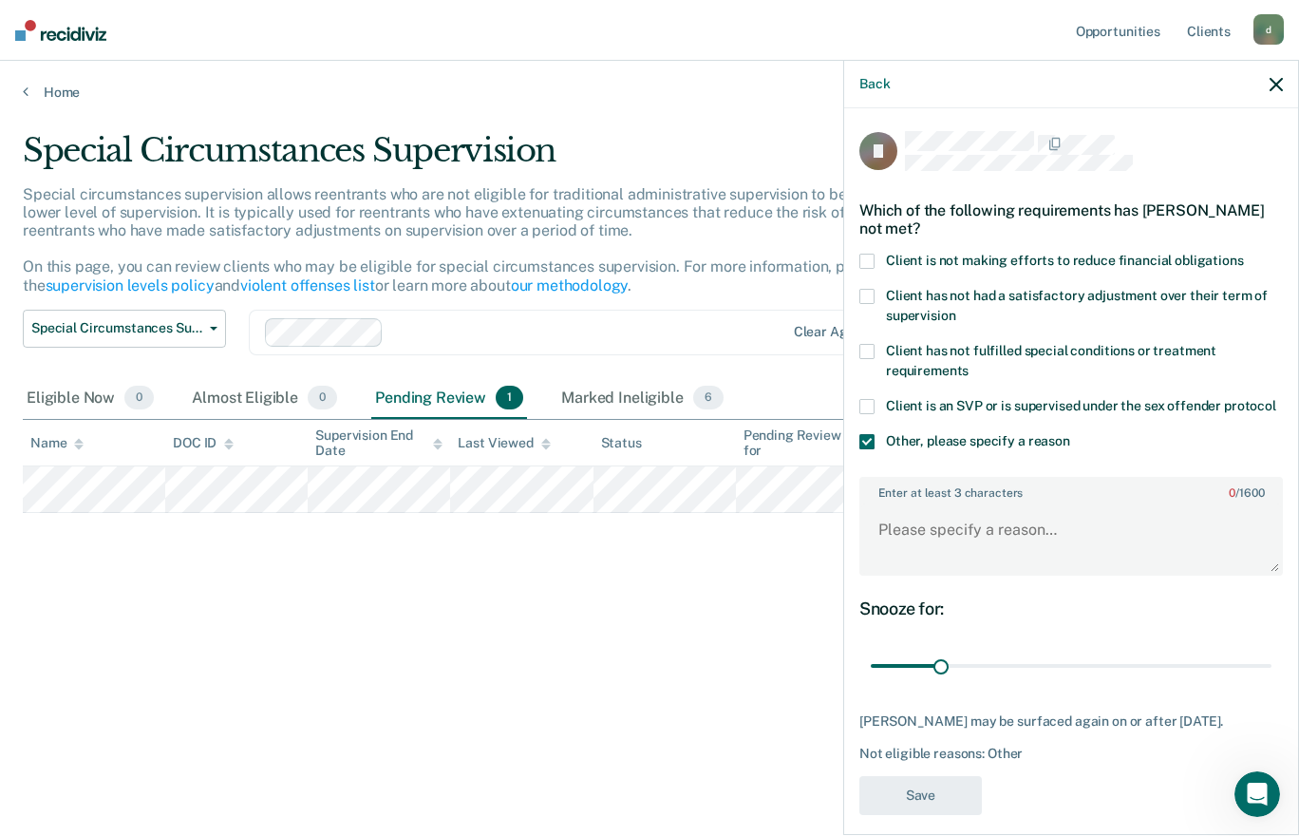
click at [890, 255] on span "Client is not making efforts to reduce financial obligations" at bounding box center [1065, 260] width 358 height 15
click at [1016, 574] on textarea "Enter at least 3 characters 0 / 1600" at bounding box center [1071, 538] width 420 height 70
type textarea "c"
click at [867, 449] on span at bounding box center [866, 441] width 15 height 15
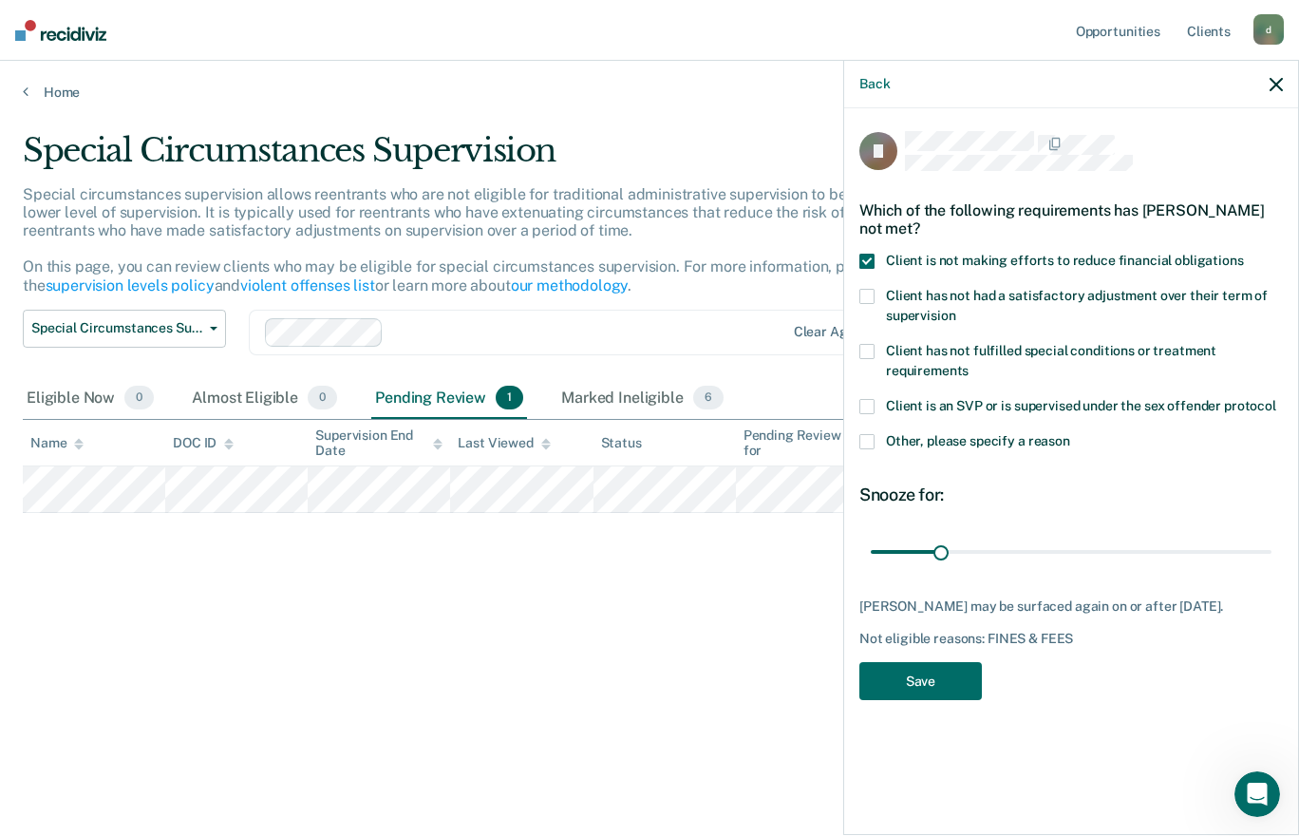
click at [873, 254] on span at bounding box center [866, 261] width 15 height 15
click at [669, 618] on div "Special Circumstances Supervision Special circumstances supervision allows reen…" at bounding box center [650, 412] width 1254 height 562
click at [712, 659] on div "Special Circumstances Supervision Special circumstances supervision allows reen…" at bounding box center [650, 412] width 1254 height 562
click at [1279, 88] on icon "button" at bounding box center [1276, 84] width 13 height 13
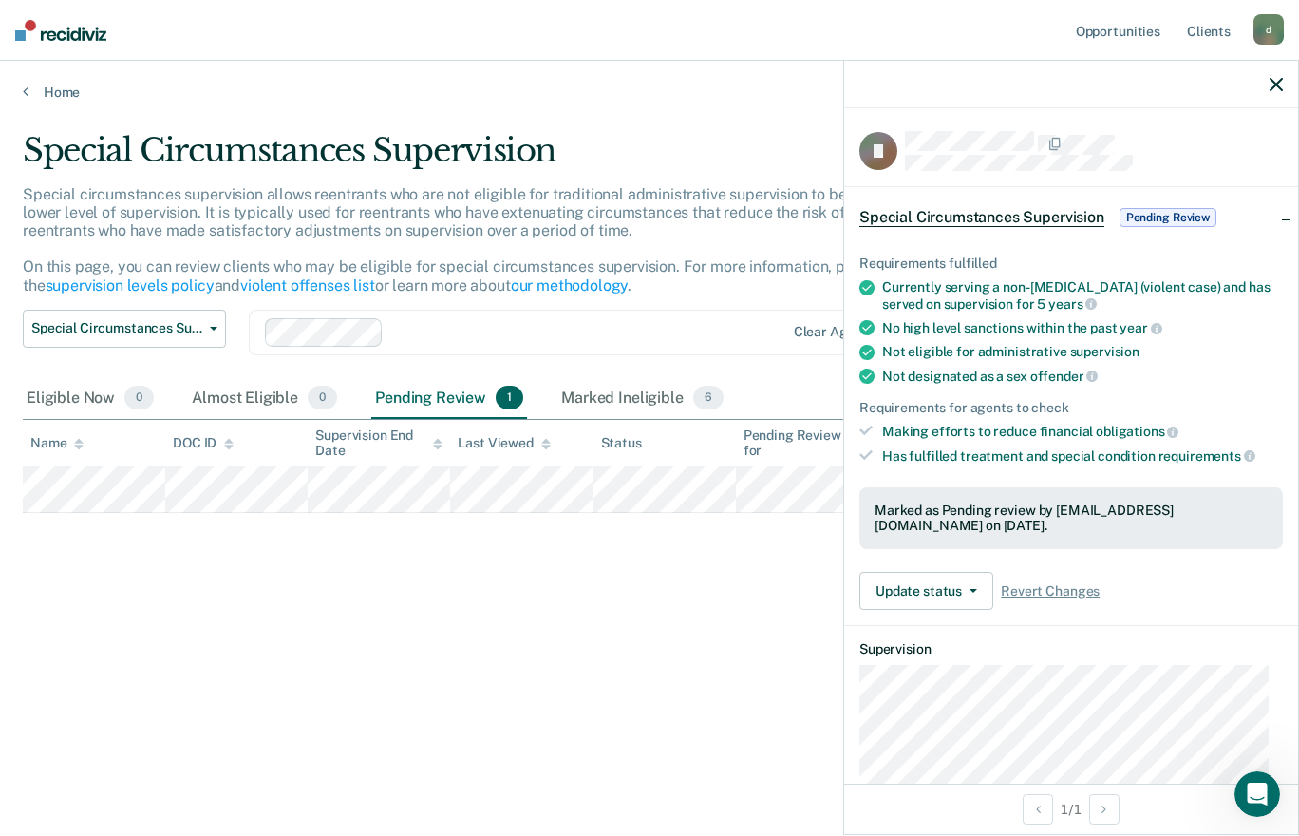
click at [704, 659] on div "Special Circumstances Supervision Special circumstances supervision allows reen…" at bounding box center [650, 412] width 1254 height 562
click at [1276, 83] on icon "button" at bounding box center [1276, 84] width 13 height 13
click at [971, 589] on icon "button" at bounding box center [974, 591] width 8 height 4
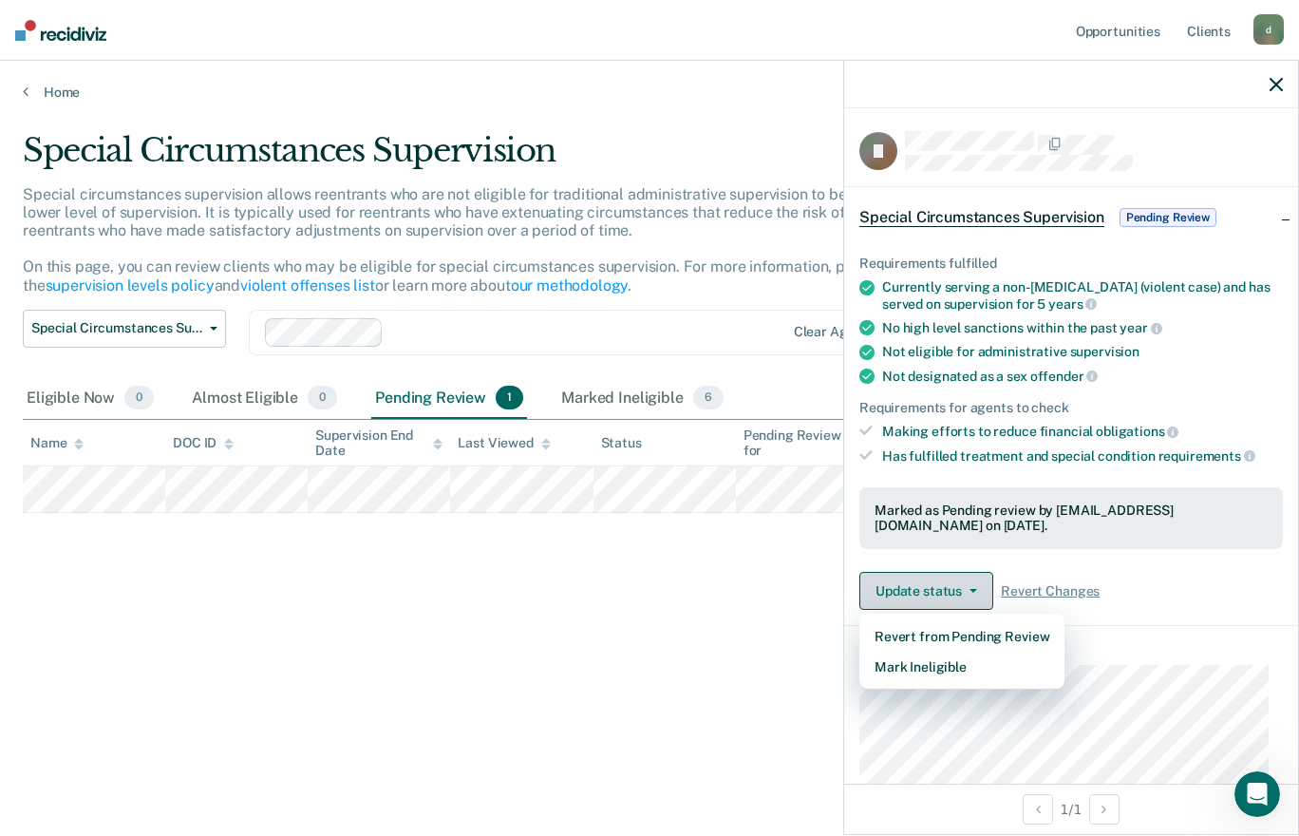
click at [970, 667] on button "Mark Ineligible" at bounding box center [961, 666] width 205 height 30
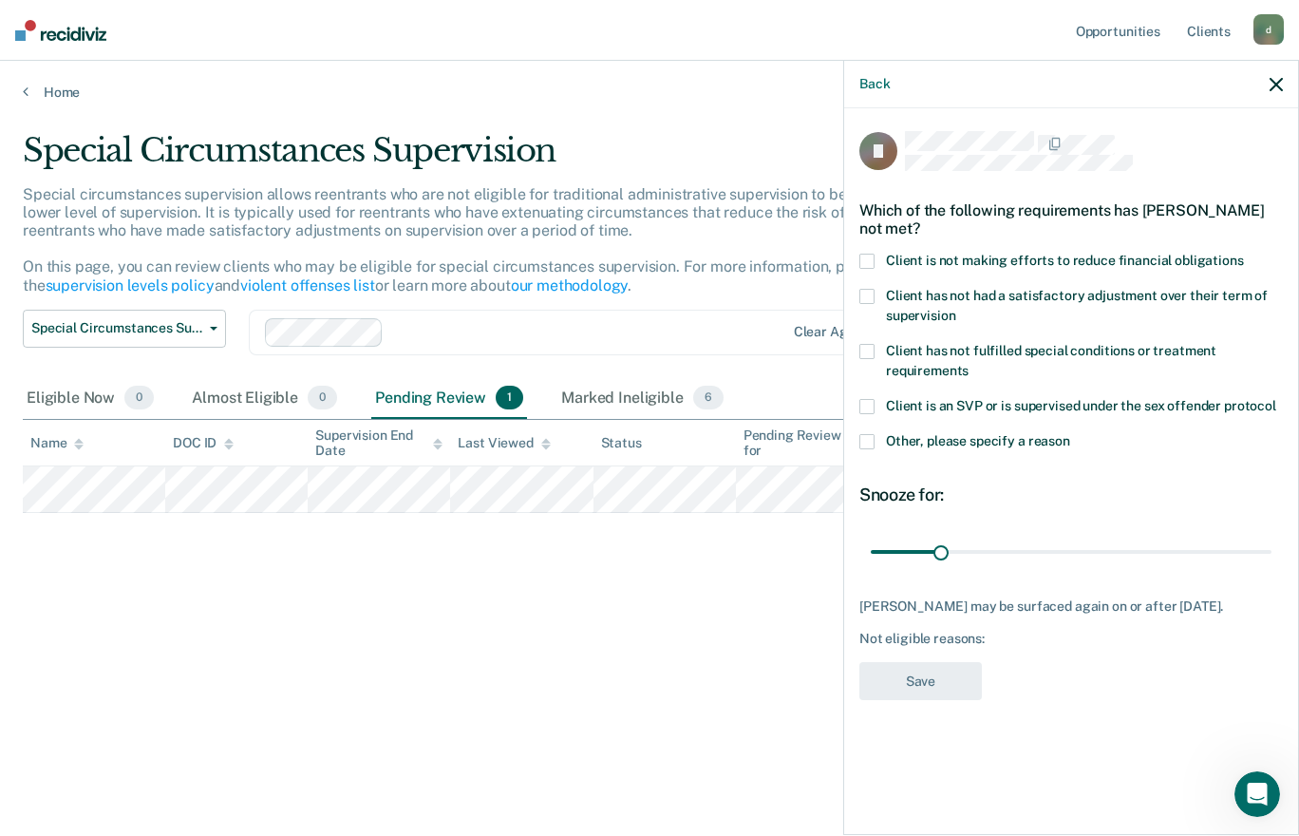
click at [889, 434] on span "Other, please specify a reason" at bounding box center [978, 440] width 184 height 15
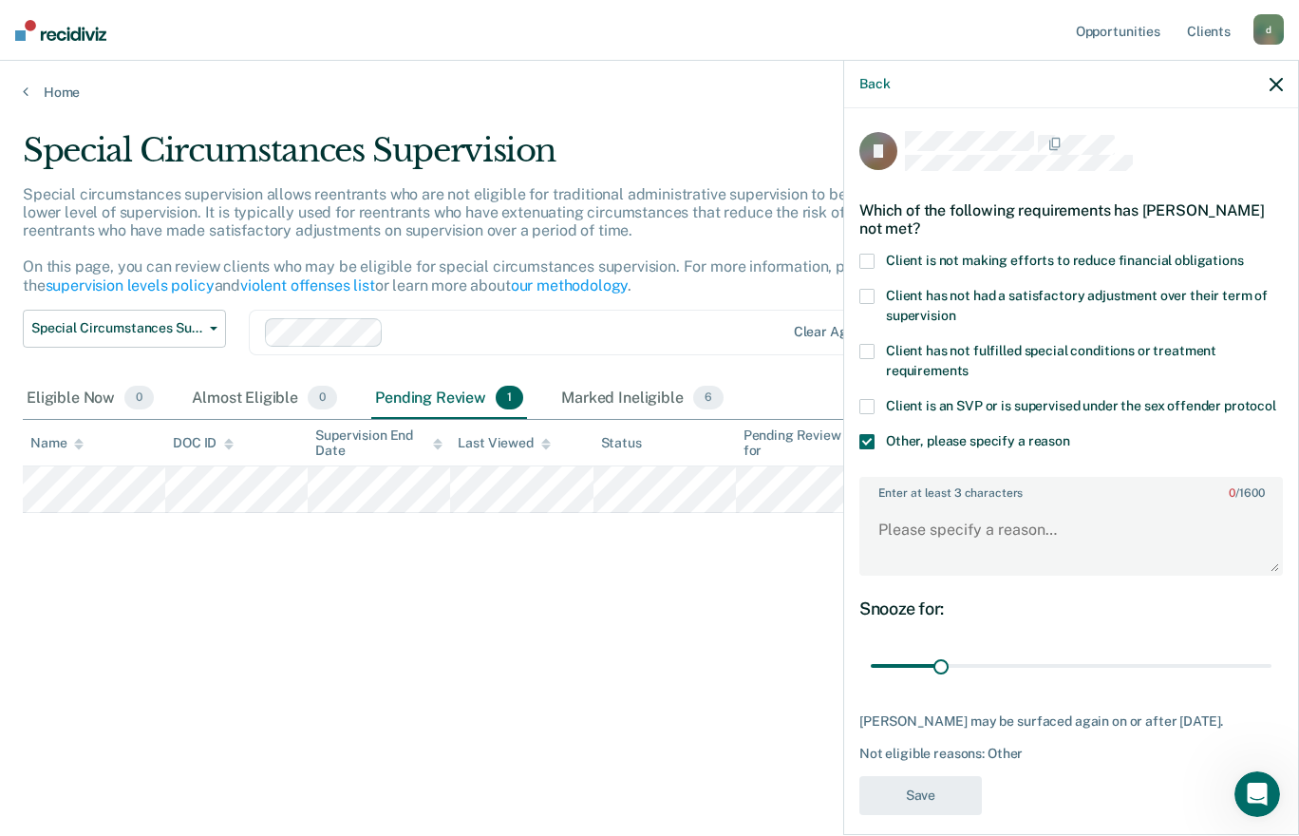
click at [868, 258] on span at bounding box center [866, 261] width 15 height 15
click at [954, 554] on textarea "Enter at least 3 characters 0 / 1600" at bounding box center [1071, 538] width 420 height 70
type textarea "act 35: $251.53"
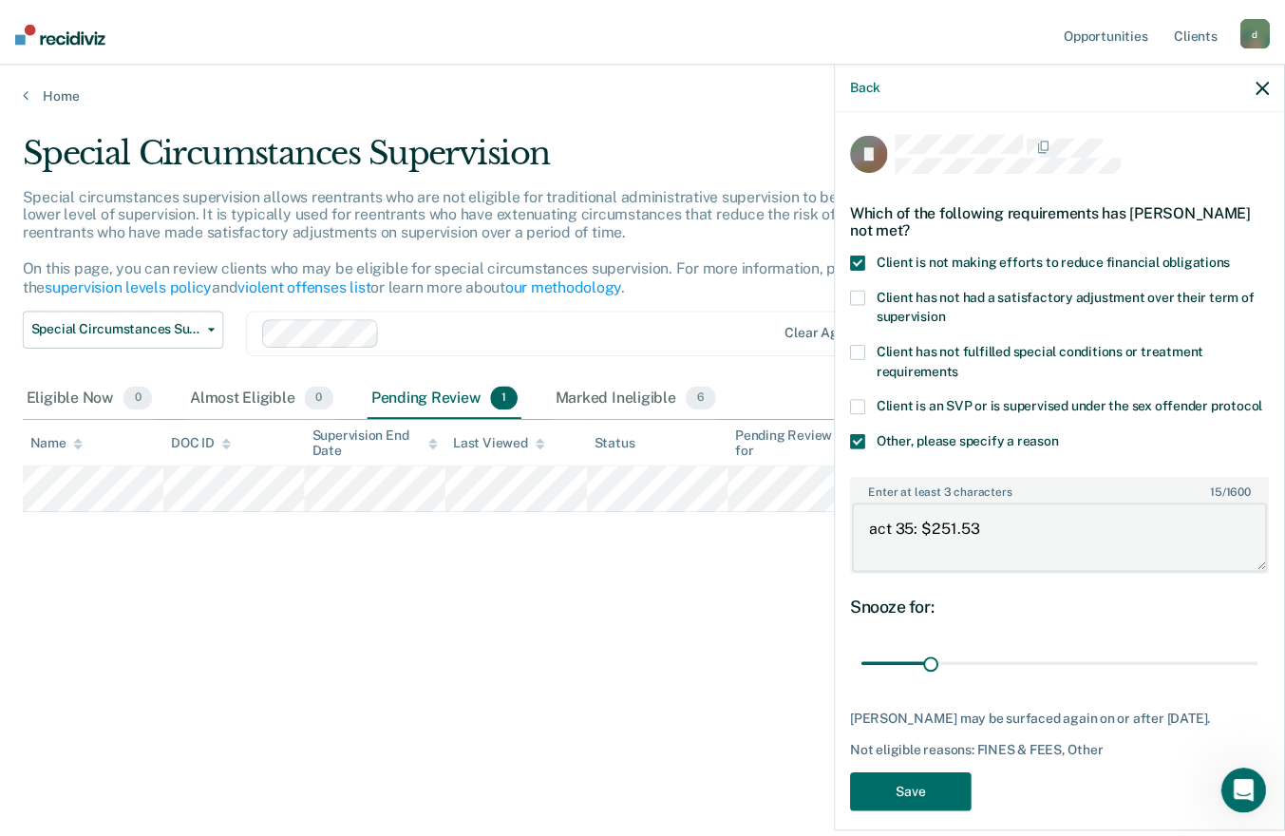
scroll to position [52, 0]
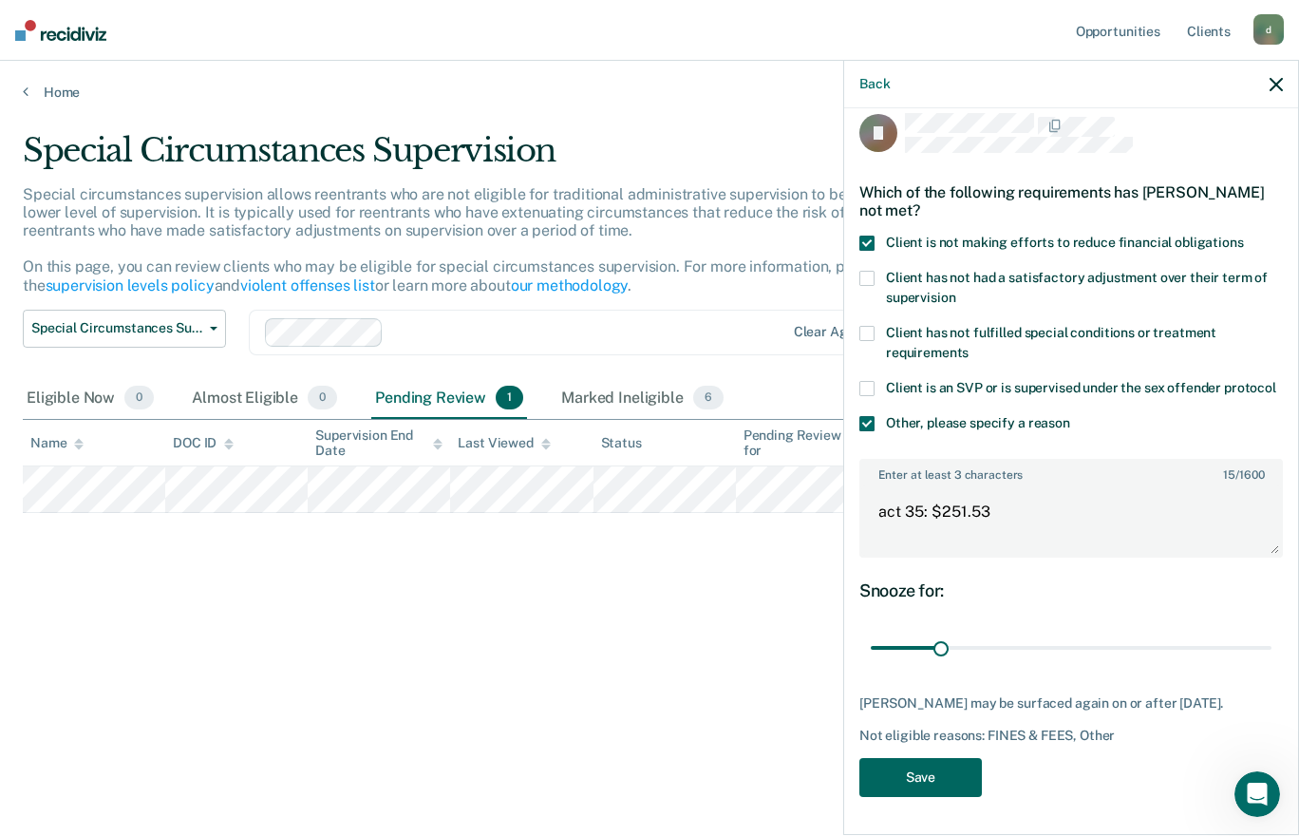
click at [939, 774] on button "Save" at bounding box center [920, 777] width 123 height 39
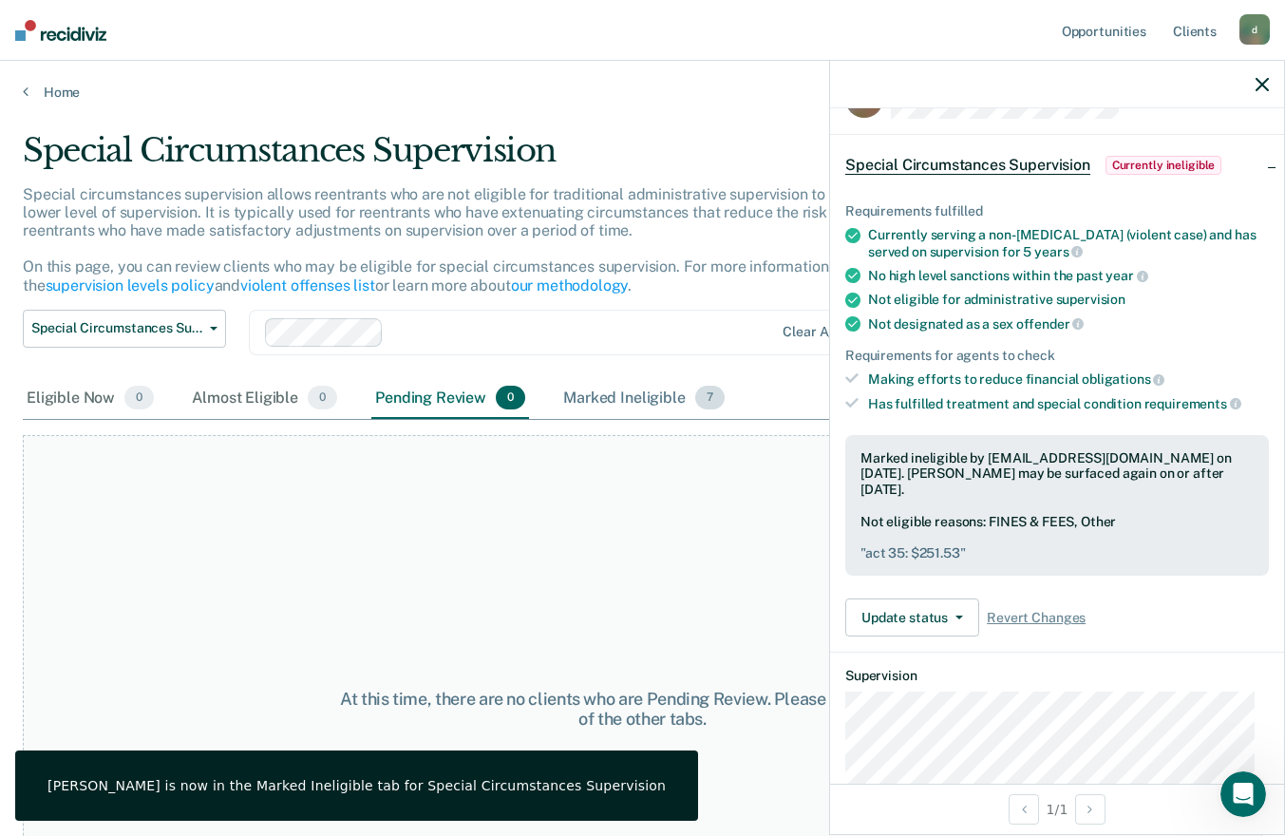
click at [619, 387] on div "Marked Ineligible 7" at bounding box center [643, 399] width 169 height 42
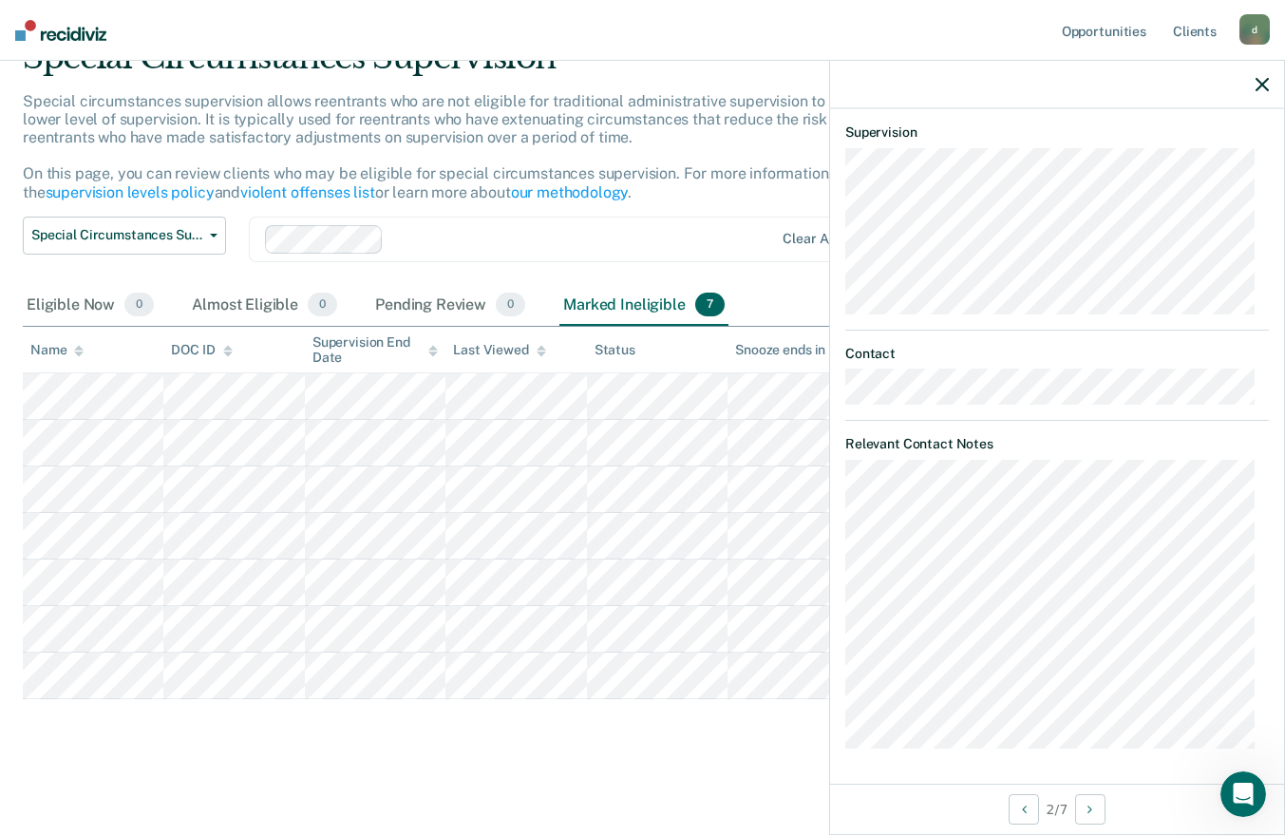
scroll to position [0, 0]
